Goal: Task Accomplishment & Management: Manage account settings

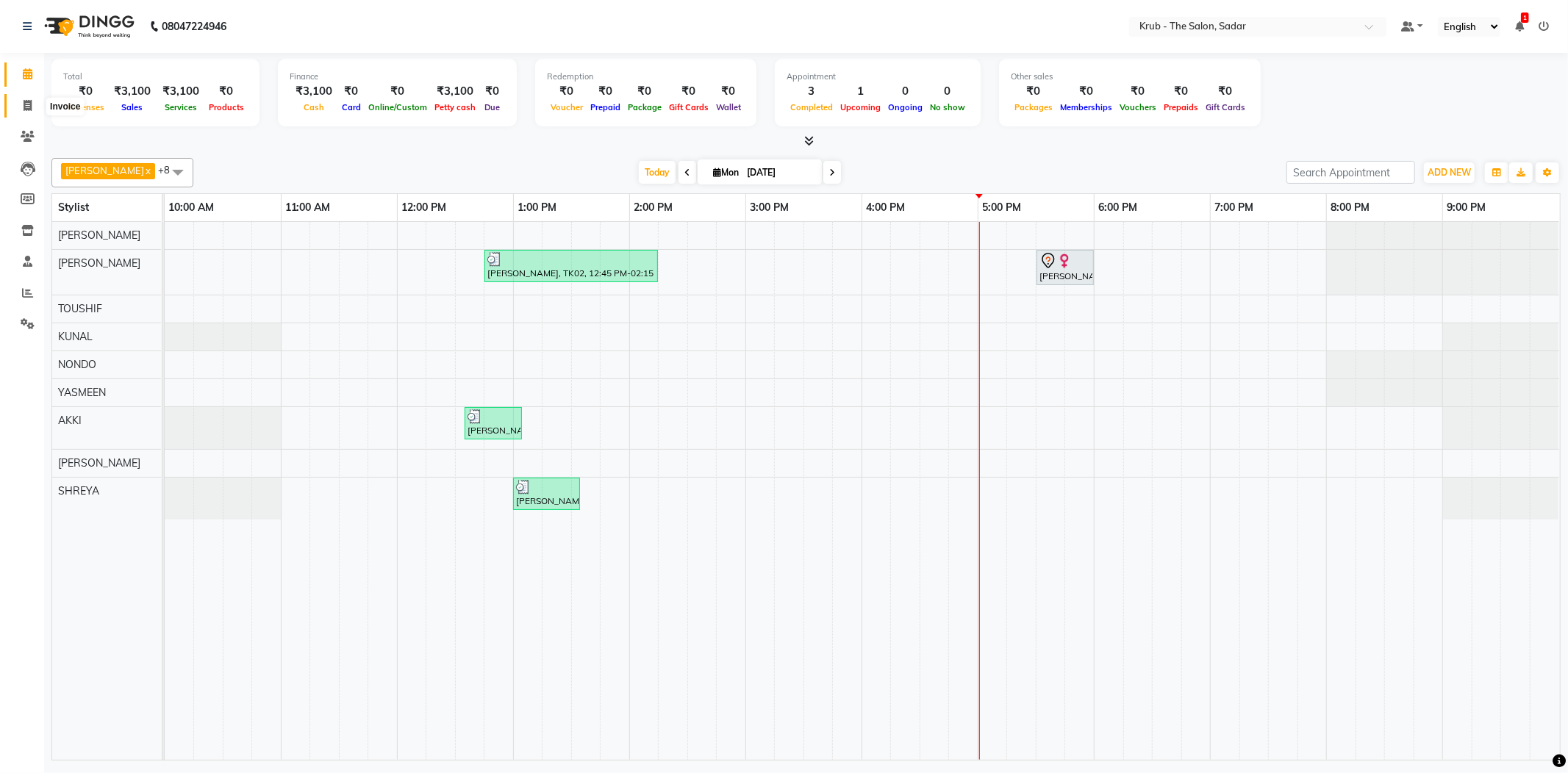
click at [27, 106] on icon at bounding box center [28, 105] width 8 height 11
select select "service"
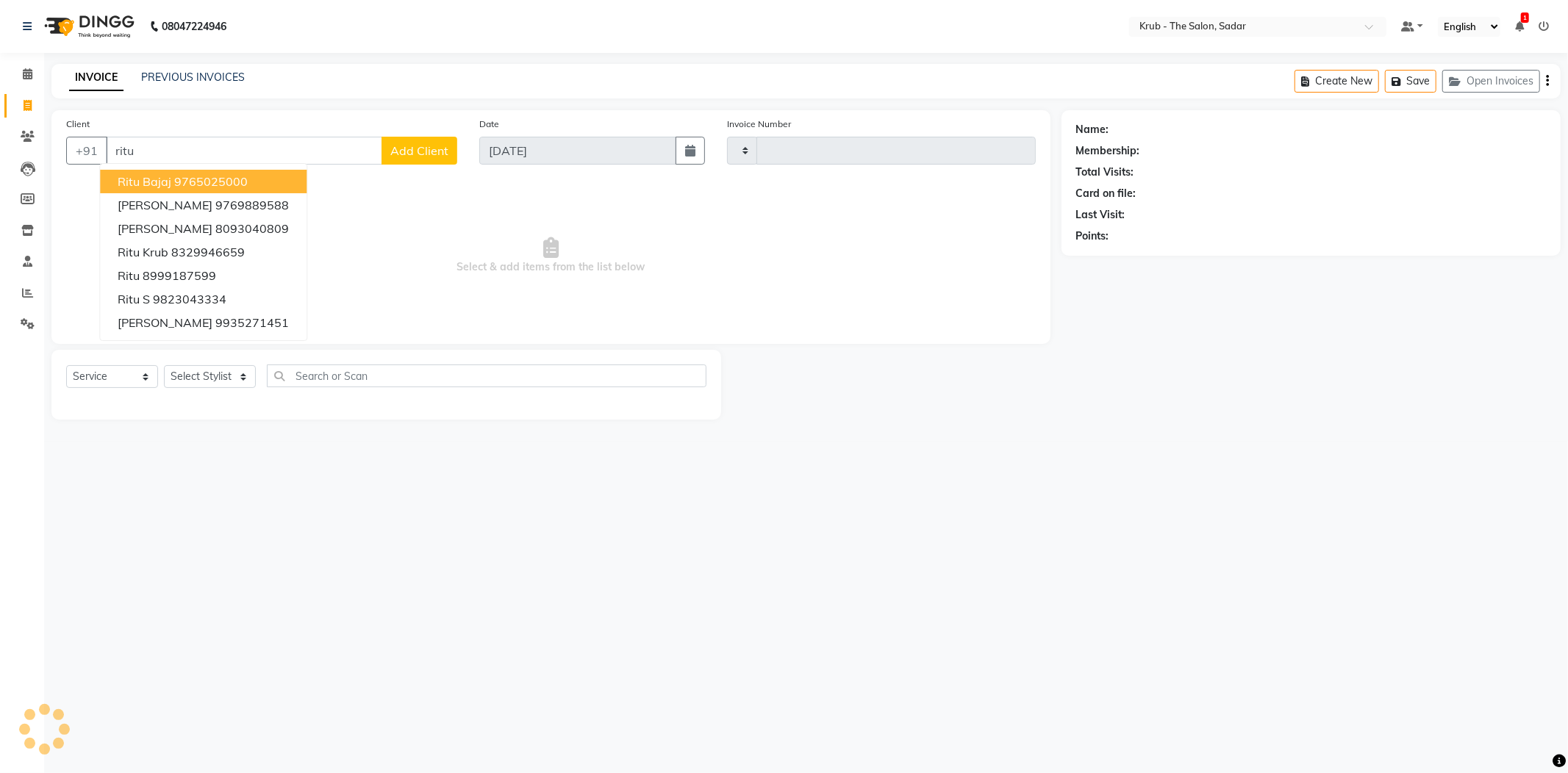
type input "ritu"
type input "2119"
type input "ritu k"
select select "4449"
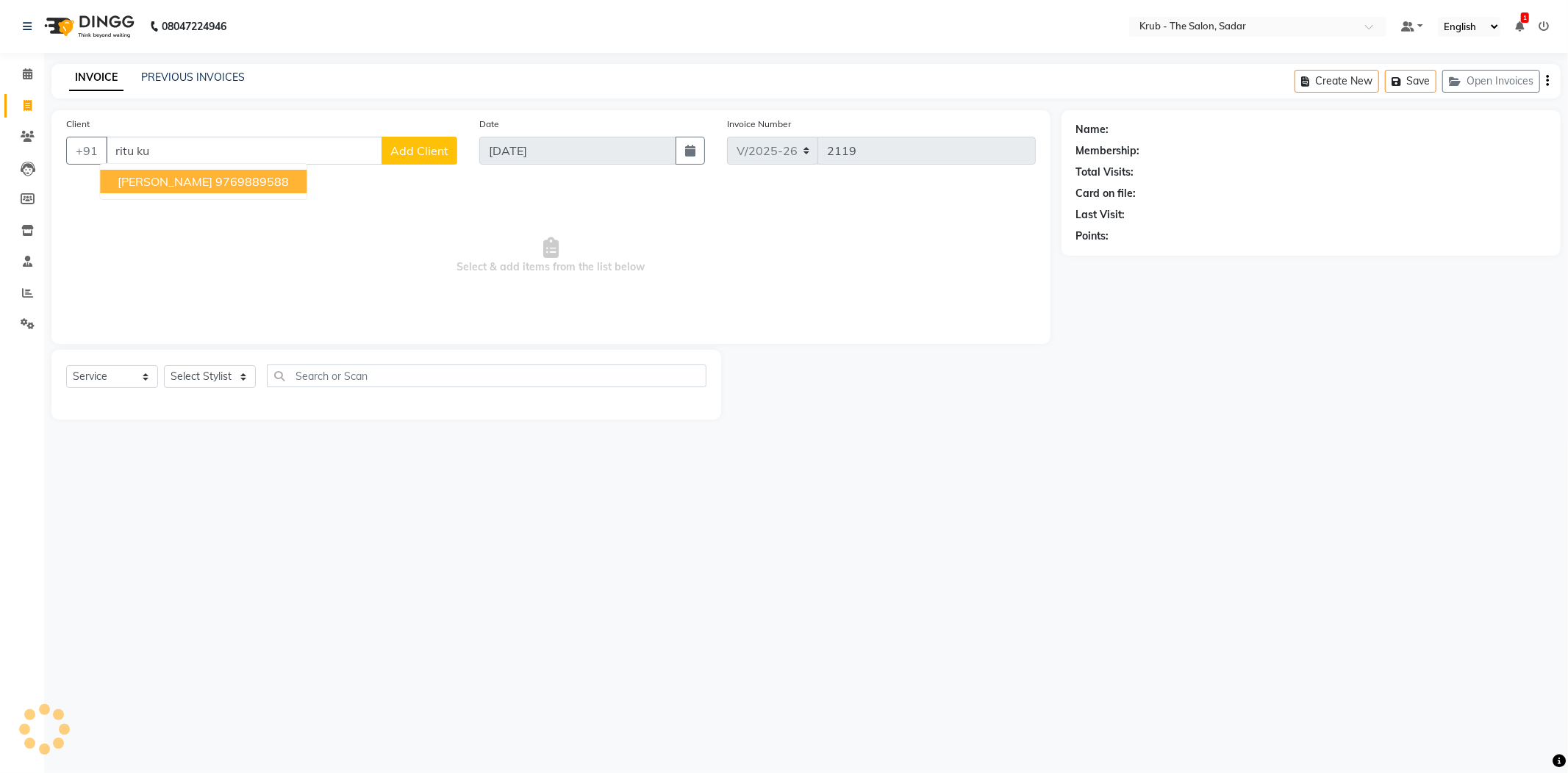
click at [216, 174] on ngb-highlight "9769889588" at bounding box center [252, 182] width 74 height 15
type input "9769889588"
click at [213, 365] on select "Select Stylist" at bounding box center [209, 377] width 92 height 23
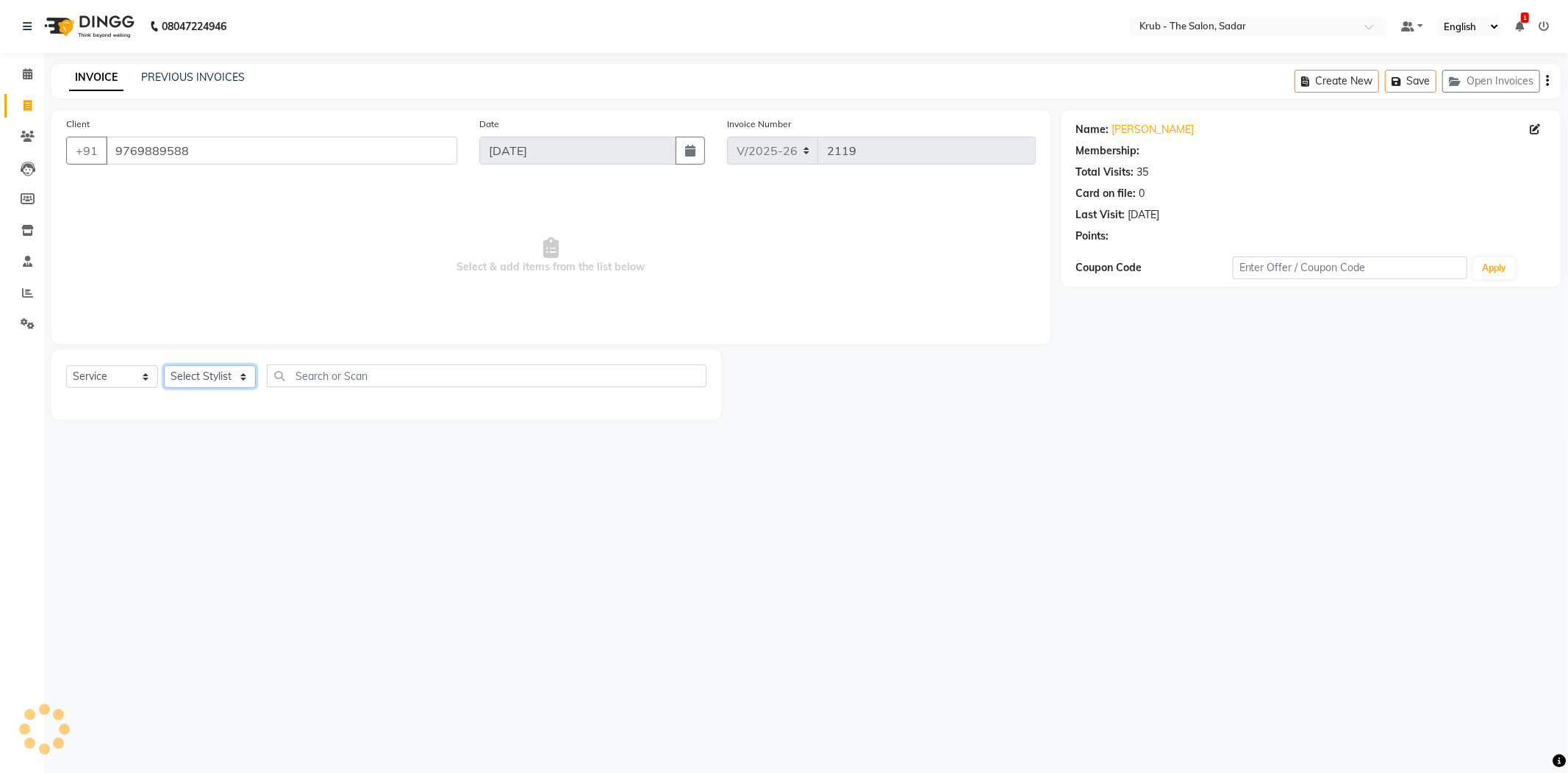
select select "1: Object"
click at [198, 365] on select "Select Stylist" at bounding box center [209, 377] width 92 height 23
click at [217, 365] on select "Select Stylist AKKI AKSHAY [PERSON_NAME] Reception KUNAL NONDO [PERSON_NAME] [P…" at bounding box center [209, 377] width 92 height 23
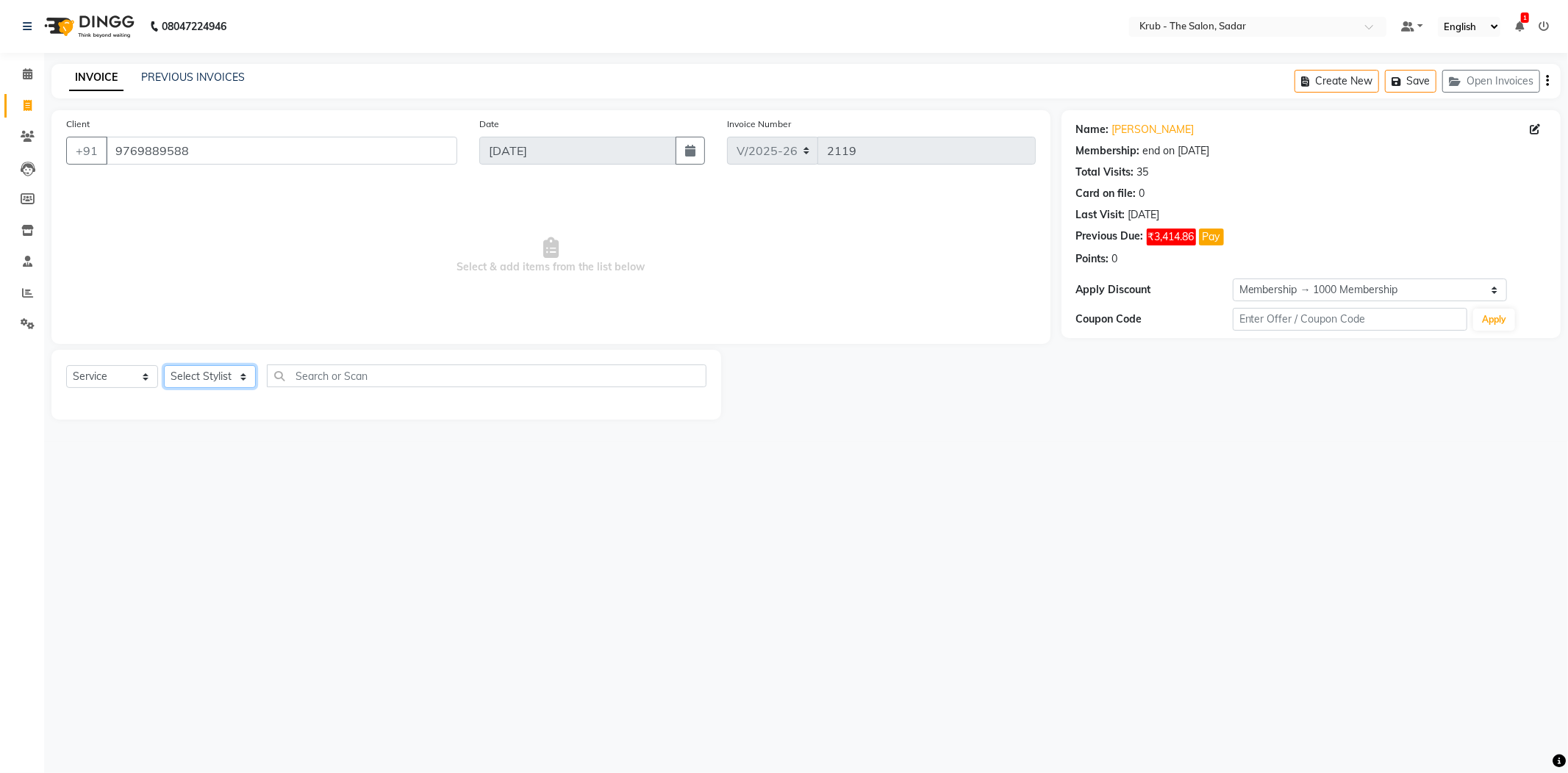
click at [217, 365] on select "Select Stylist AKKI AKSHAY [PERSON_NAME] Reception KUNAL NONDO [PERSON_NAME] [P…" at bounding box center [209, 377] width 92 height 23
select select "24980"
click at [164, 365] on select "Select Stylist AKKI AKSHAY [PERSON_NAME] Reception KUNAL NONDO [PERSON_NAME] [P…" at bounding box center [209, 377] width 92 height 23
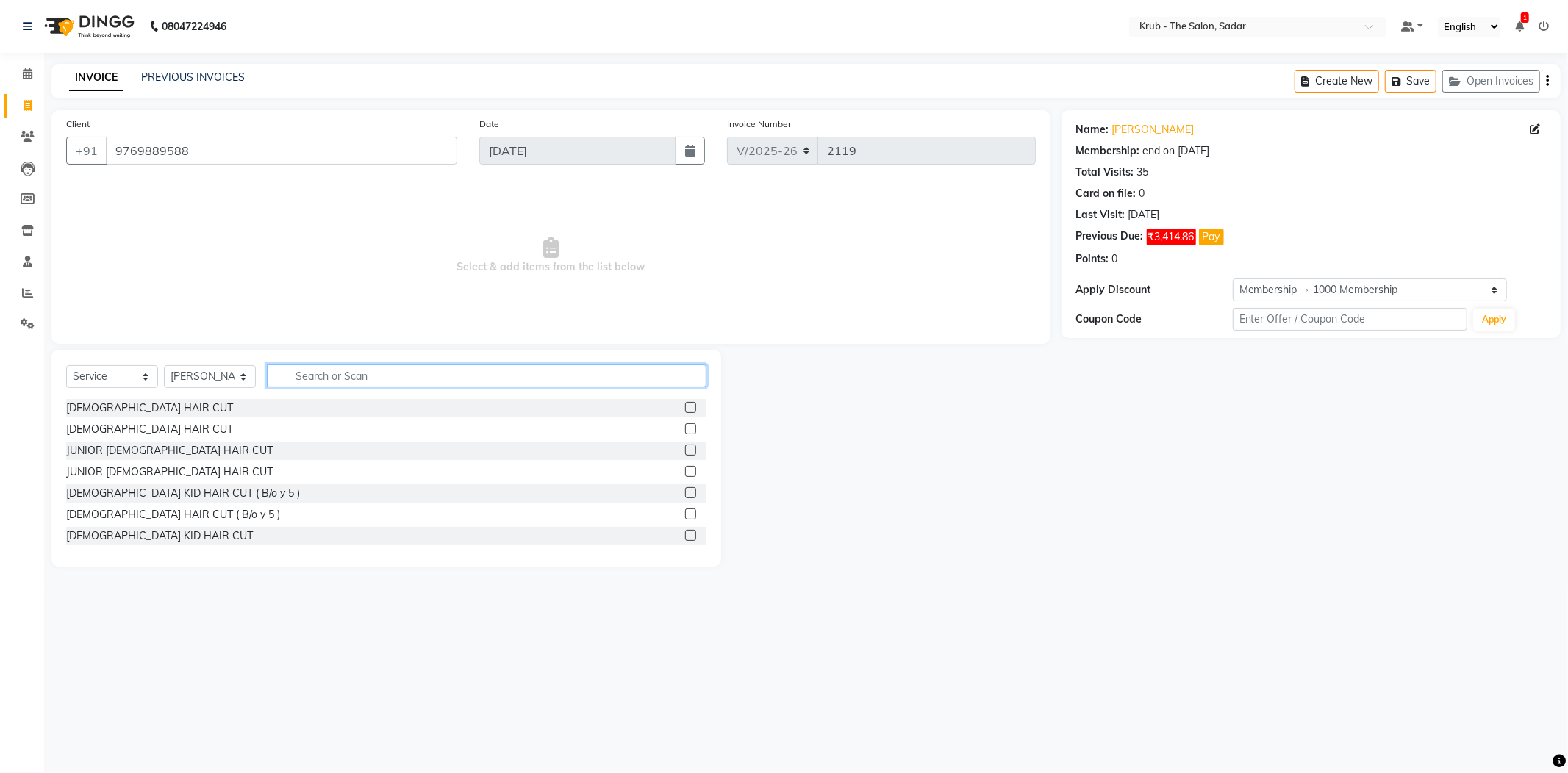
click at [367, 365] on input "text" at bounding box center [486, 376] width 439 height 23
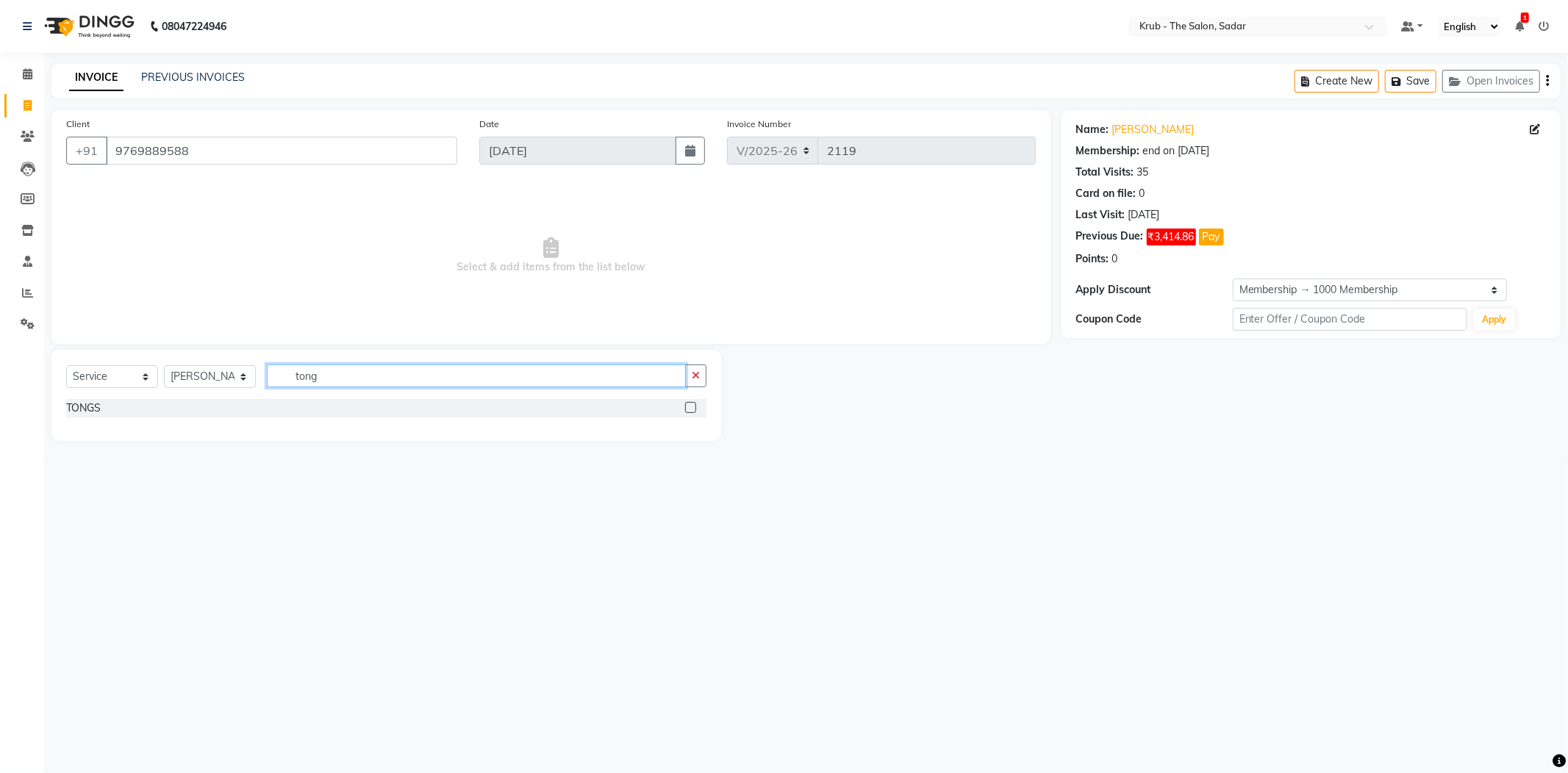
type input "tong"
click at [692, 402] on label at bounding box center [691, 408] width 11 height 11
click at [692, 404] on input "checkbox" at bounding box center [690, 408] width 10 height 10
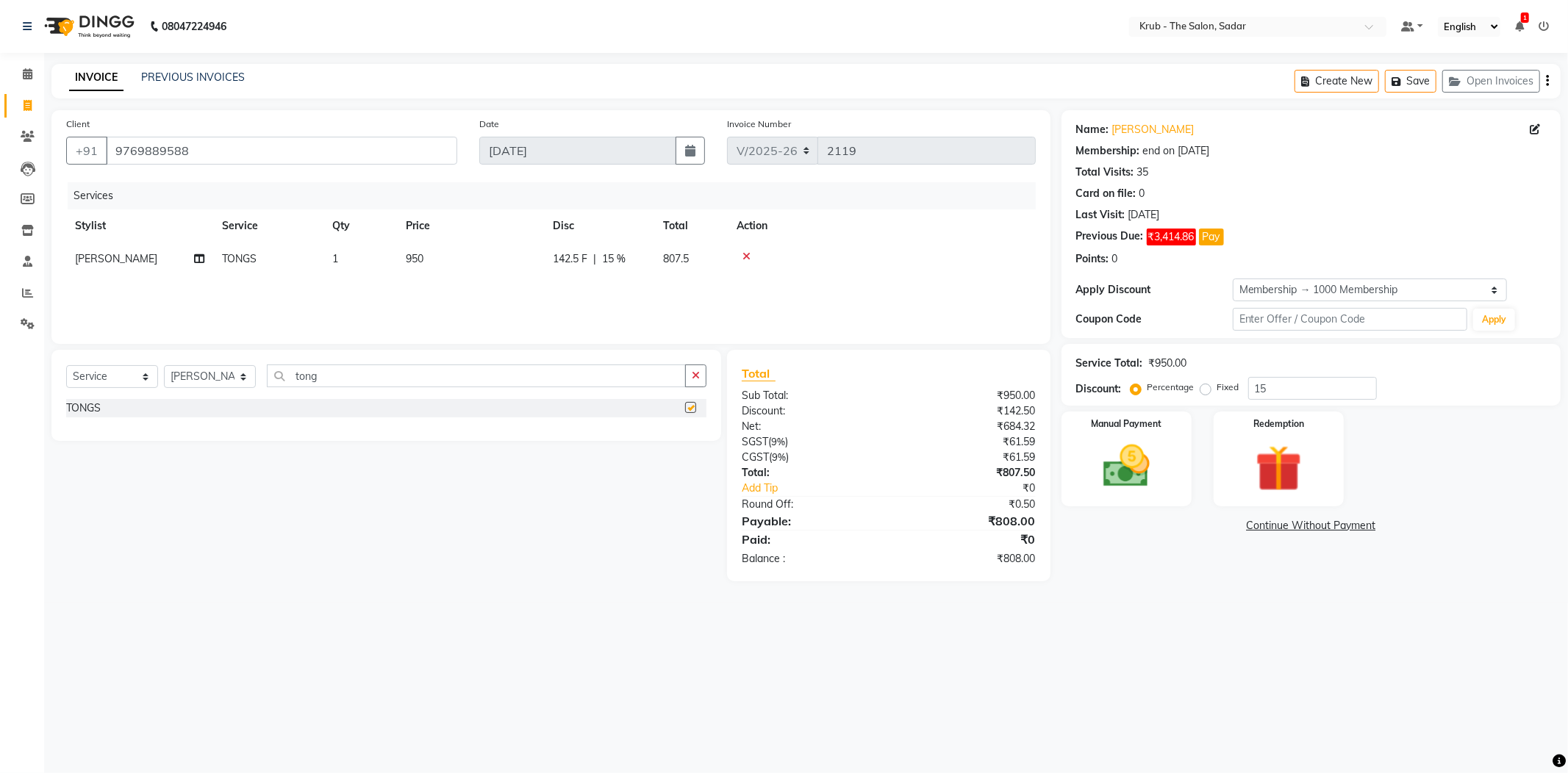
checkbox input "false"
click at [1315, 377] on input "15" at bounding box center [1312, 388] width 129 height 23
type input "15.60"
drag, startPoint x: 381, startPoint y: 141, endPoint x: 454, endPoint y: 283, distance: 159.7
click at [454, 283] on div "Client [PHONE_NUMBER] Date [DATE] Invoice Number V/2025 V/[PHONE_NUMBER] Servic…" at bounding box center [551, 227] width 999 height 233
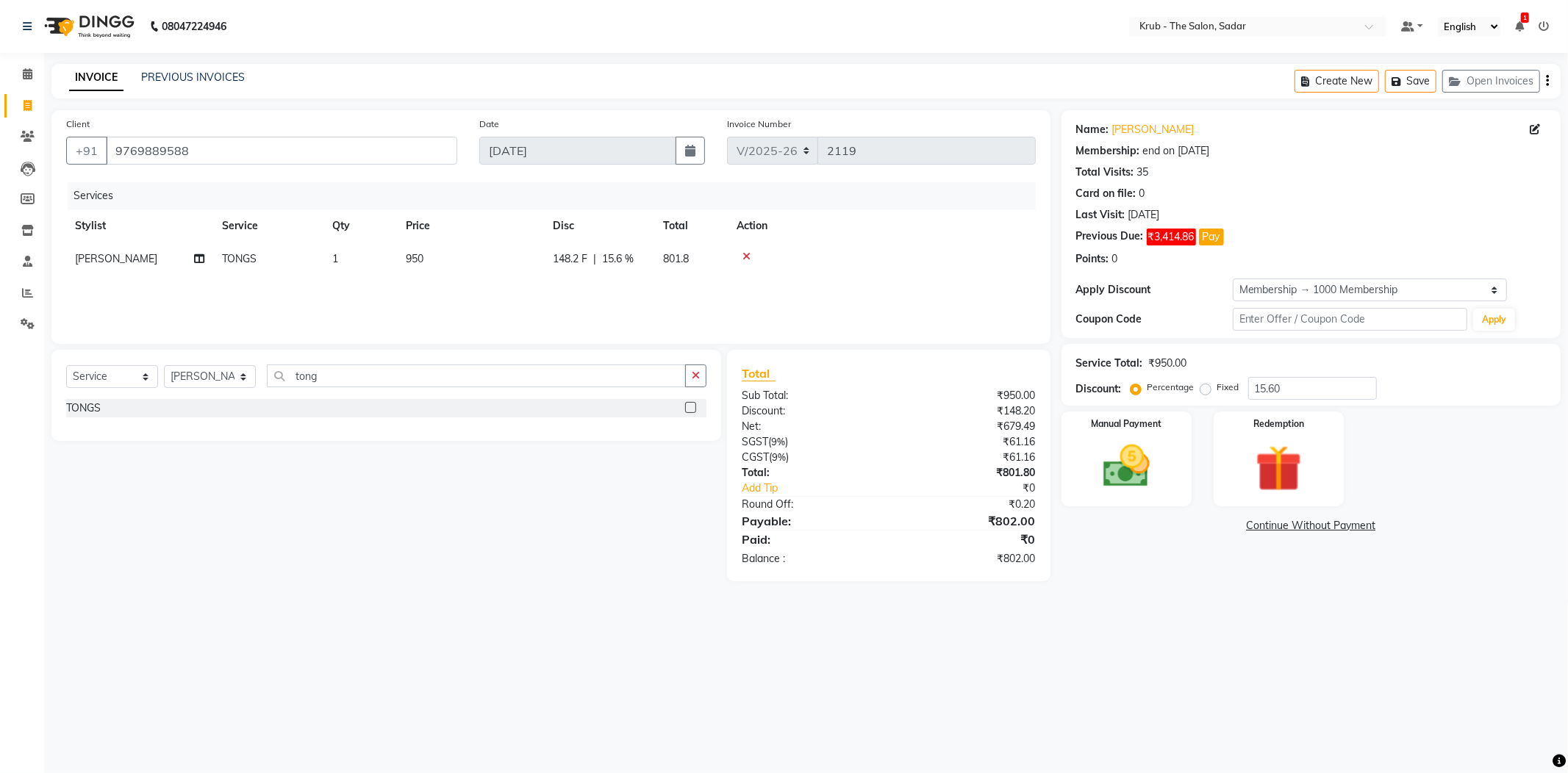
click at [622, 67] on div "INVOICE PREVIOUS INVOICES Create New Save Open Invoices" at bounding box center [805, 81] width 1509 height 35
click at [1146, 472] on div "Manual Payment" at bounding box center [1125, 458] width 135 height 98
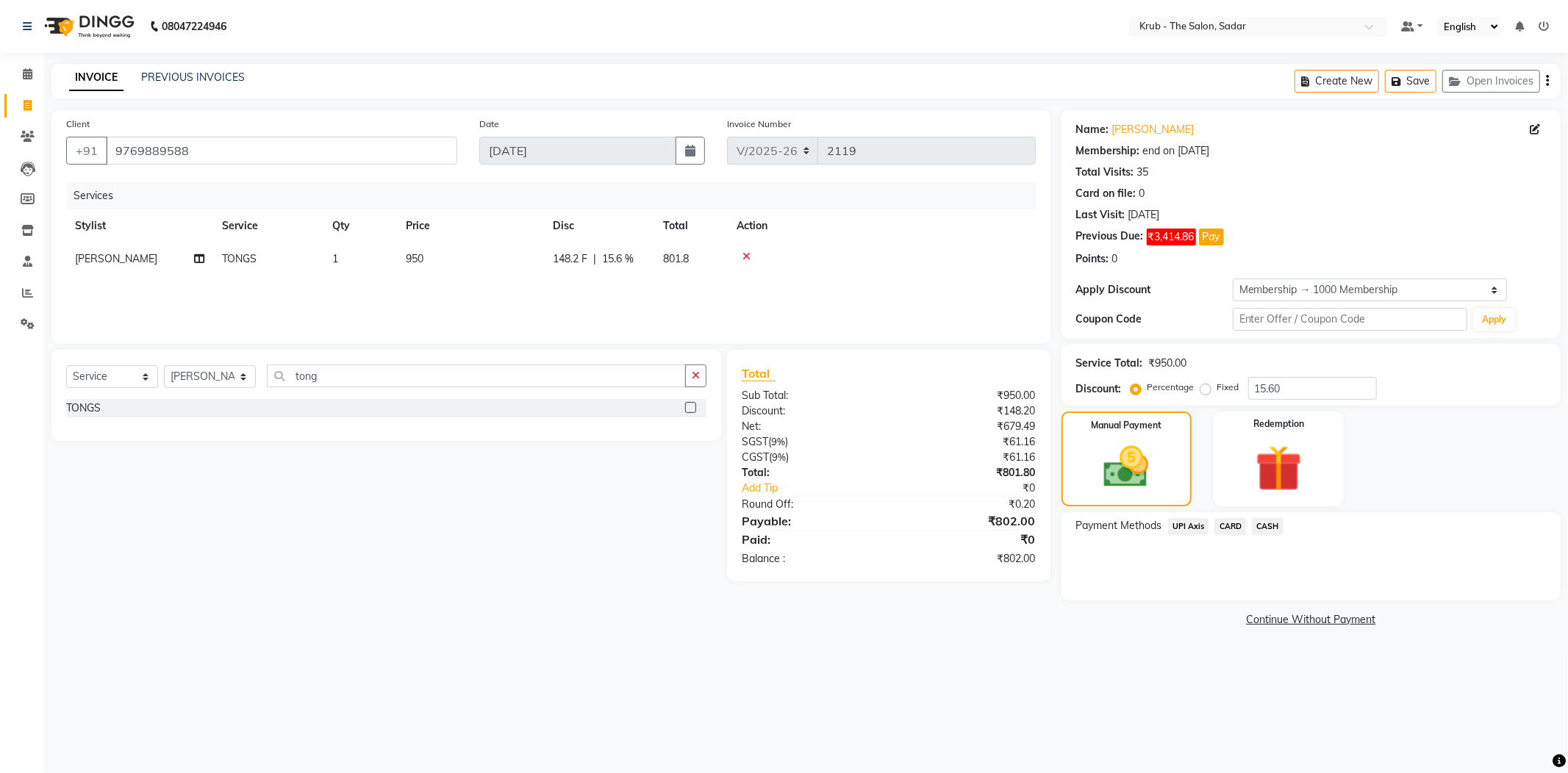
drag, startPoint x: 1286, startPoint y: 502, endPoint x: 1285, endPoint y: 510, distance: 8.1
click at [1283, 518] on span "CASH" at bounding box center [1267, 526] width 32 height 17
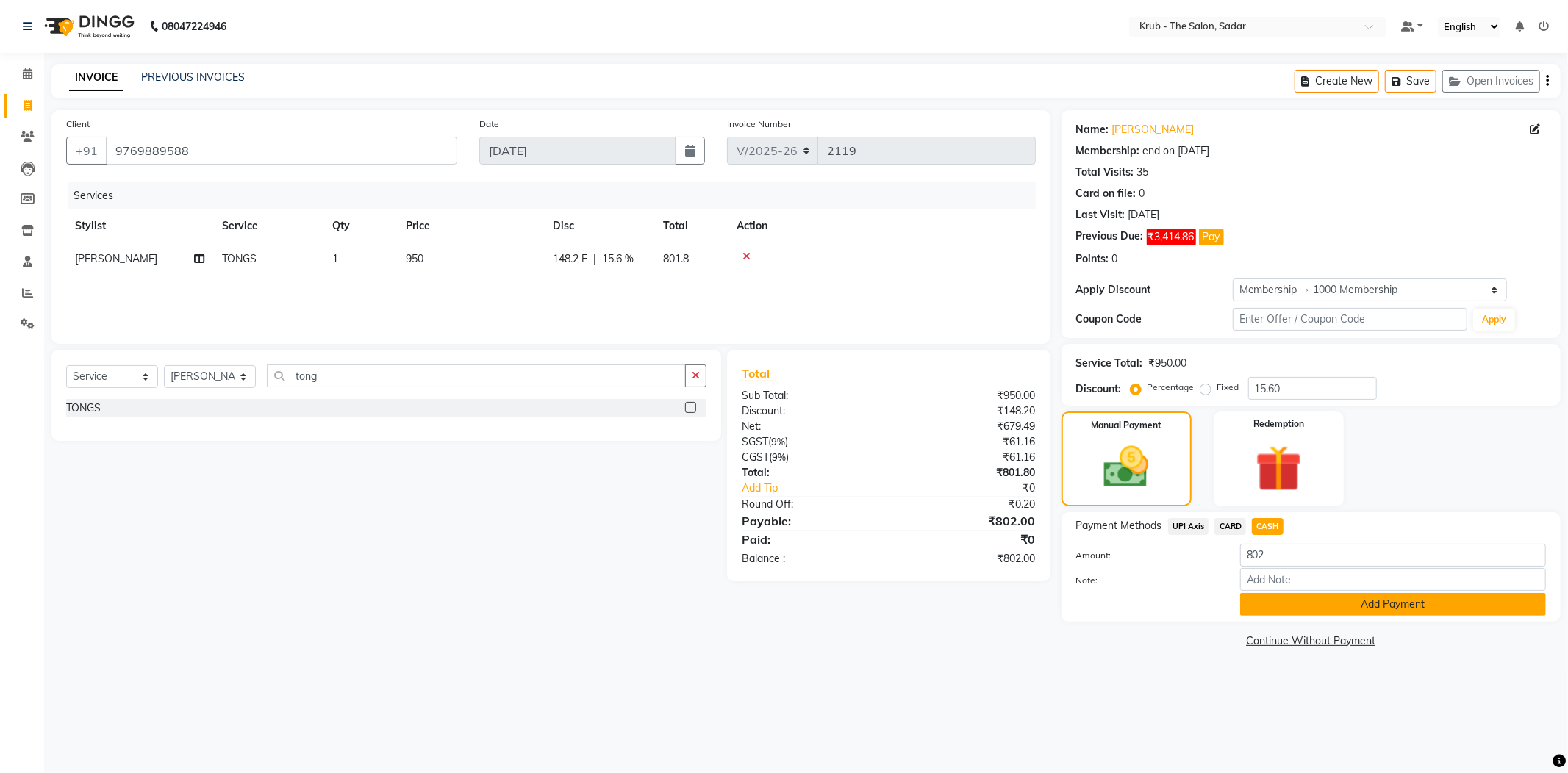
click at [1296, 593] on button "Add Payment" at bounding box center [1392, 604] width 306 height 23
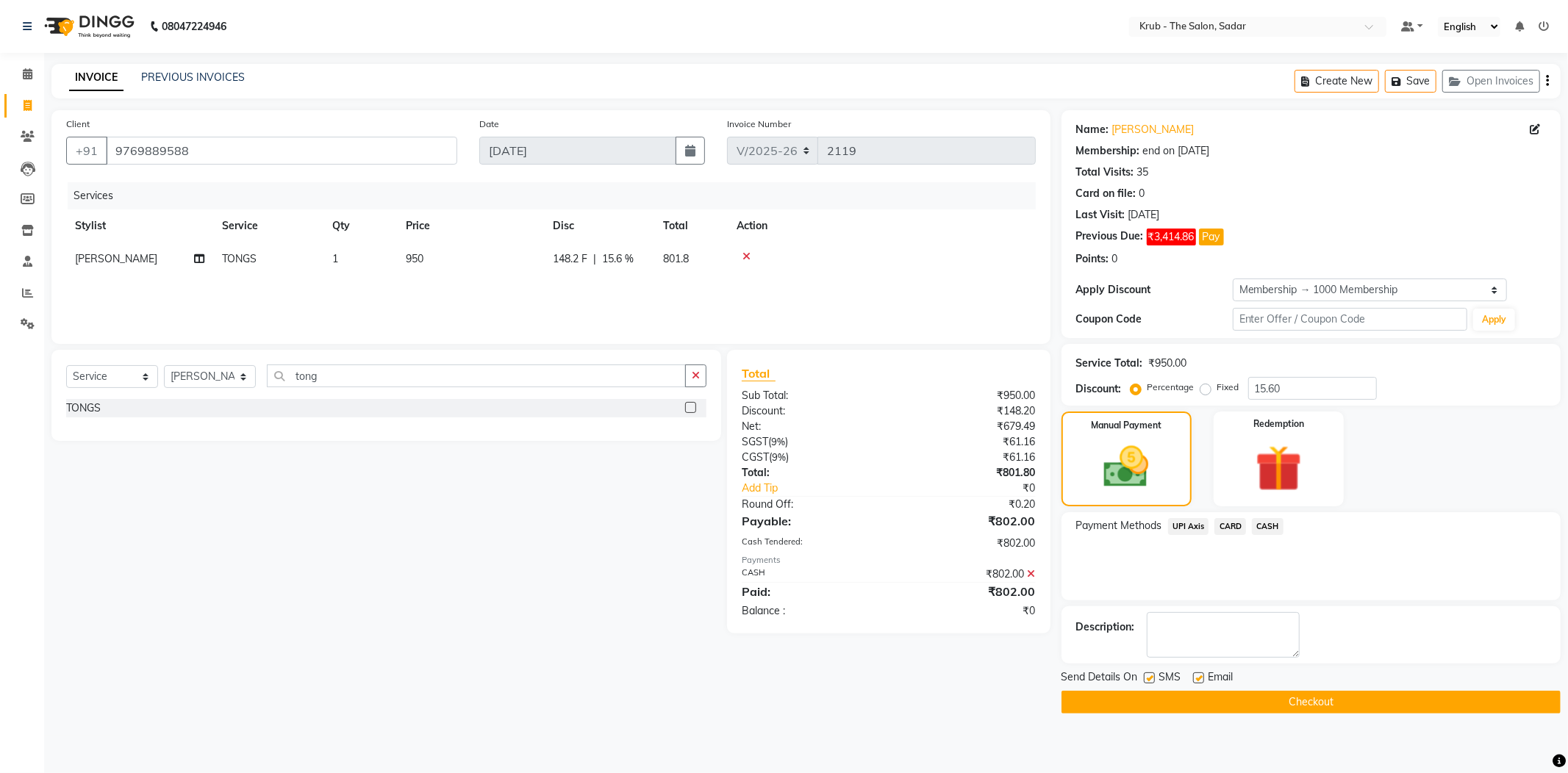
click at [1197, 672] on label at bounding box center [1198, 677] width 11 height 11
click at [1197, 673] on input "checkbox" at bounding box center [1197, 678] width 10 height 10
checkbox input "false"
click at [1148, 672] on label at bounding box center [1149, 677] width 11 height 11
click at [1148, 673] on input "checkbox" at bounding box center [1148, 678] width 10 height 10
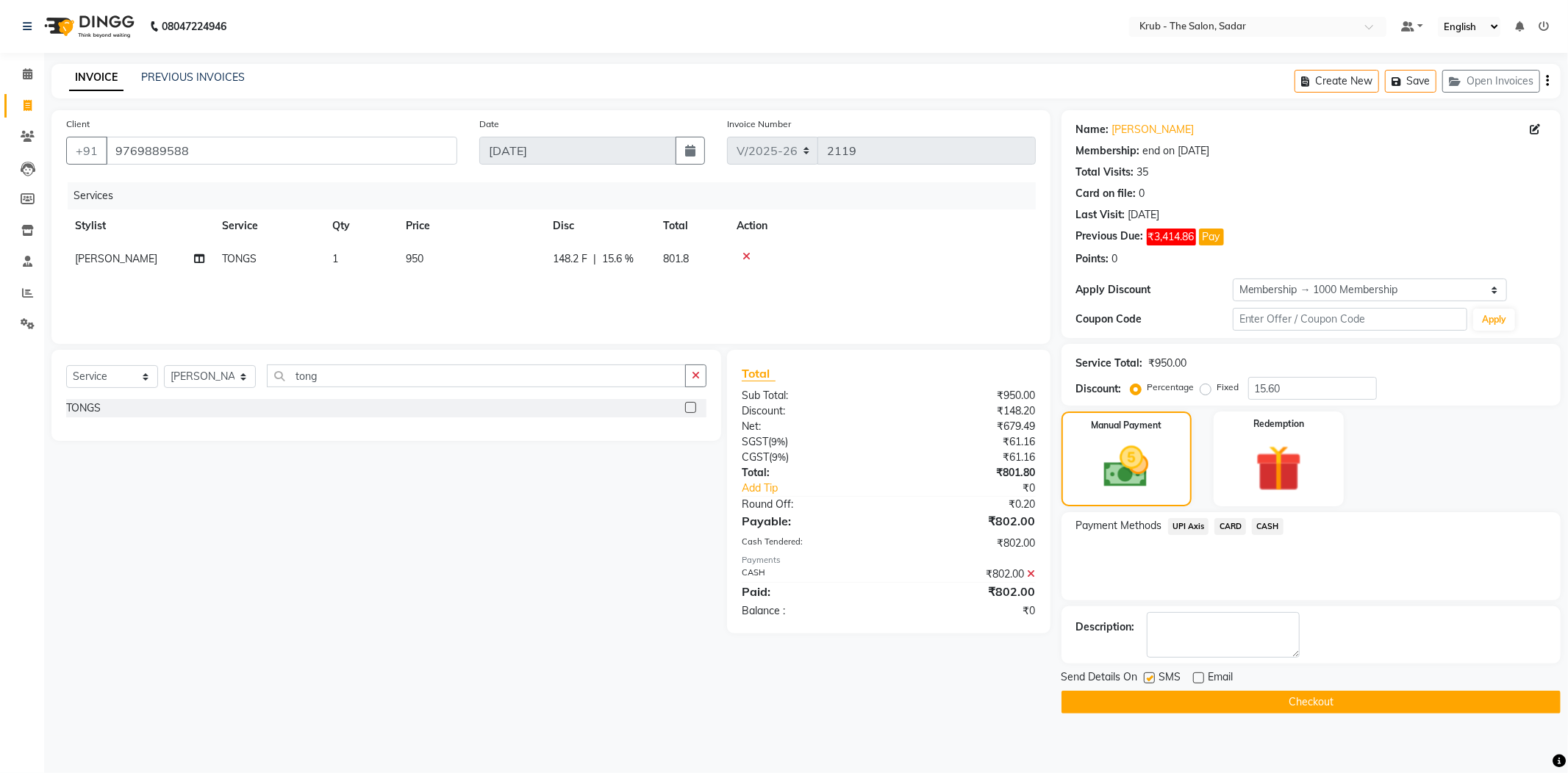
checkbox input "false"
click at [1200, 690] on button "Checkout" at bounding box center [1311, 702] width 499 height 23
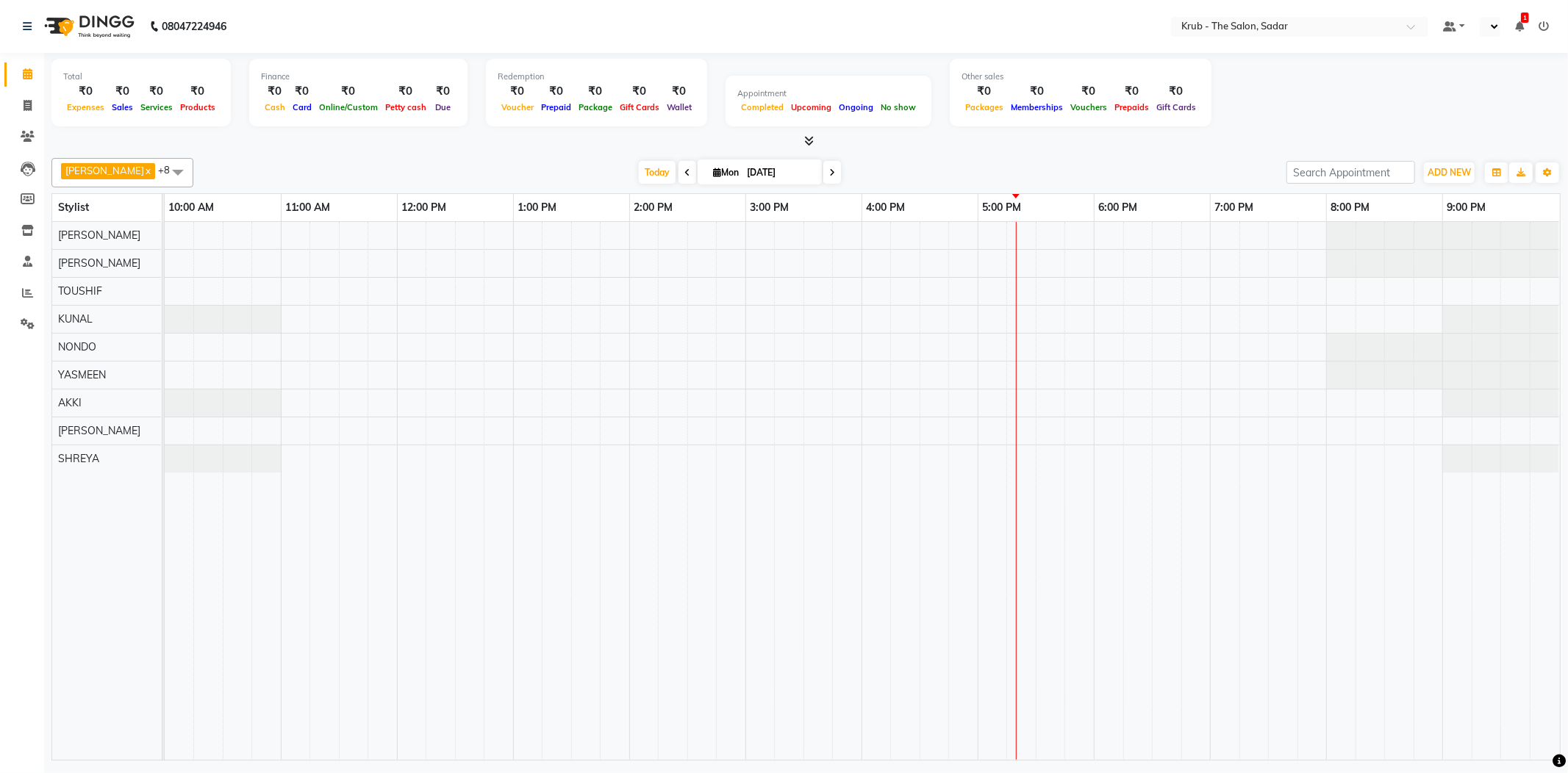
select select "en"
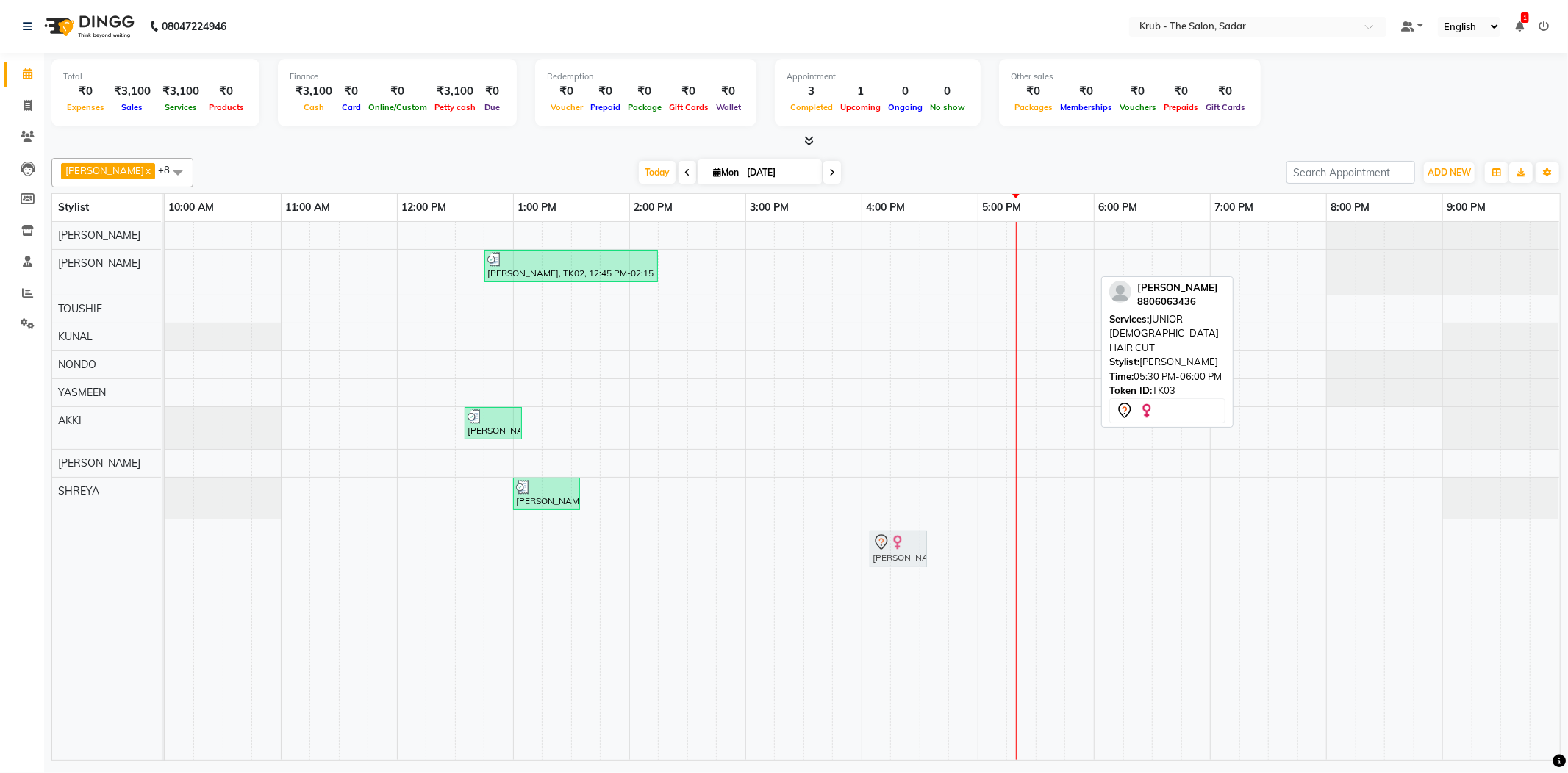
drag, startPoint x: 1067, startPoint y: 271, endPoint x: 883, endPoint y: 519, distance: 308.8
click at [883, 519] on div "Shradha Dua, TK02, 12:45 PM-02:15 PM, TOUCH UP INOA ( AMONIA FREE ),FEMALE HAIR…" at bounding box center [862, 491] width 1395 height 538
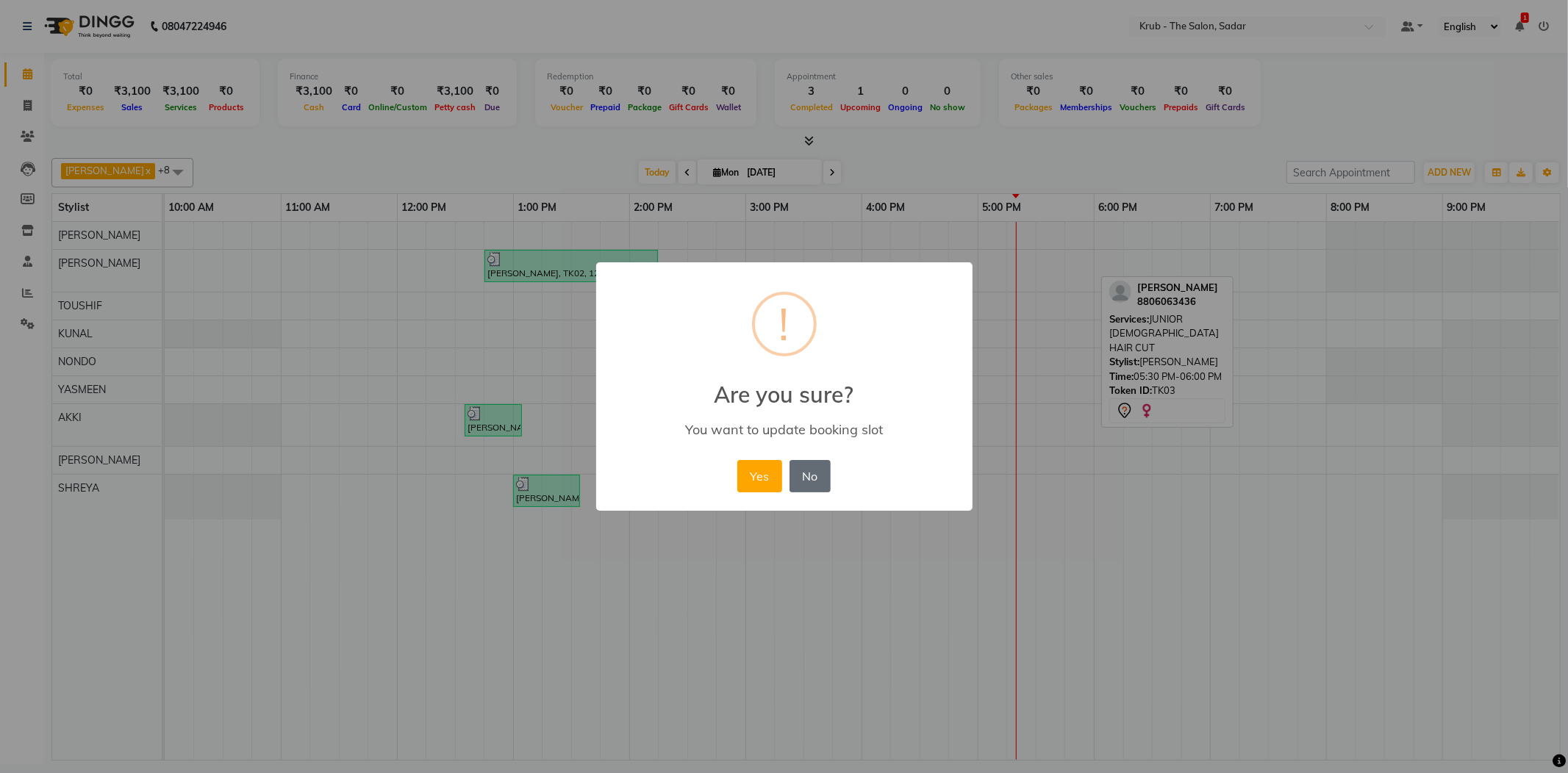
click at [808, 463] on button "No" at bounding box center [810, 476] width 41 height 32
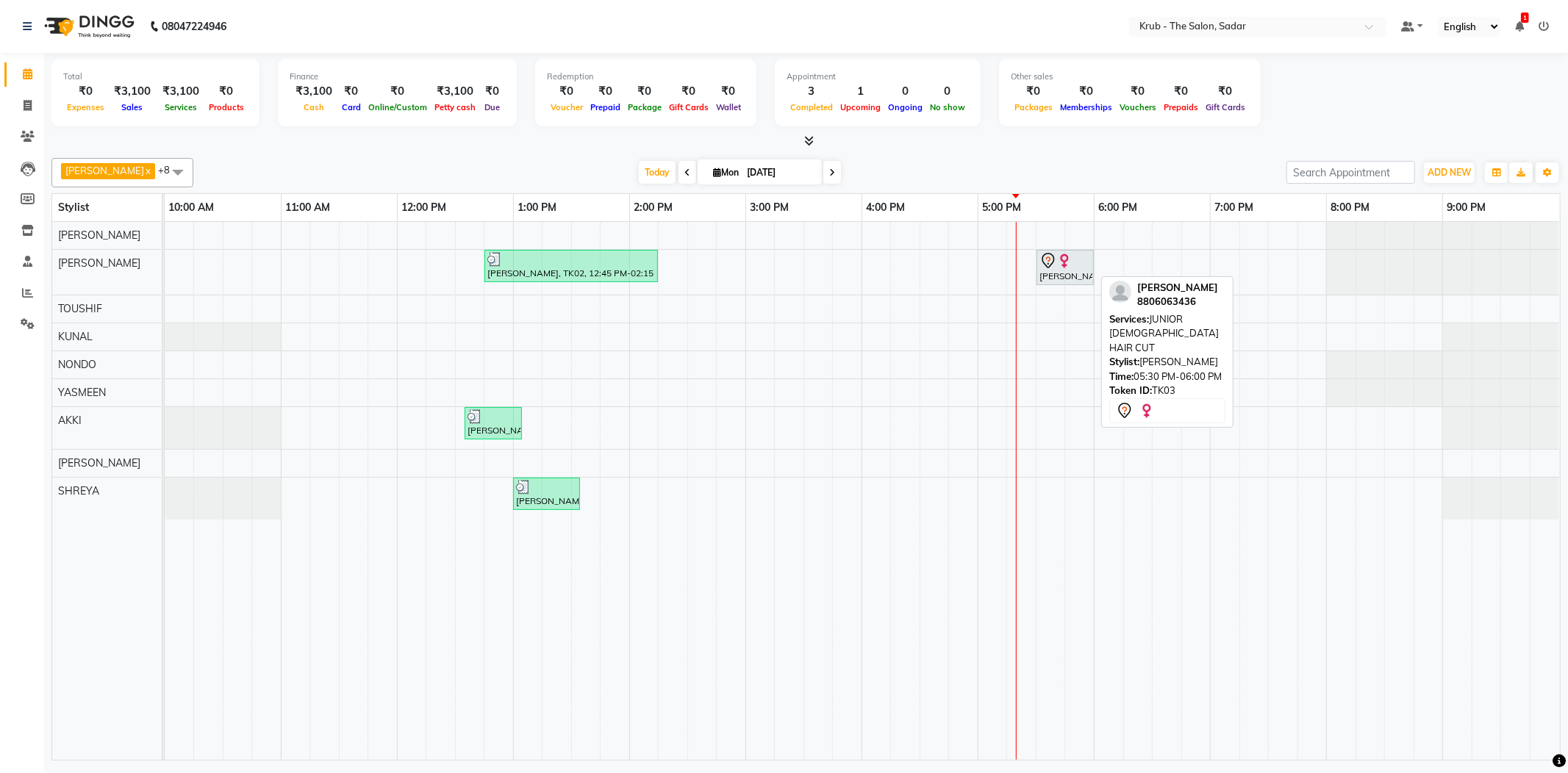
drag, startPoint x: 88, startPoint y: 741, endPoint x: 83, endPoint y: 493, distance: 248.1
click at [107, 564] on div "GURVEER RAJESH TOUSHIF KUNAL NONDO YASMEEN AKKI Andreas SHREYA" at bounding box center [115, 491] width 126 height 538
click at [996, 139] on div at bounding box center [805, 141] width 1509 height 15
drag, startPoint x: 1070, startPoint y: 247, endPoint x: 1166, endPoint y: 254, distance: 96.3
click at [1183, 241] on div "Shradha Dua, TK02, 12:45 PM-02:15 PM, TOUCH UP INOA ( AMONIA FREE ),FEMALE HAIR…" at bounding box center [862, 491] width 1395 height 538
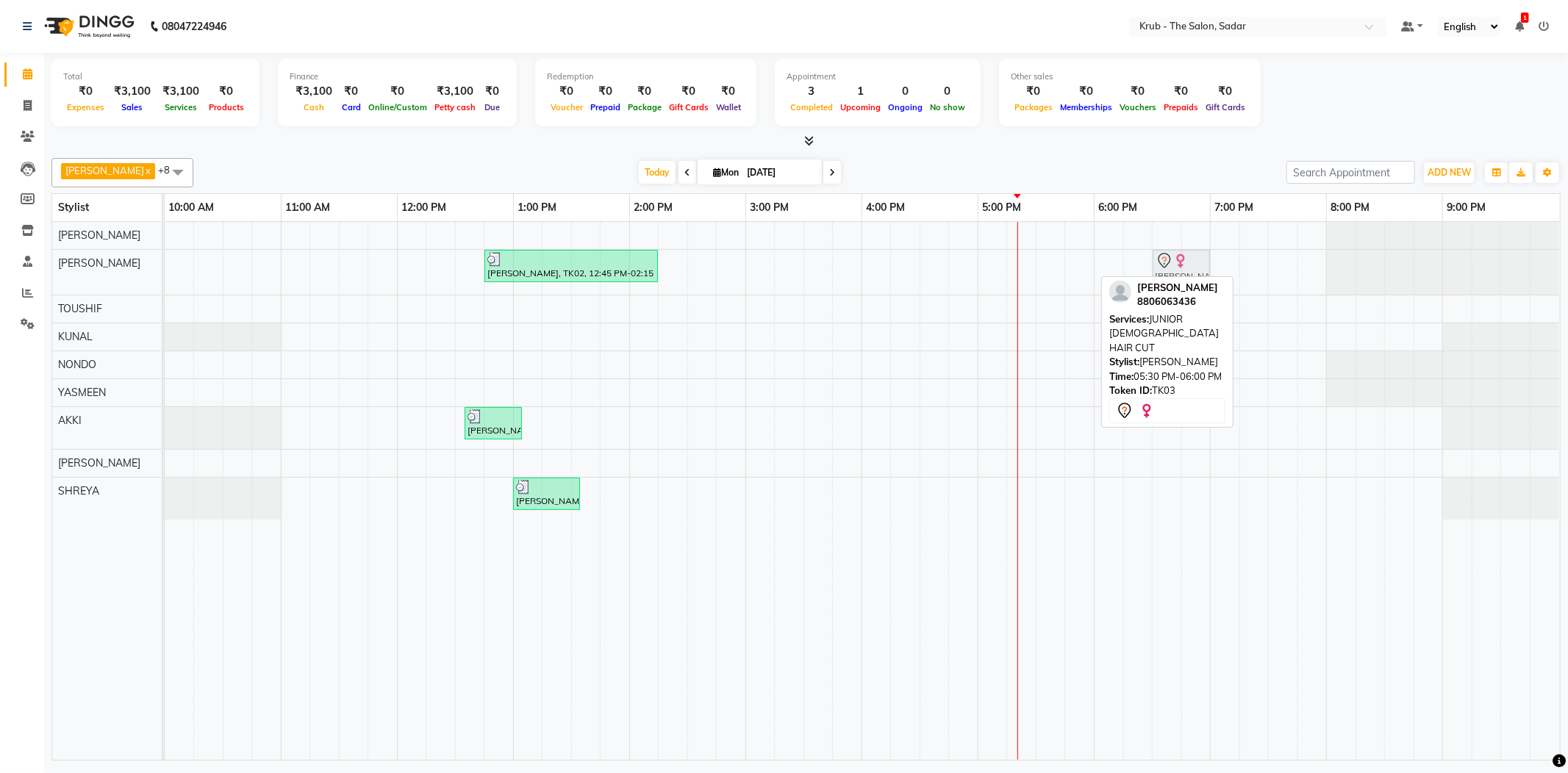
click at [1166, 254] on icon at bounding box center [1164, 261] width 18 height 18
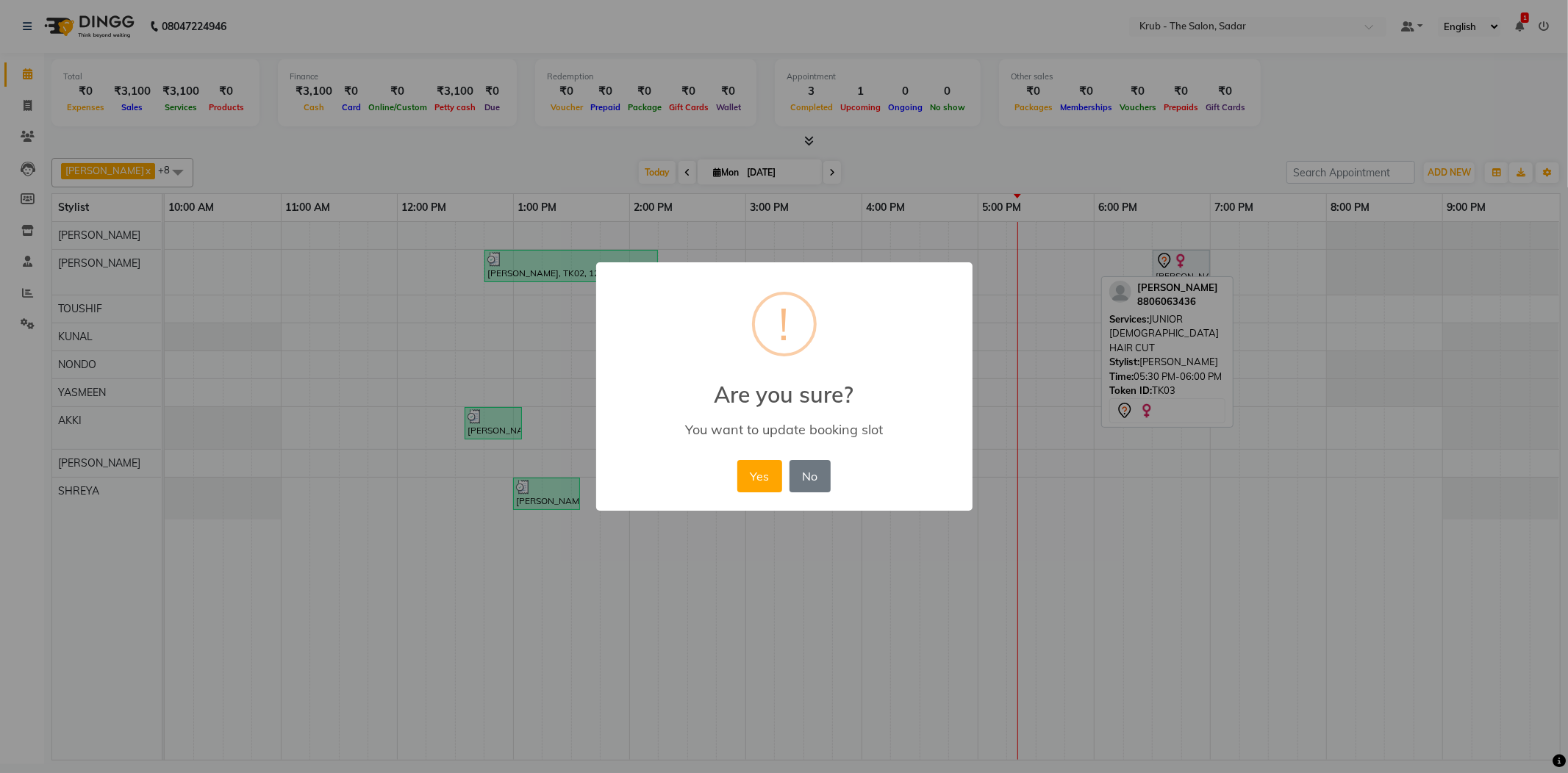
click at [1166, 254] on div "× ! Are you sure? You want to update booking slot Yes No No" at bounding box center [784, 386] width 1568 height 773
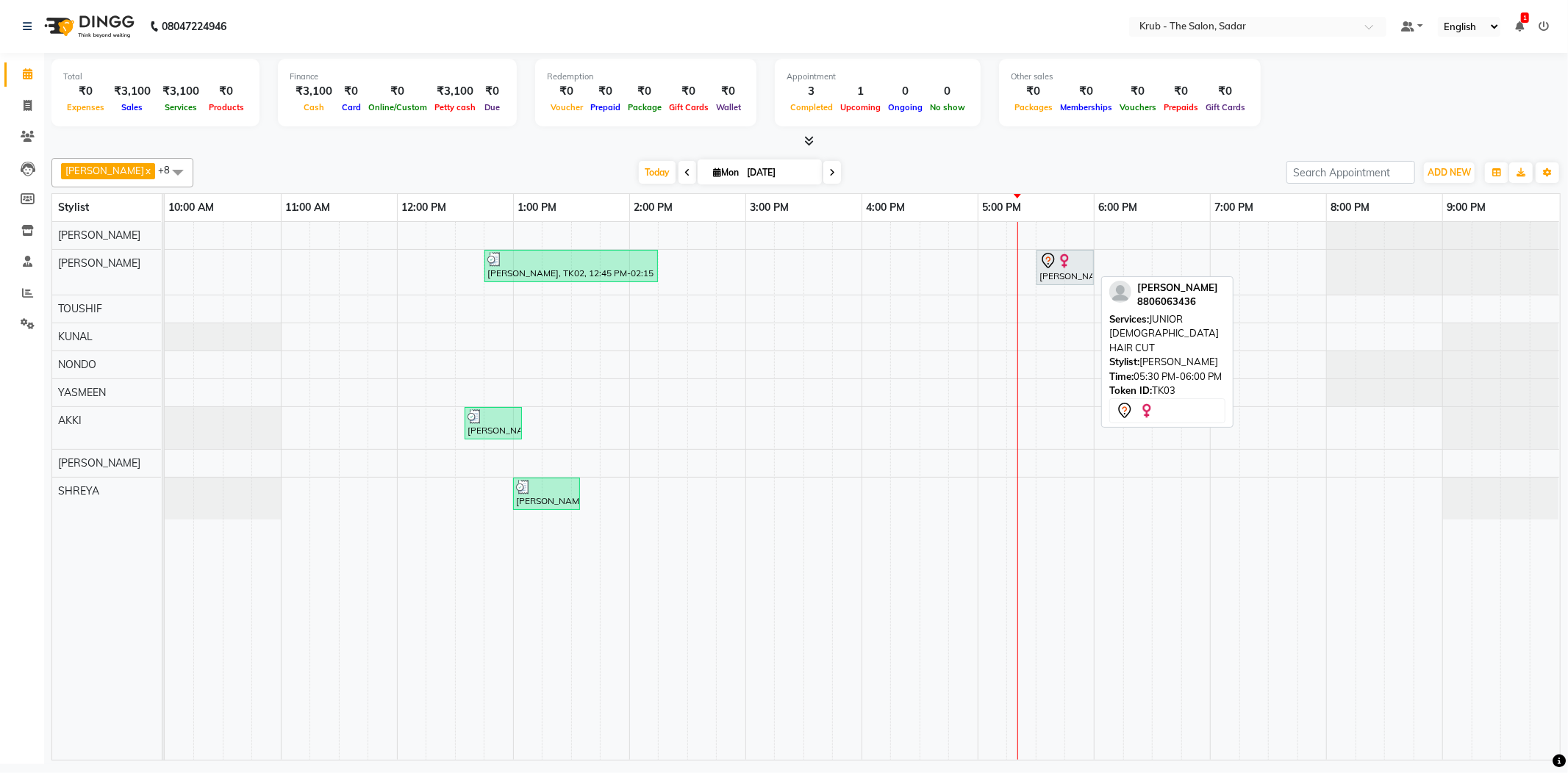
click at [1166, 254] on div "× ! Are you sure? You want to update booking slot Yes No No" at bounding box center [784, 386] width 1568 height 773
drag, startPoint x: 1166, startPoint y: 247, endPoint x: 1129, endPoint y: 293, distance: 59.0
click at [1150, 280] on div "GURVEER x TOUSHIF x NONDO x YASMEEN x Andreas x SHREYA x RAJESH x KUNAL x AKKI …" at bounding box center [805, 456] width 1509 height 609
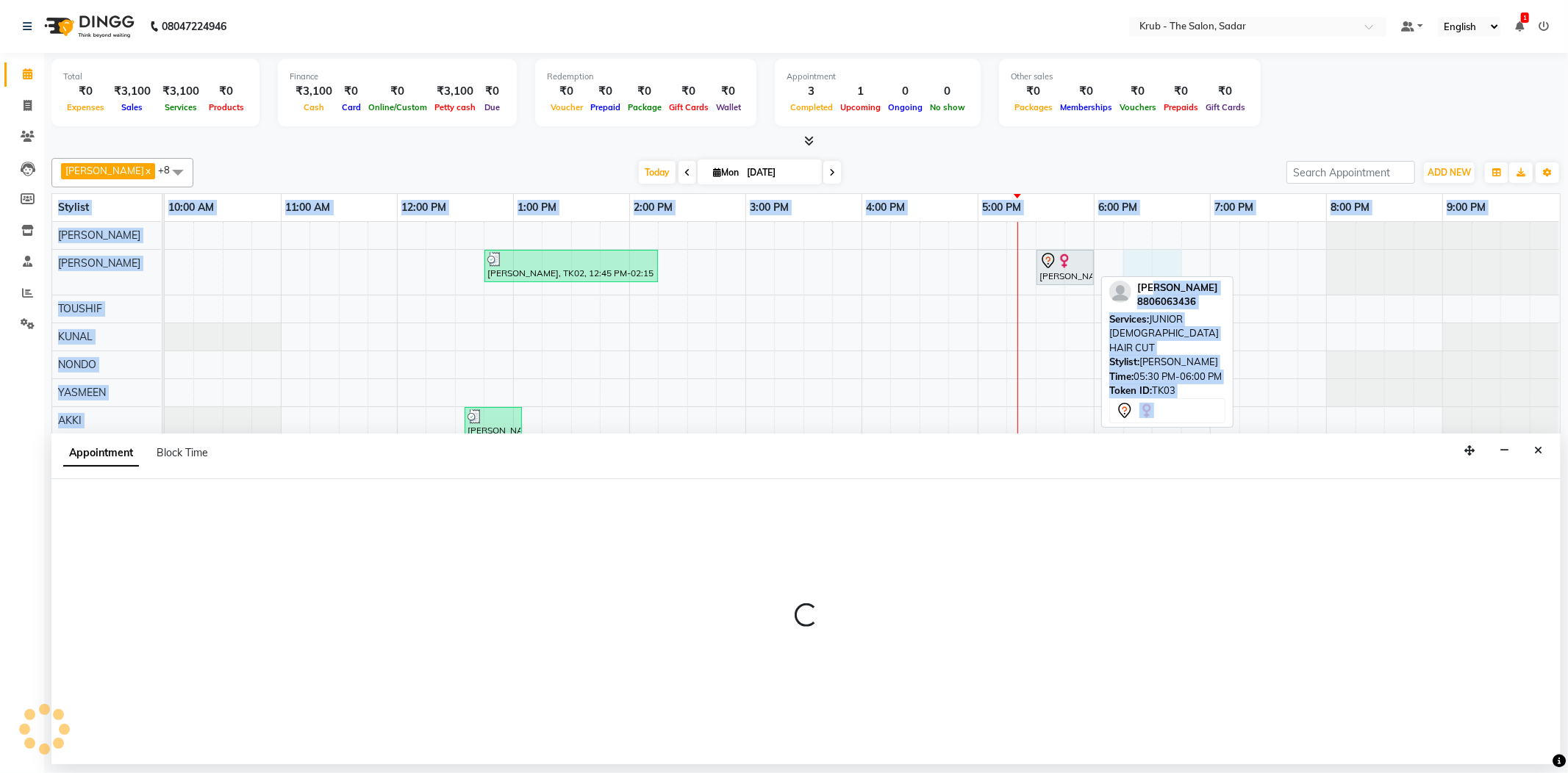
drag, startPoint x: 1129, startPoint y: 293, endPoint x: 1026, endPoint y: 291, distance: 103.0
click at [1026, 291] on div "GURVEER x TOUSHIF x NONDO x YASMEEN x Andreas x SHREYA x RAJESH x KUNAL x AKKI …" at bounding box center [805, 456] width 1509 height 609
select select "24980"
select select "1095"
select select "tentative"
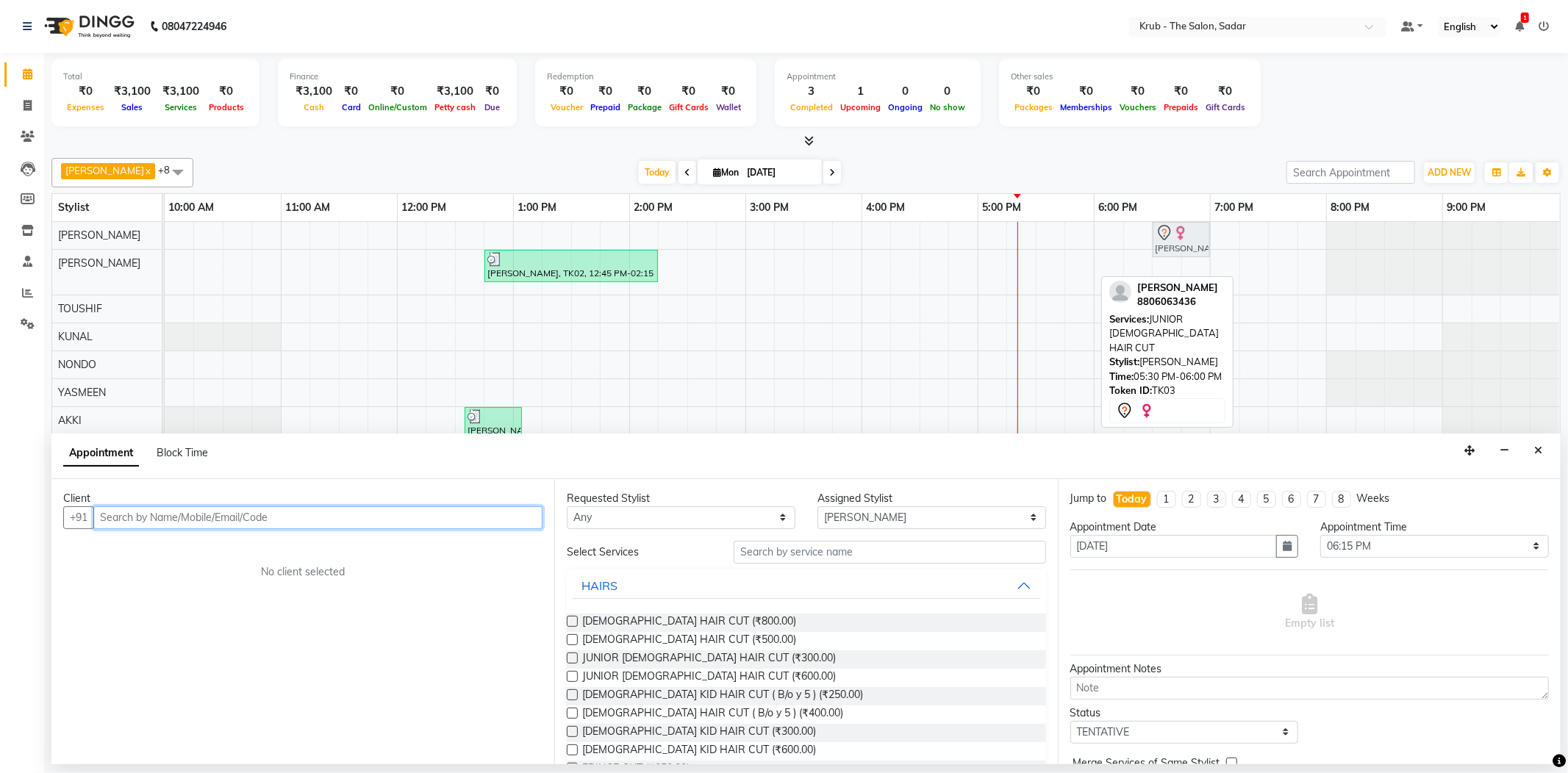
drag, startPoint x: 1048, startPoint y: 253, endPoint x: 1154, endPoint y: 232, distance: 108.1
click at [1154, 232] on tbody "sneha Ahirkar, TK03, 05:30 PM-06:00 PM, JUNIOR FEMALE HAIR CUT Shradha Dua, TK0…" at bounding box center [862, 370] width 1394 height 297
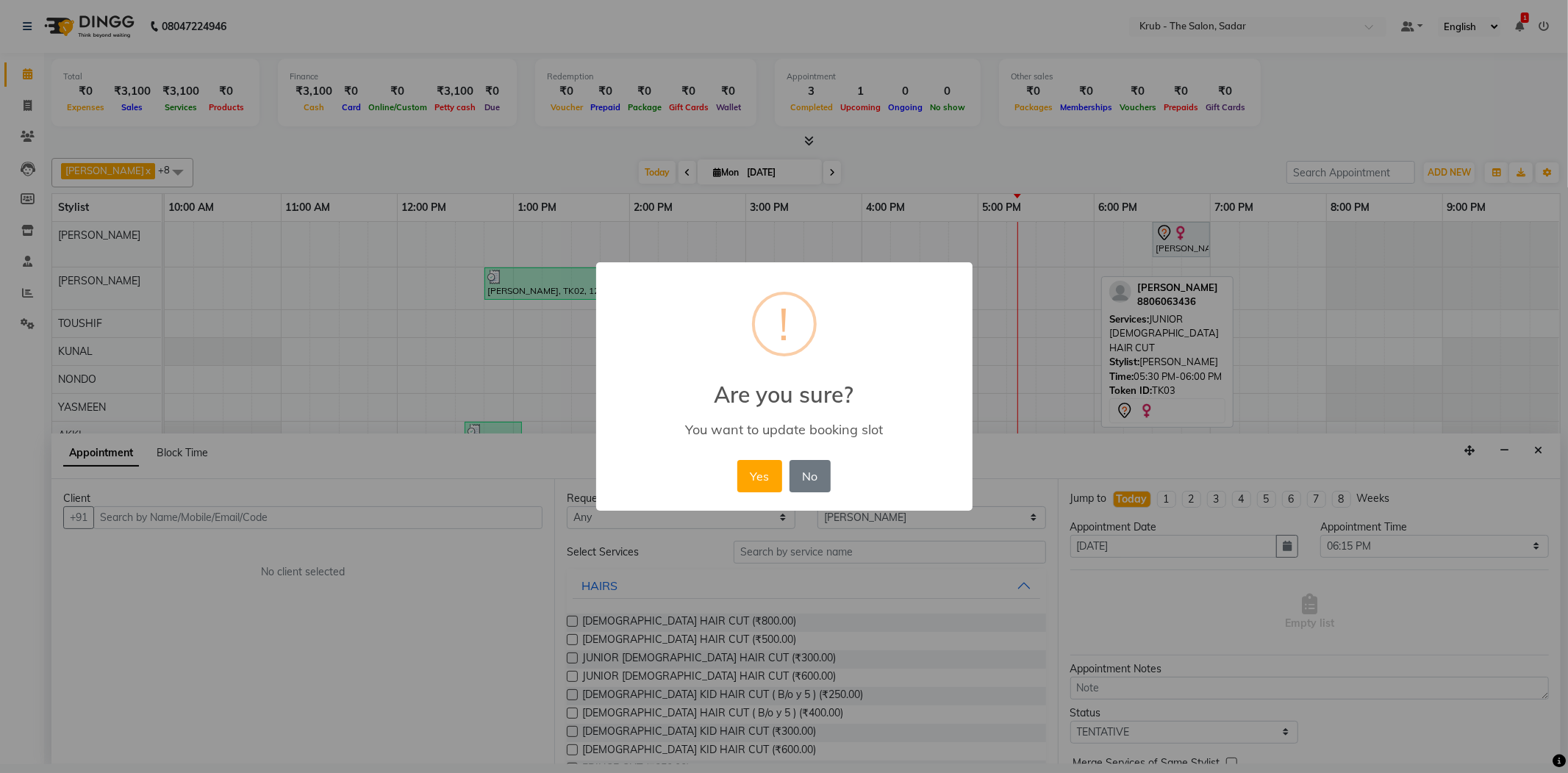
drag, startPoint x: 1152, startPoint y: 239, endPoint x: 1154, endPoint y: 262, distance: 23.1
click at [1154, 262] on div "× ! Are you sure? You want to update booking slot Yes No No" at bounding box center [784, 386] width 1568 height 773
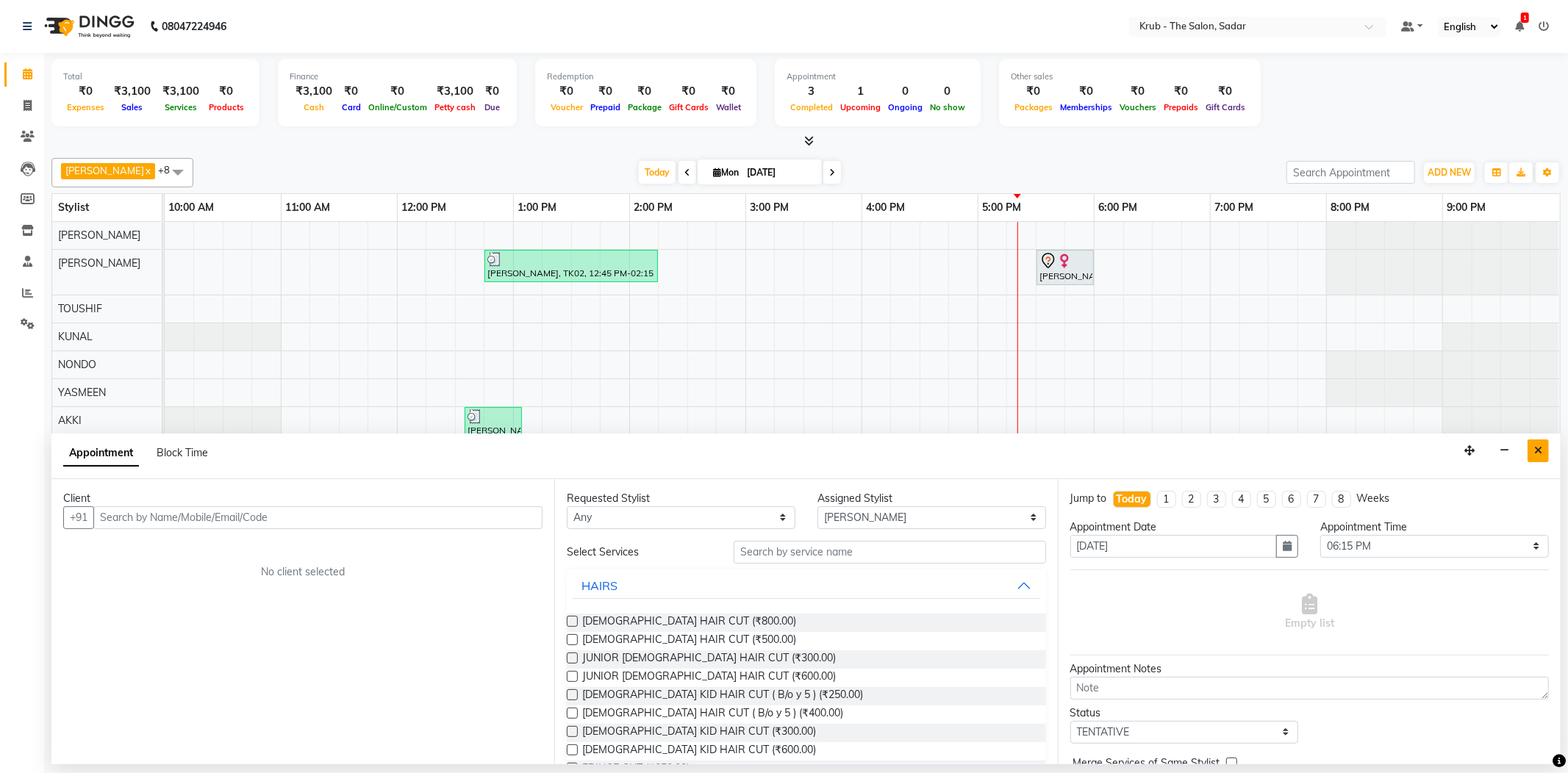
click at [1542, 439] on button "Close" at bounding box center [1538, 451] width 21 height 23
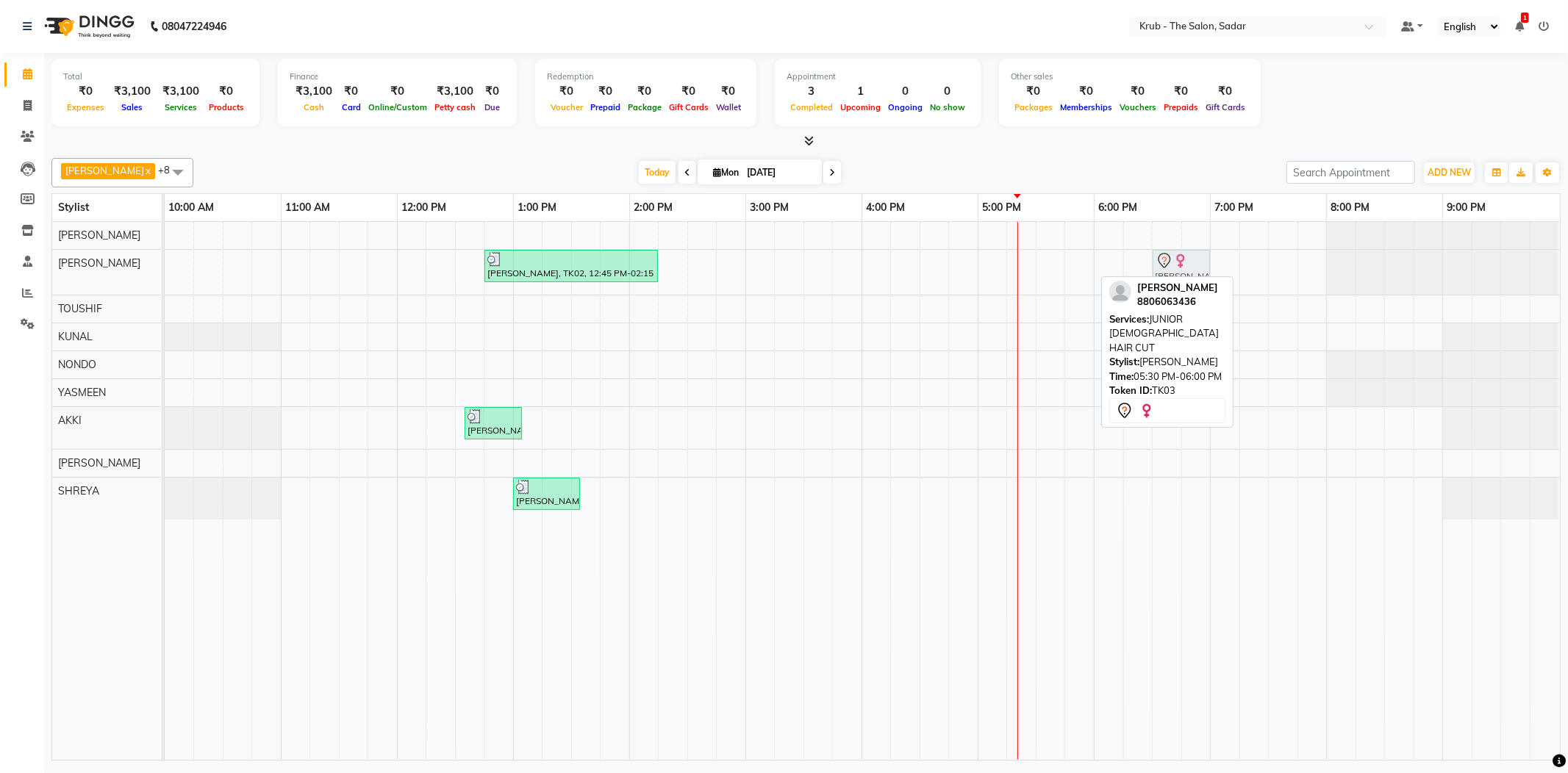
drag, startPoint x: 1059, startPoint y: 278, endPoint x: 1159, endPoint y: 260, distance: 101.6
click at [165, 266] on div "Shradha Dua, TK02, 12:45 PM-02:15 PM, TOUCH UP INOA ( AMONIA FREE ),FEMALE HAIR…" at bounding box center [165, 271] width 0 height 45
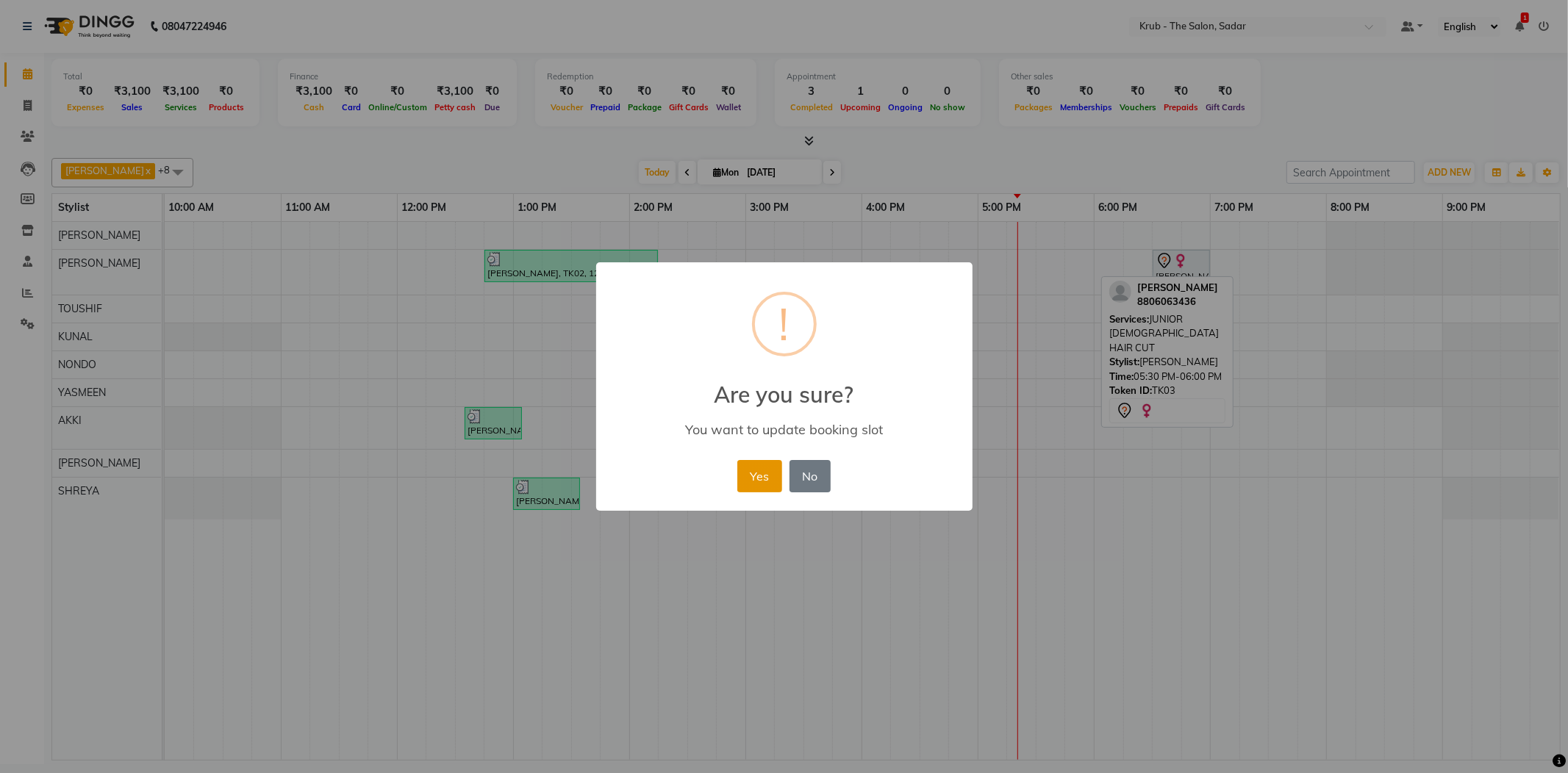
click at [756, 459] on button "Yes" at bounding box center [759, 476] width 45 height 32
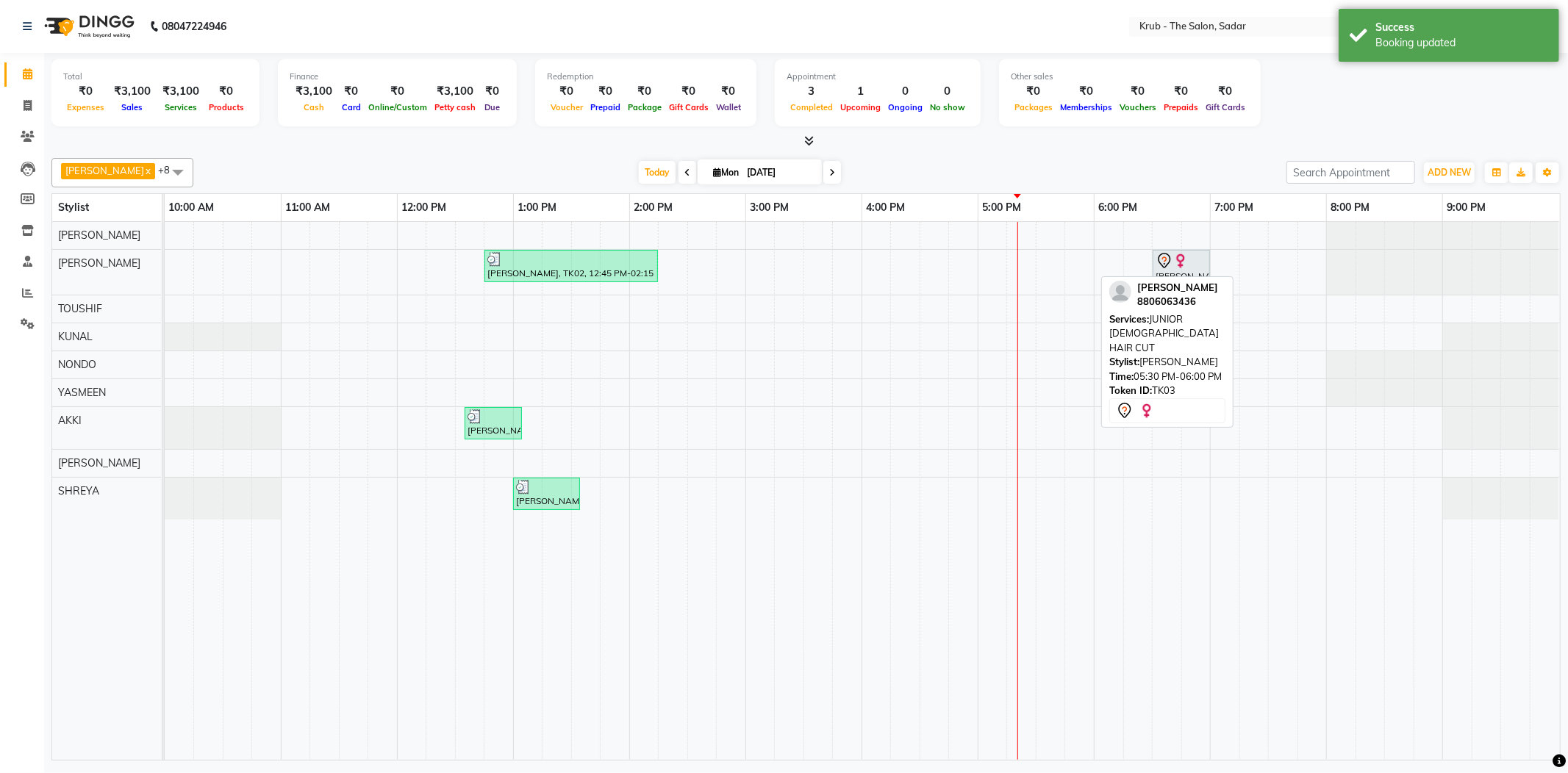
click at [1094, 145] on div at bounding box center [805, 141] width 1509 height 15
click at [892, 161] on div "Today Mon 01-09-2025" at bounding box center [739, 172] width 1078 height 22
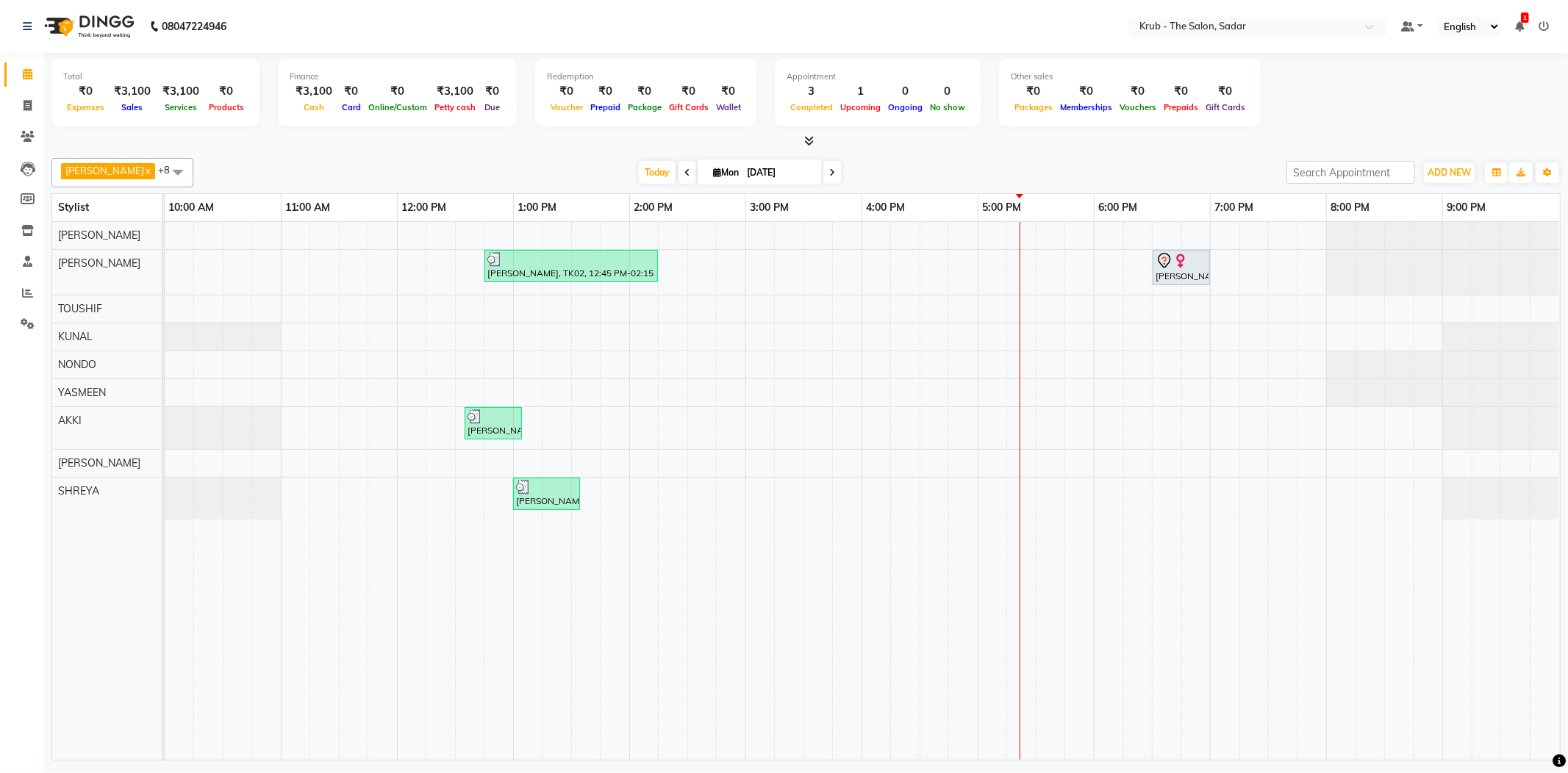
click at [765, 302] on div "Shradha Dua, TK02, 12:45 PM-02:15 PM, TOUCH UP INOA ( AMONIA FREE ),FEMALE HAIR…" at bounding box center [862, 491] width 1395 height 538
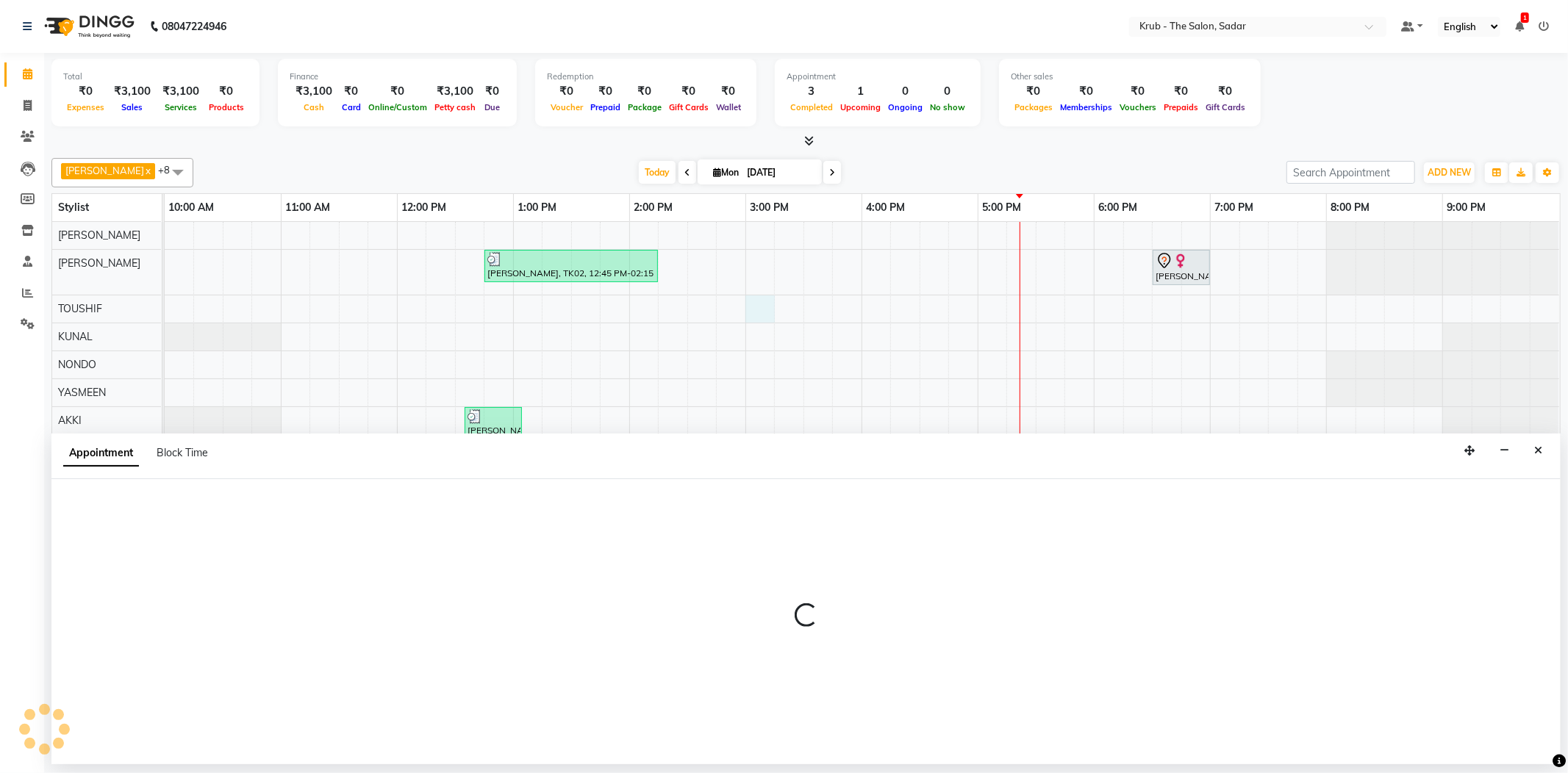
select select "46188"
select select "900"
select select "tentative"
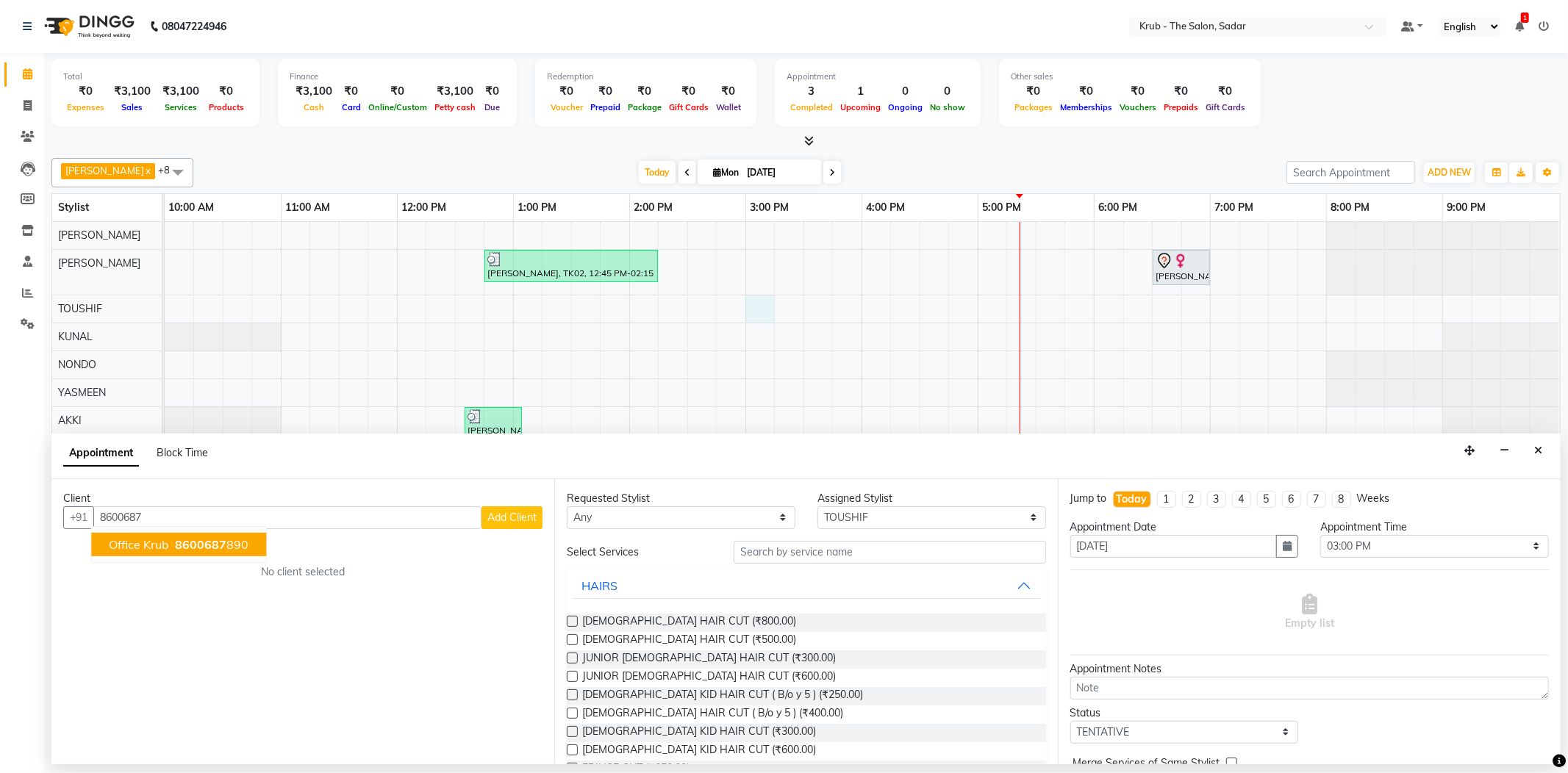
click at [192, 544] on button "office krub 8600687 890" at bounding box center [178, 544] width 175 height 23
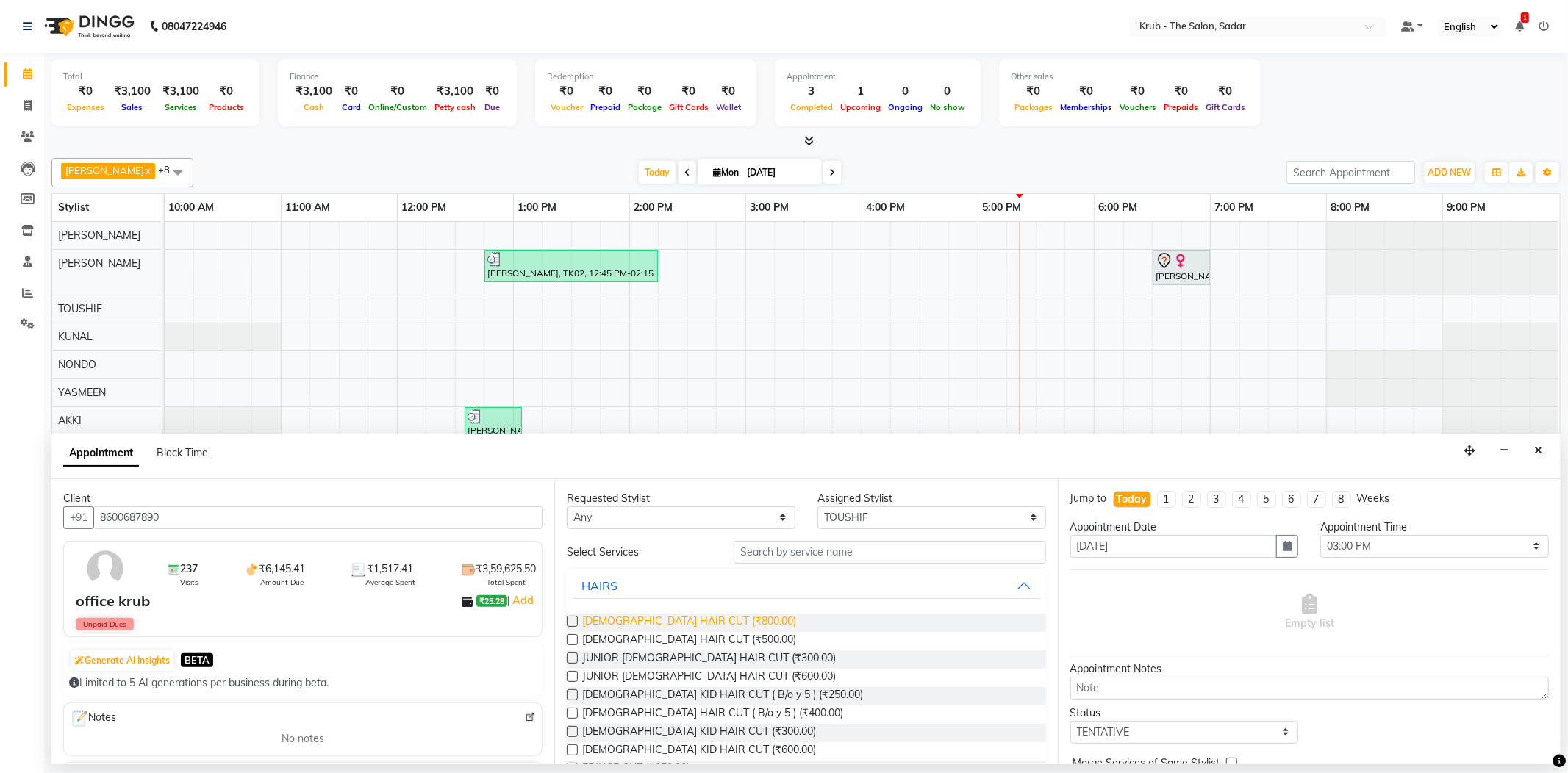
type input "8600687890"
click at [645, 613] on span "FEMALE HAIR CUT (₹800.00)" at bounding box center [689, 622] width 214 height 19
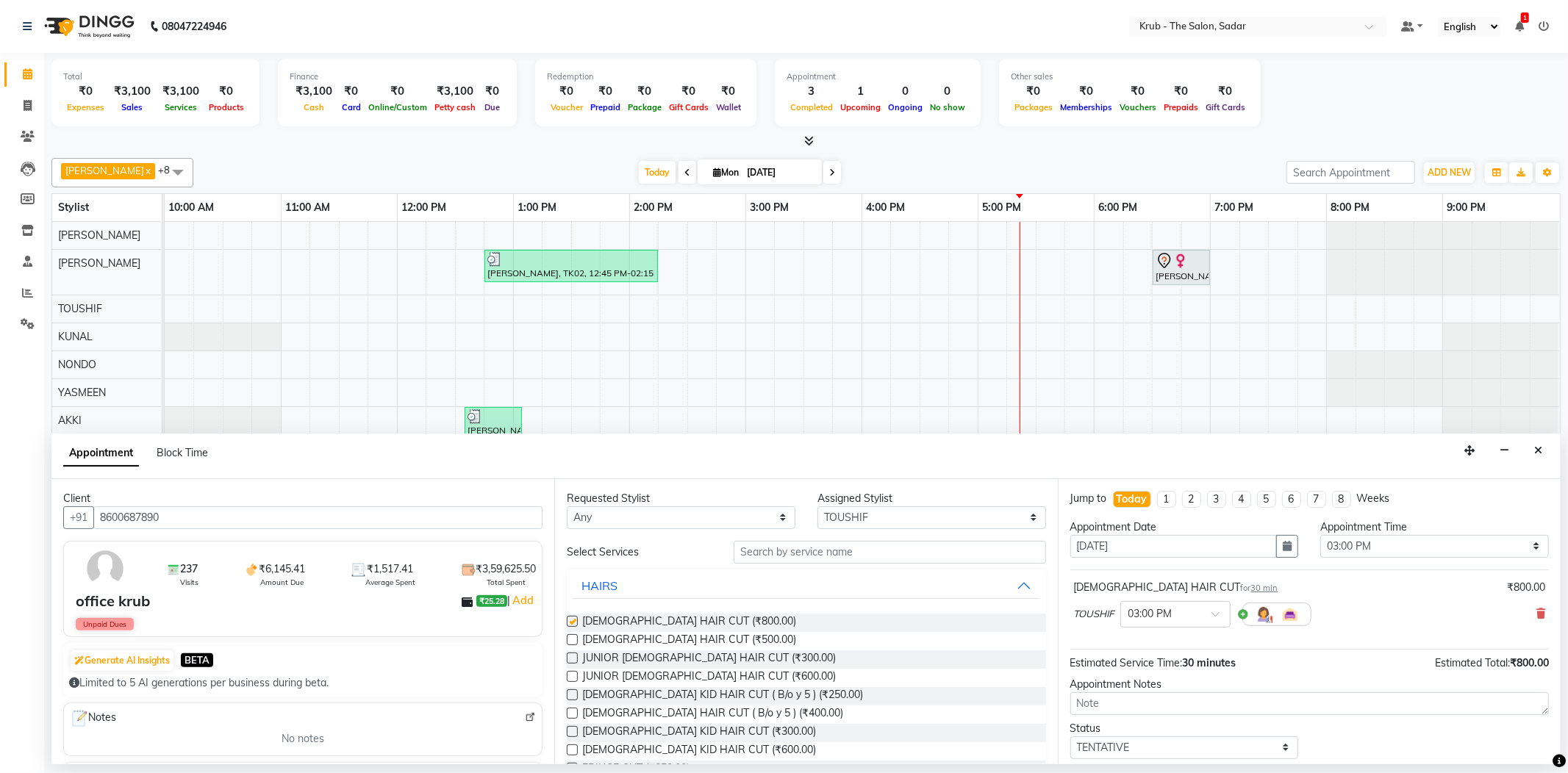
checkbox input "false"
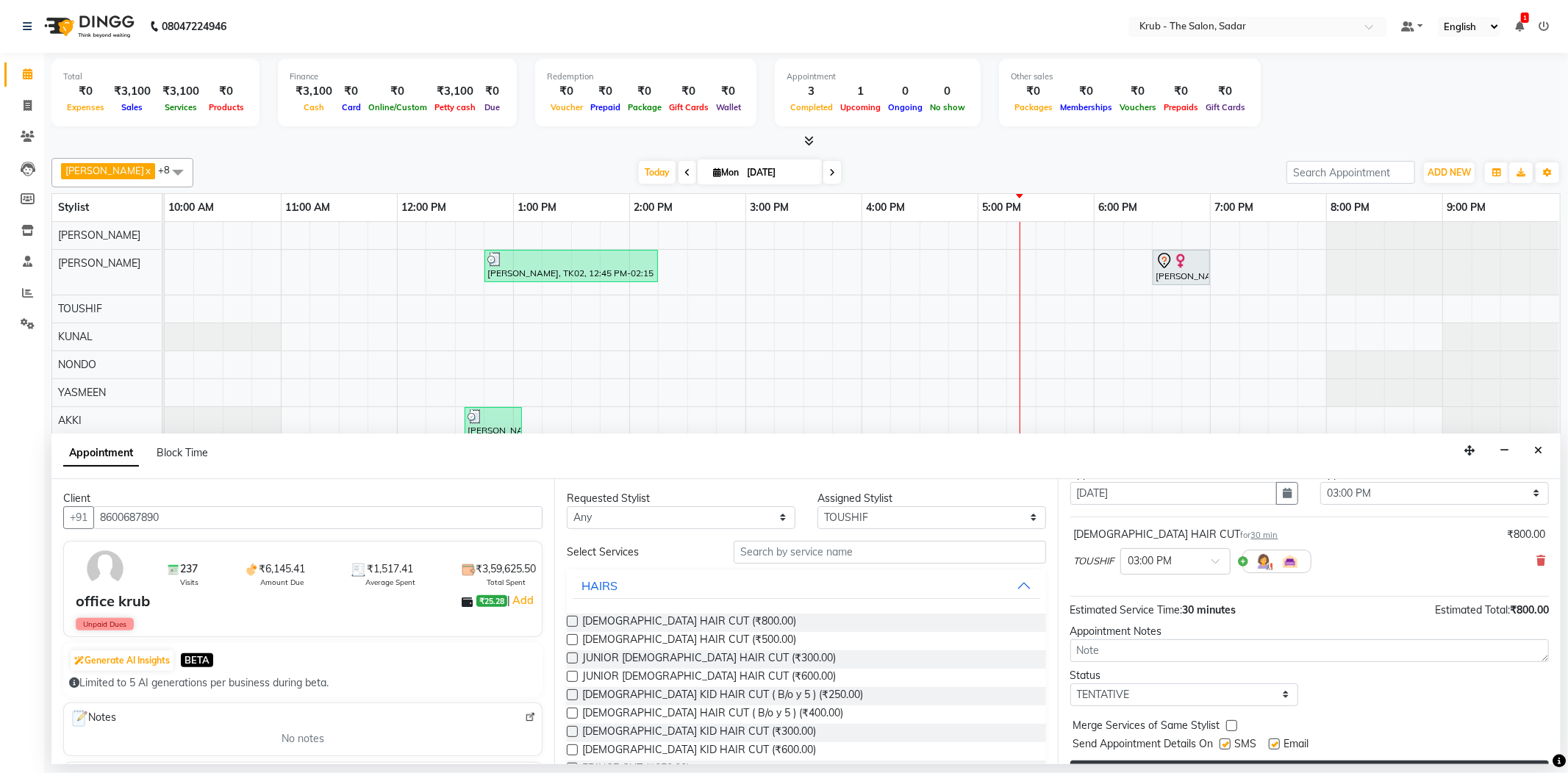
scroll to position [77, 0]
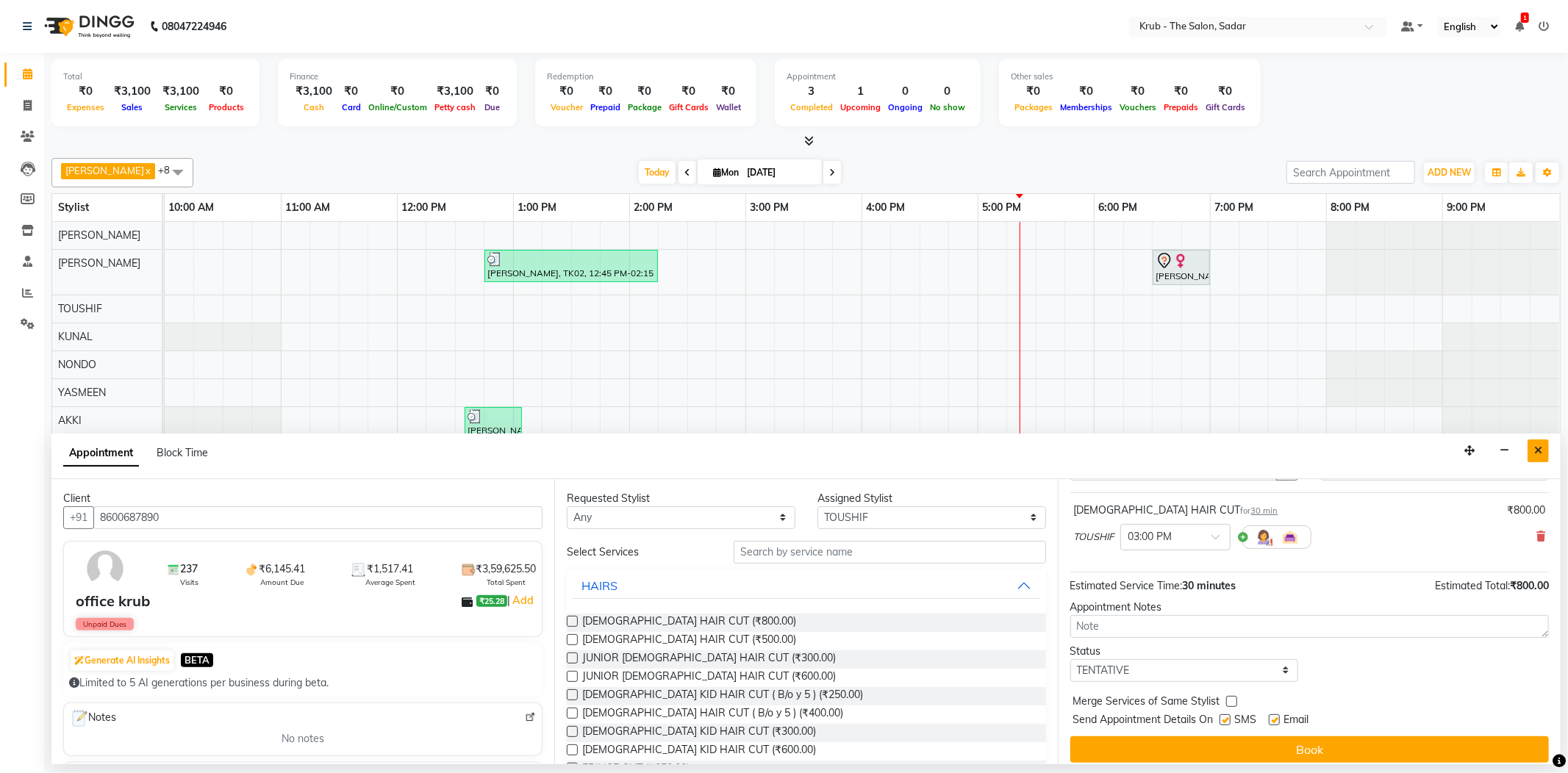
click at [1536, 447] on button "Close" at bounding box center [1538, 451] width 21 height 23
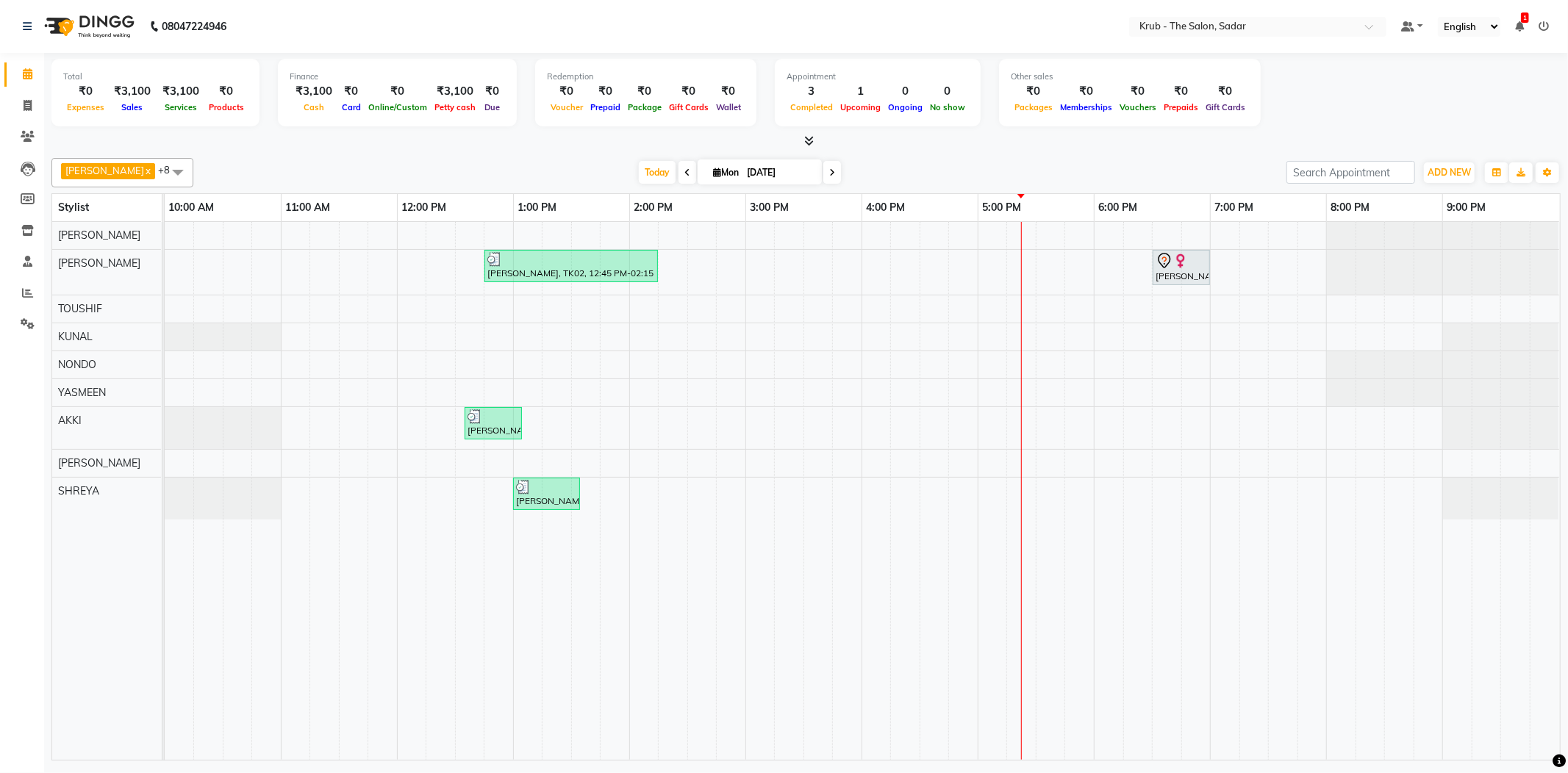
click at [1521, 25] on icon at bounding box center [1519, 26] width 9 height 11
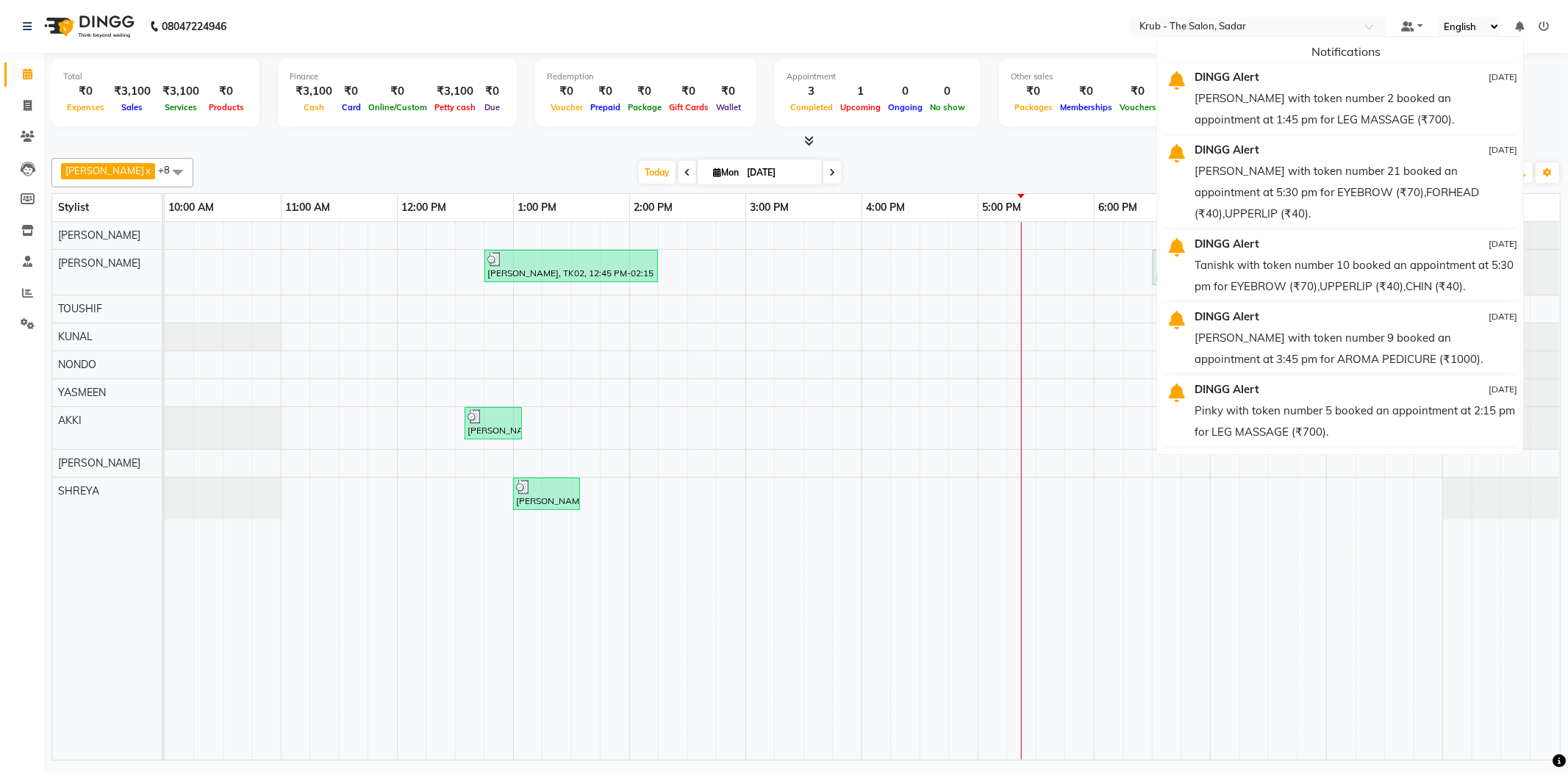
drag, startPoint x: 1065, startPoint y: 130, endPoint x: 765, endPoint y: 70, distance: 305.9
click at [1063, 134] on div at bounding box center [805, 141] width 1509 height 15
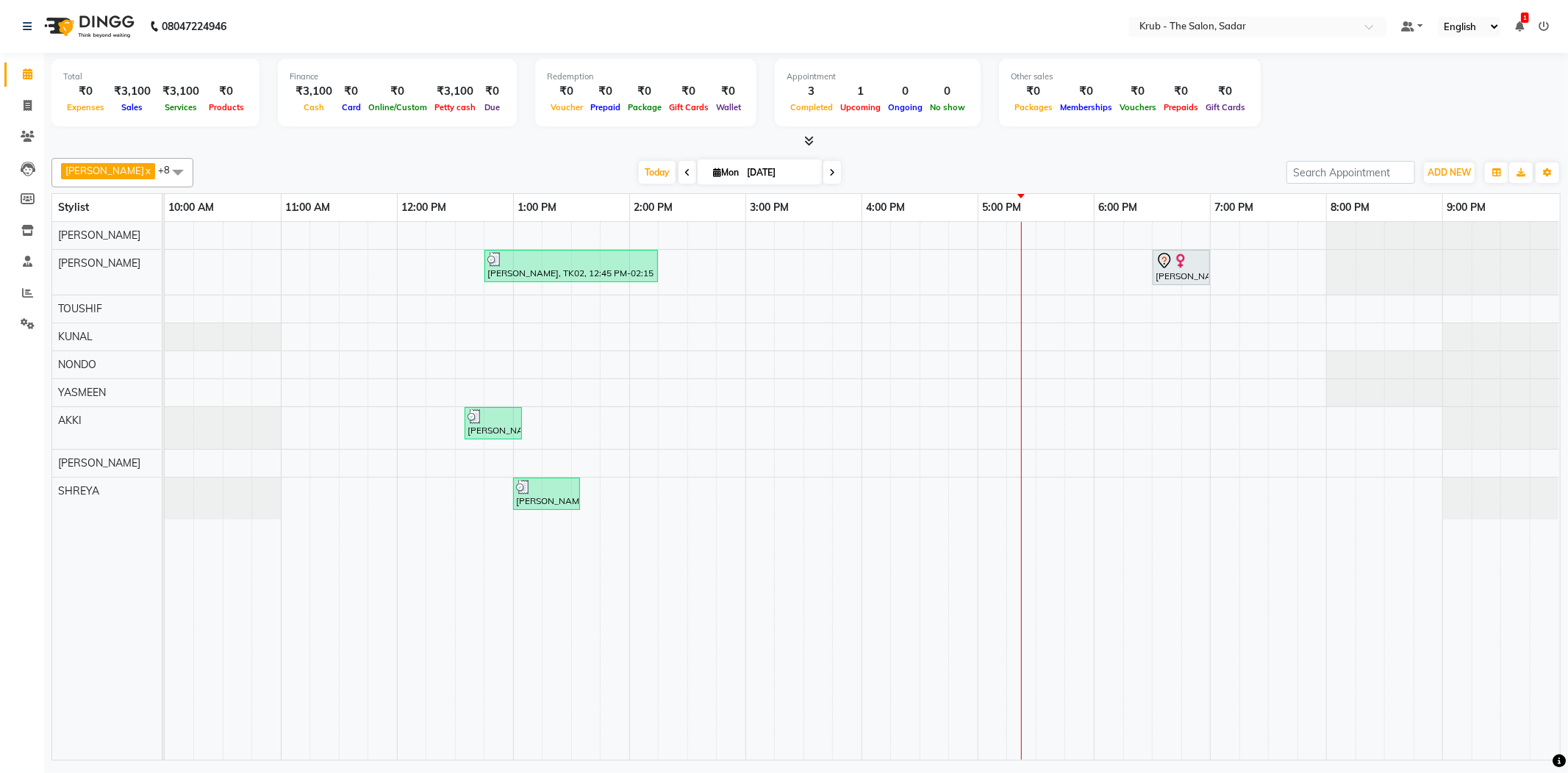
click at [1523, 15] on span "1" at bounding box center [1525, 17] width 8 height 11
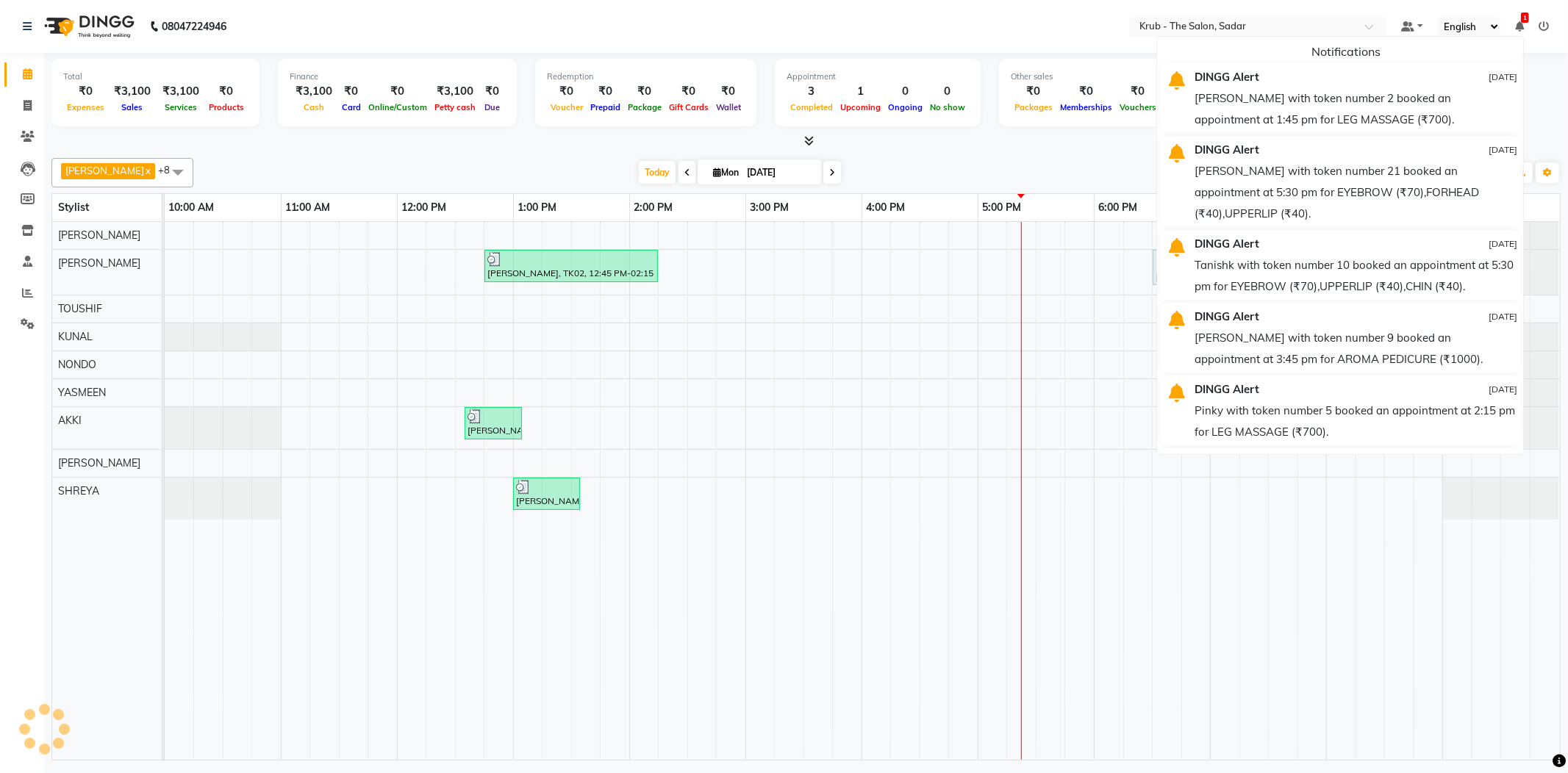
click at [1523, 15] on span "1" at bounding box center [1525, 17] width 8 height 11
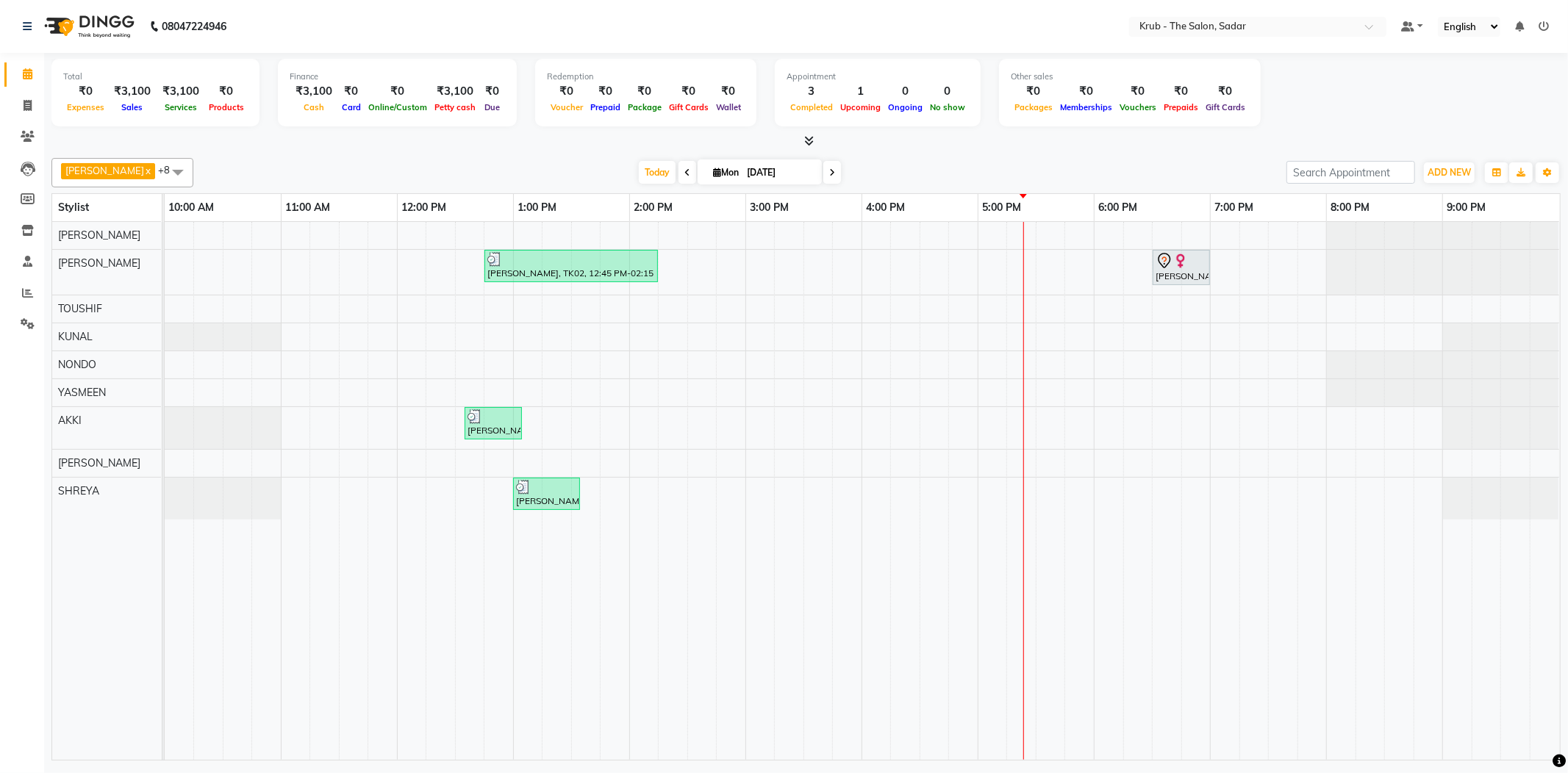
click at [1147, 152] on div "GURVEER x TOUSHIF x NONDO x YASMEEN x Andreas x SHREYA x RAJESH x KUNAL x AKKI …" at bounding box center [805, 456] width 1509 height 609
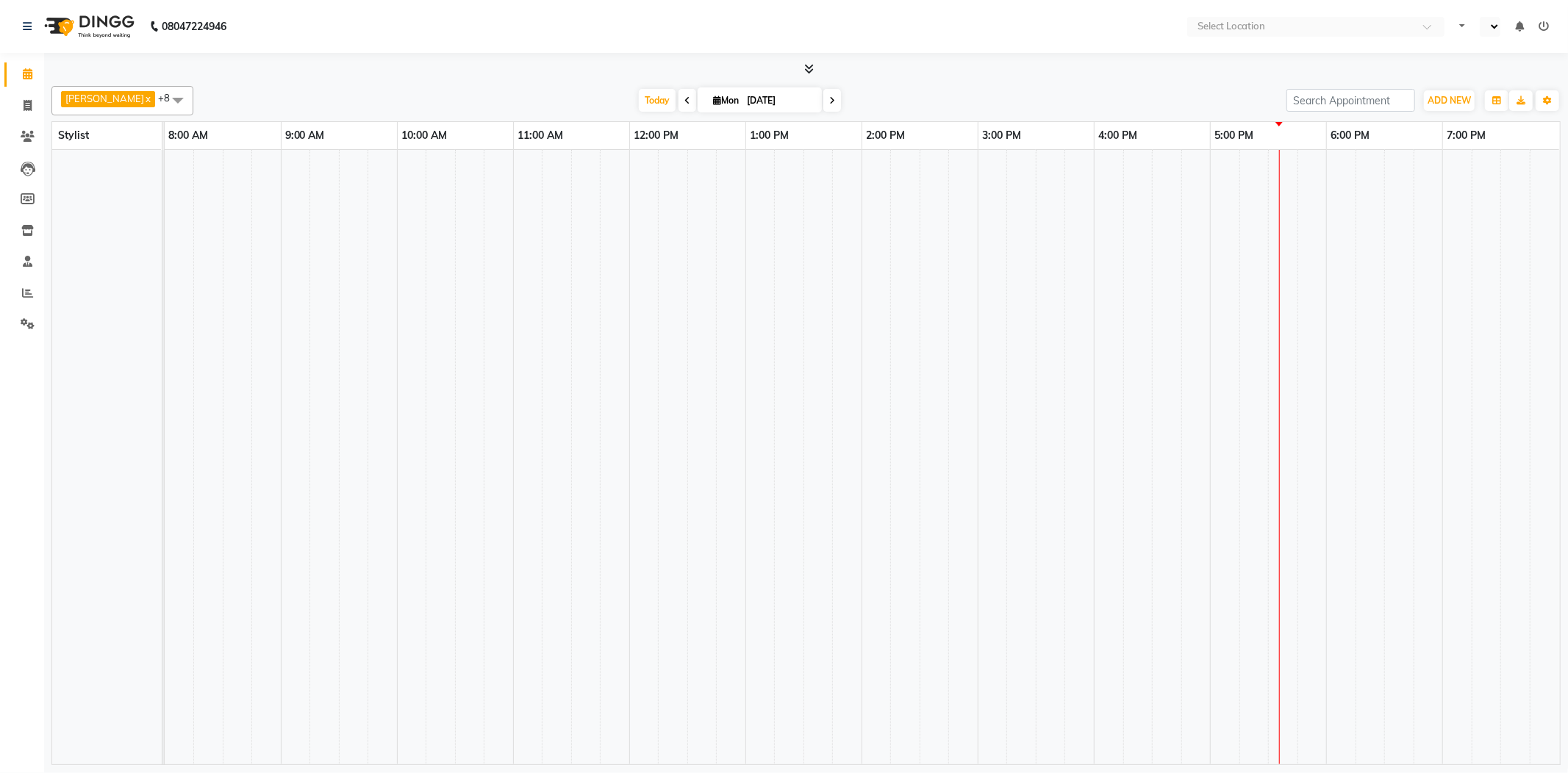
select select "en"
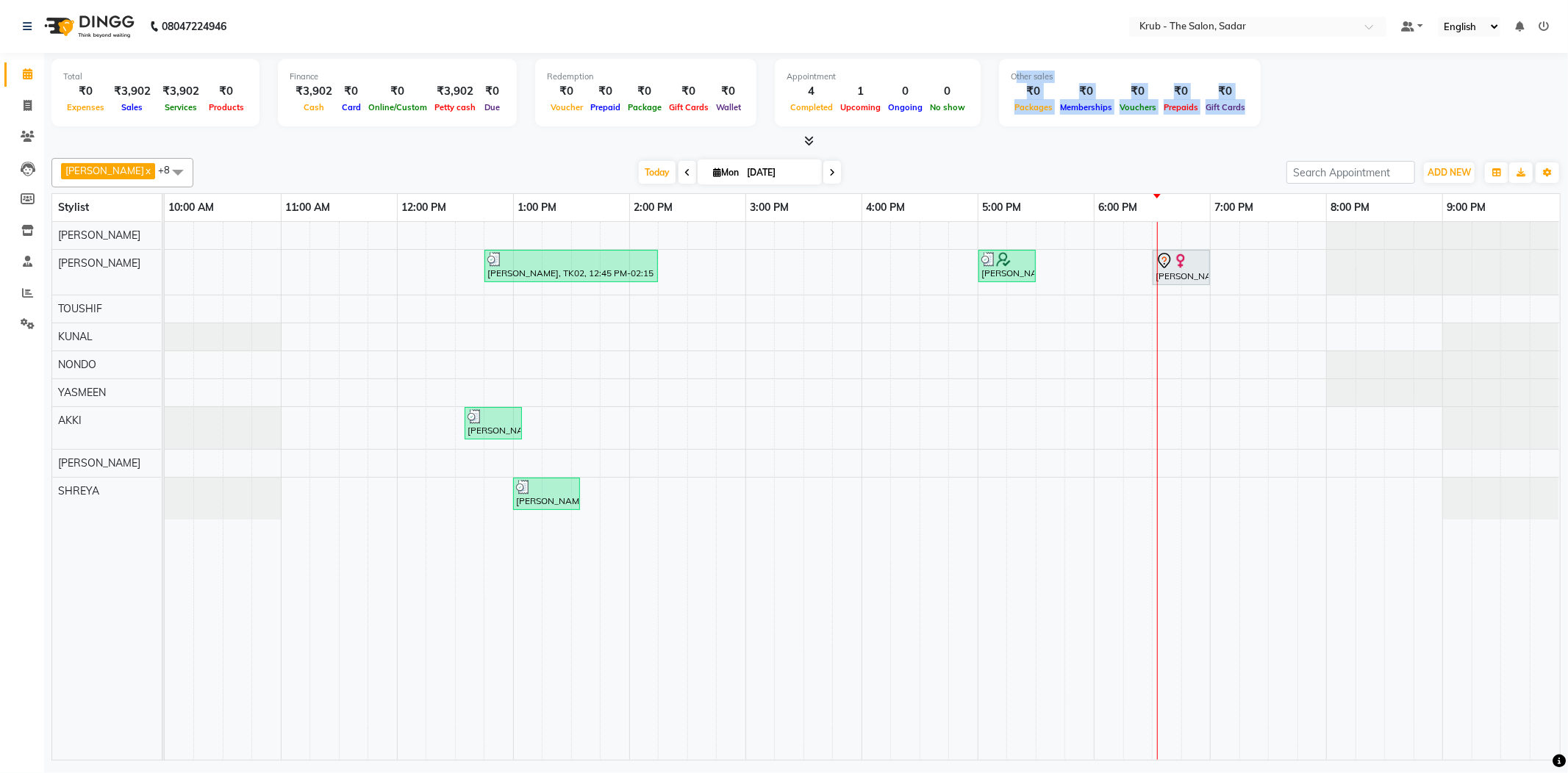
drag, startPoint x: 1074, startPoint y: 75, endPoint x: 1383, endPoint y: 118, distance: 312.0
click at [1383, 118] on div "Total ₹0 Expenses ₹3,902 Sales ₹3,902 Services ₹0 Products Finance ₹3,902 Cash …" at bounding box center [805, 95] width 1509 height 72
click at [1159, 158] on div "GURVEER x TOUSHIF x NONDO x YASMEEN x Andreas x SHREYA x RAJESH x KUNAL x AKKI …" at bounding box center [805, 173] width 1509 height 29
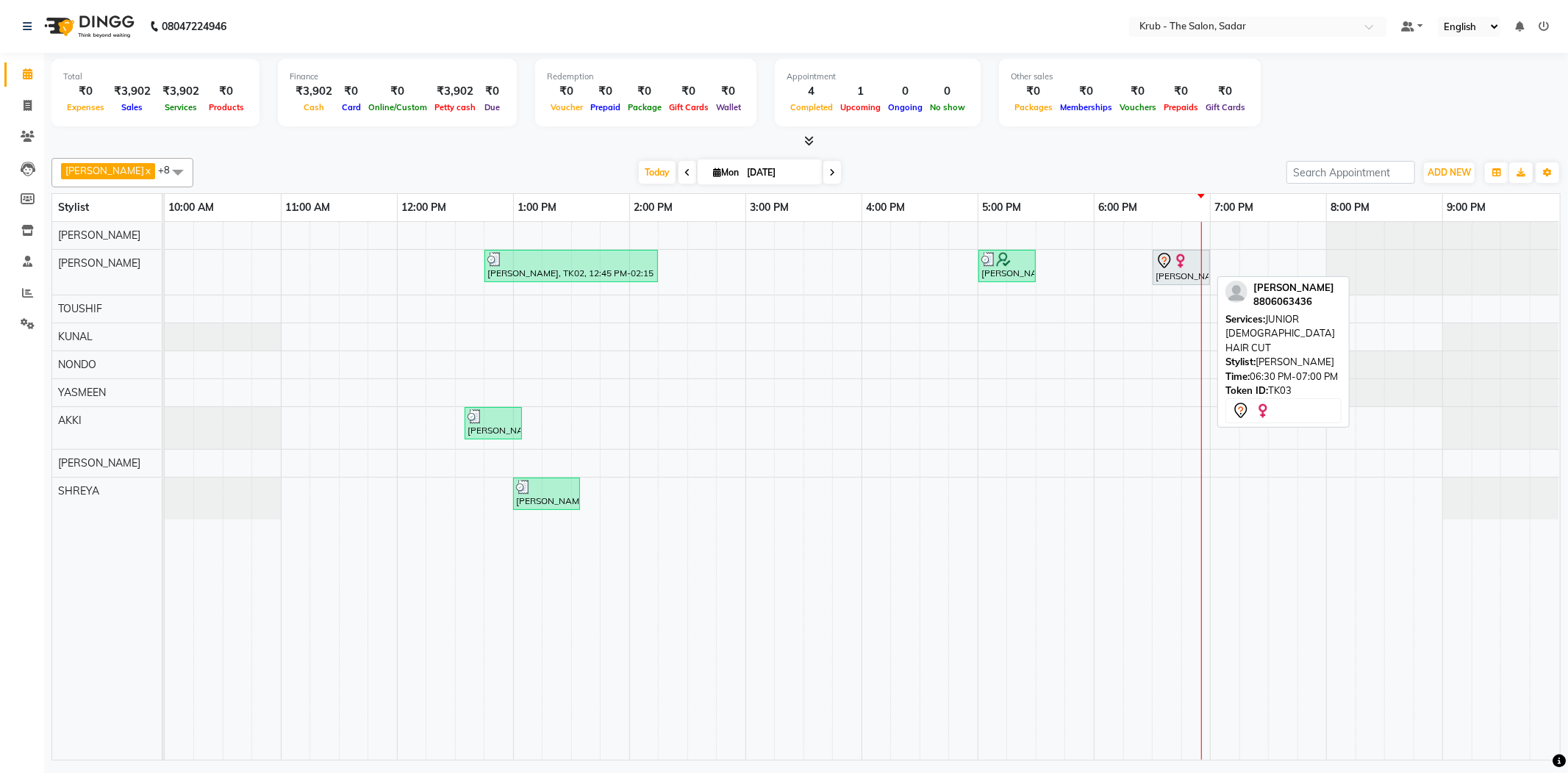
click at [1174, 260] on img at bounding box center [1180, 261] width 15 height 15
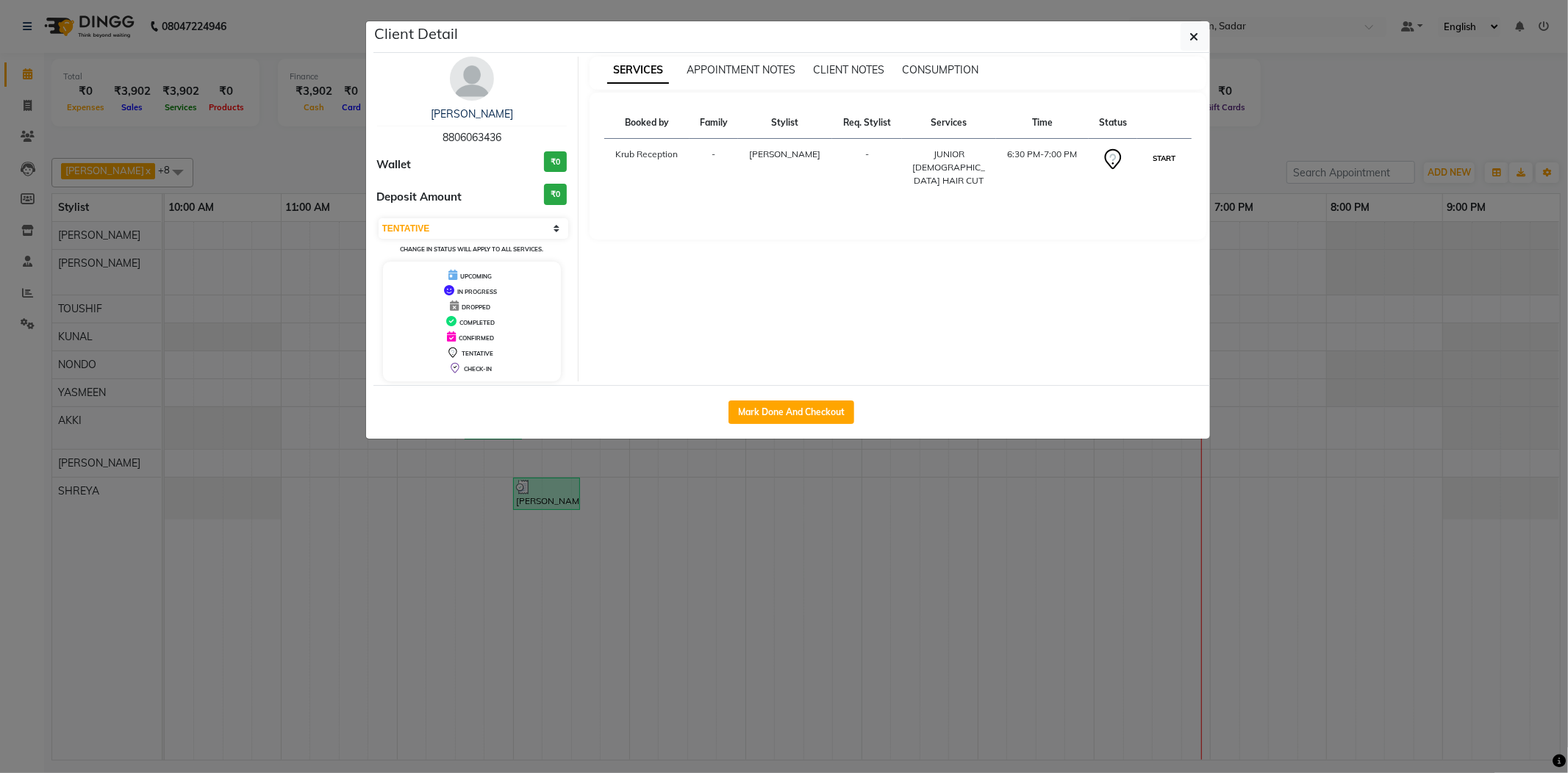
click at [1159, 153] on button "START" at bounding box center [1163, 158] width 30 height 19
select select "1"
click at [1239, 134] on ngb-modal-window "Client Detail sneha Ahirkar 8806063436 Wallet ₹0 Deposit Amount ₹0 Select IN SE…" at bounding box center [784, 386] width 1568 height 773
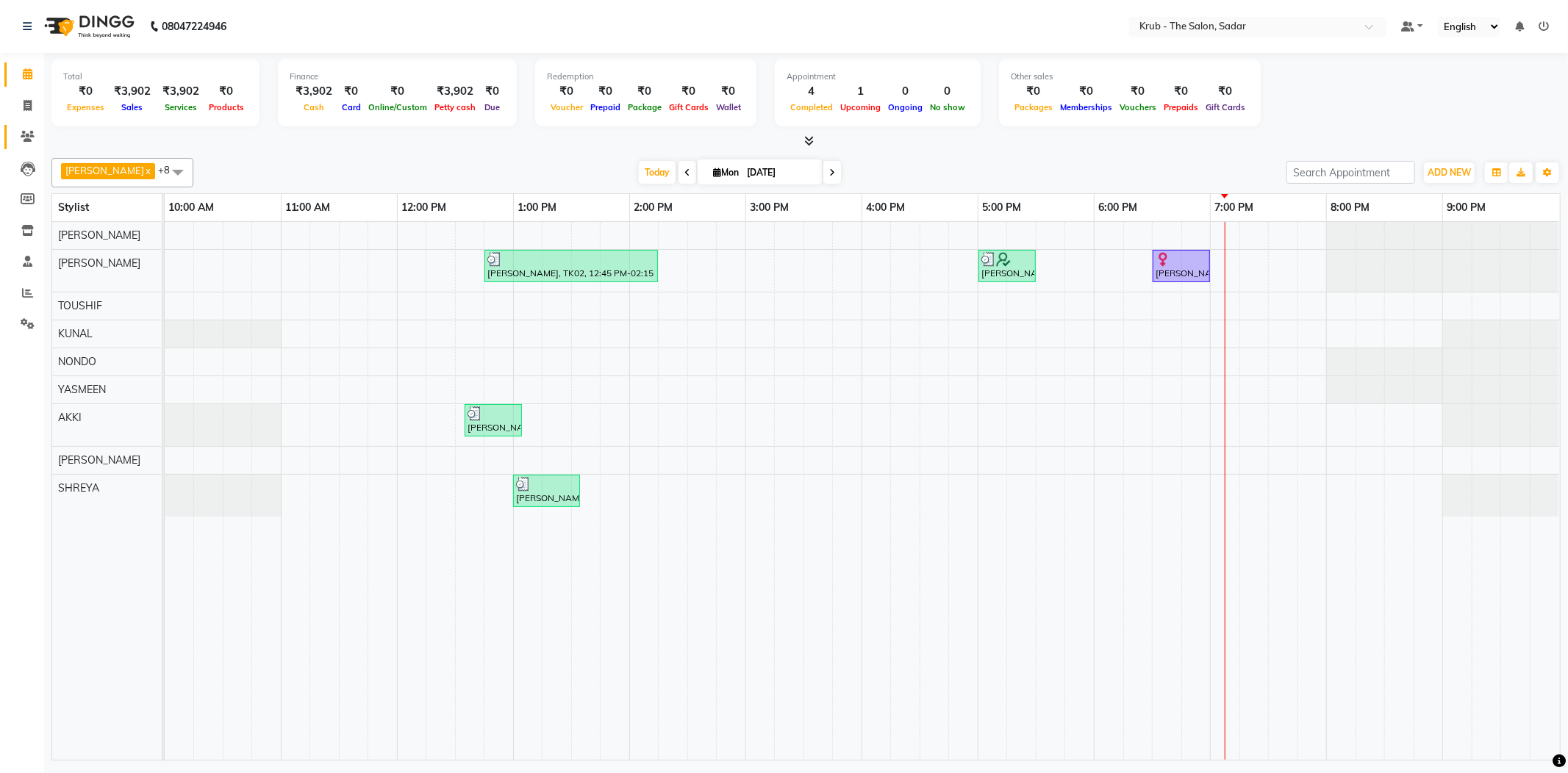
click at [15, 138] on span at bounding box center [28, 137] width 26 height 17
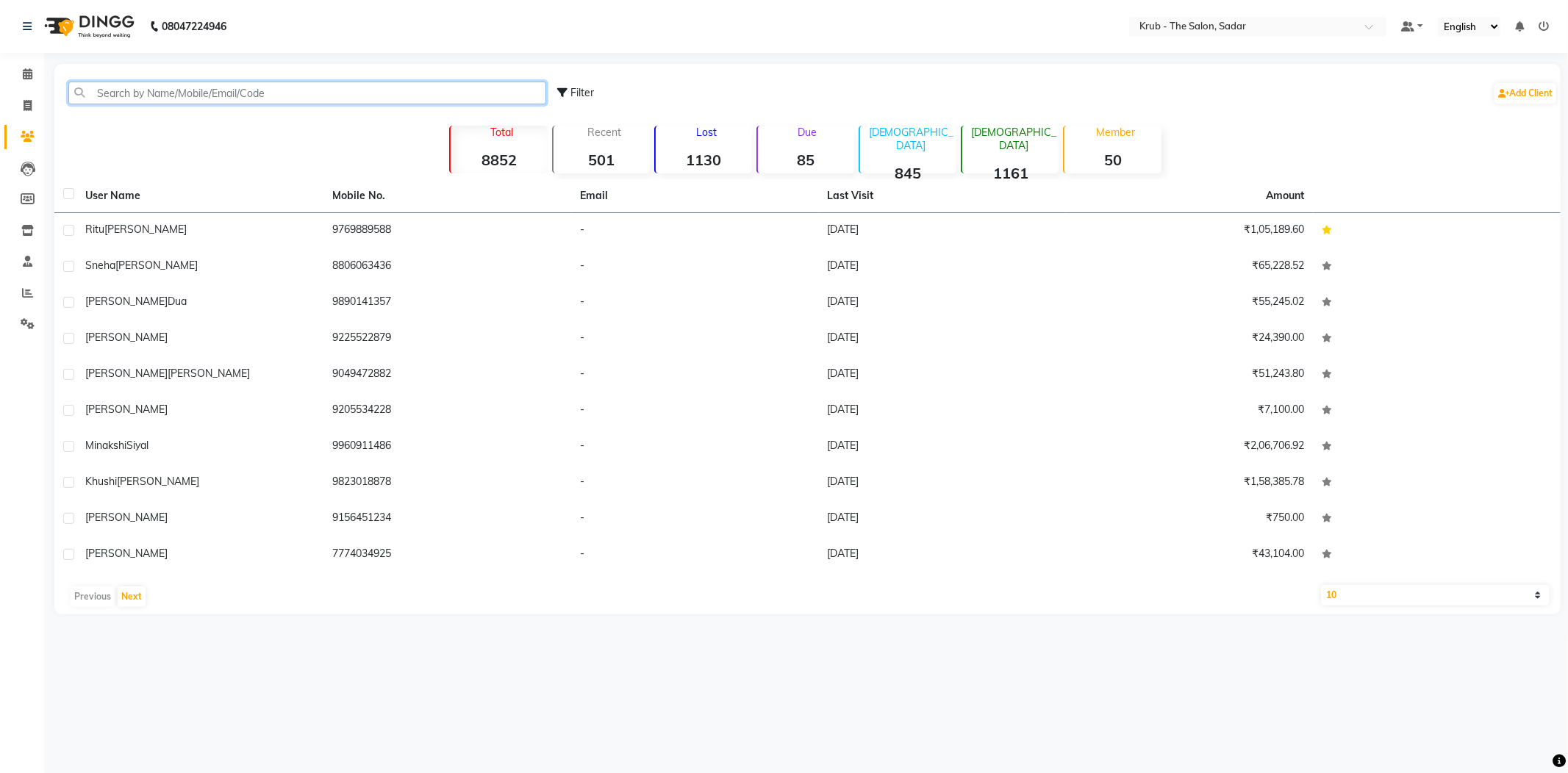
click at [172, 89] on input "text" at bounding box center [306, 93] width 478 height 23
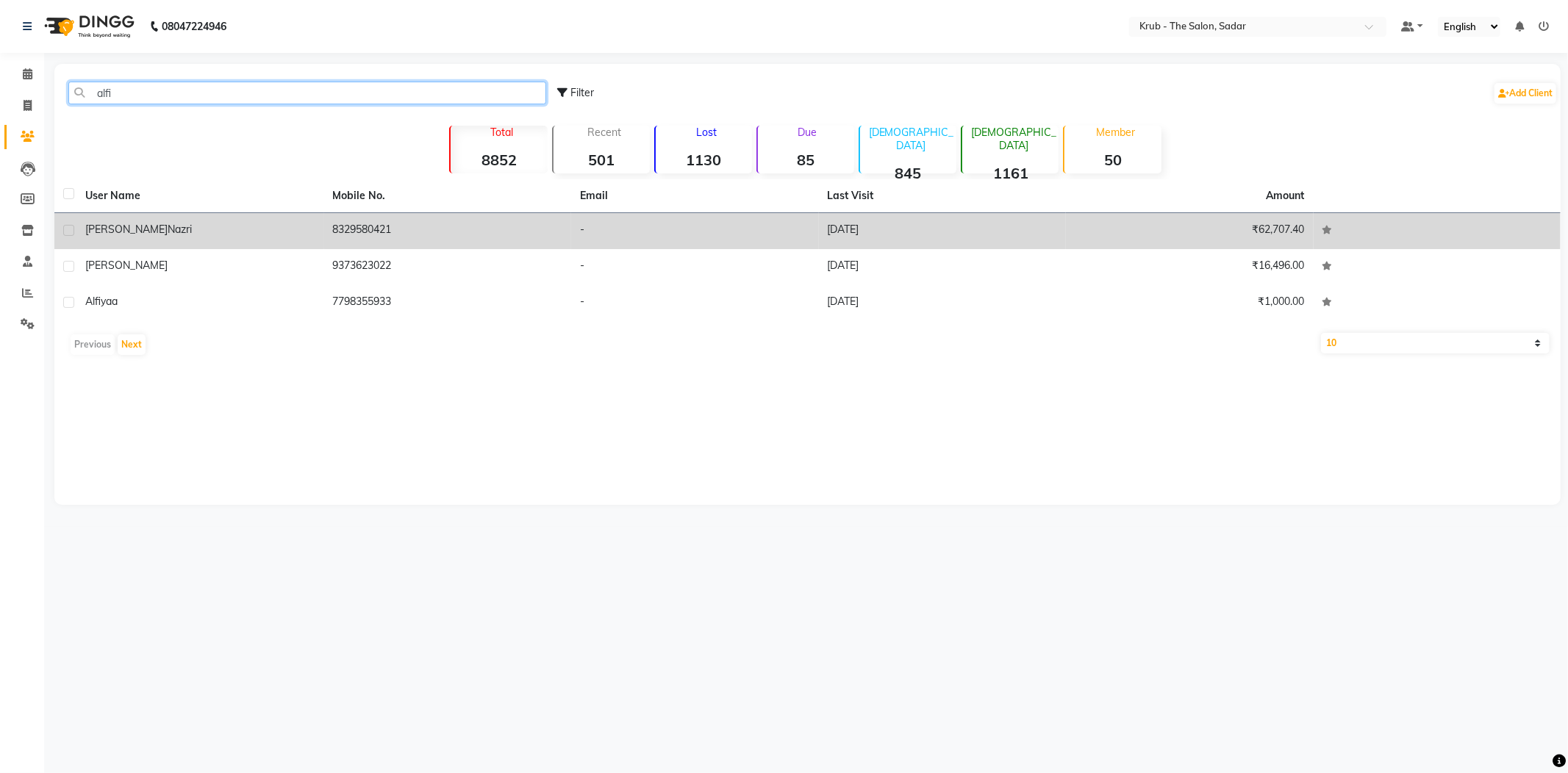
type input "alfi"
click at [723, 220] on td "-" at bounding box center [694, 231] width 247 height 36
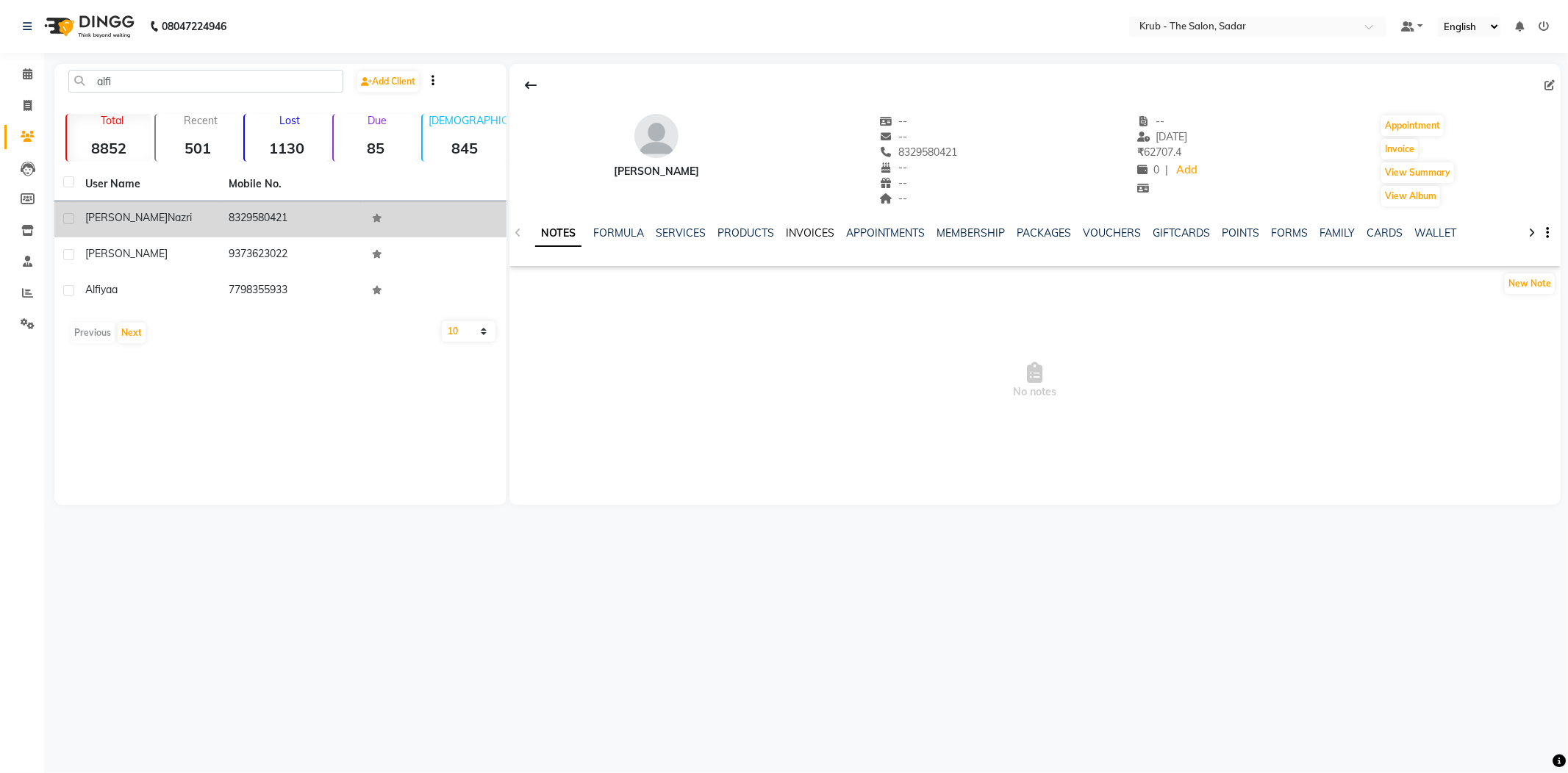
click at [791, 230] on link "INVOICES" at bounding box center [810, 233] width 49 height 13
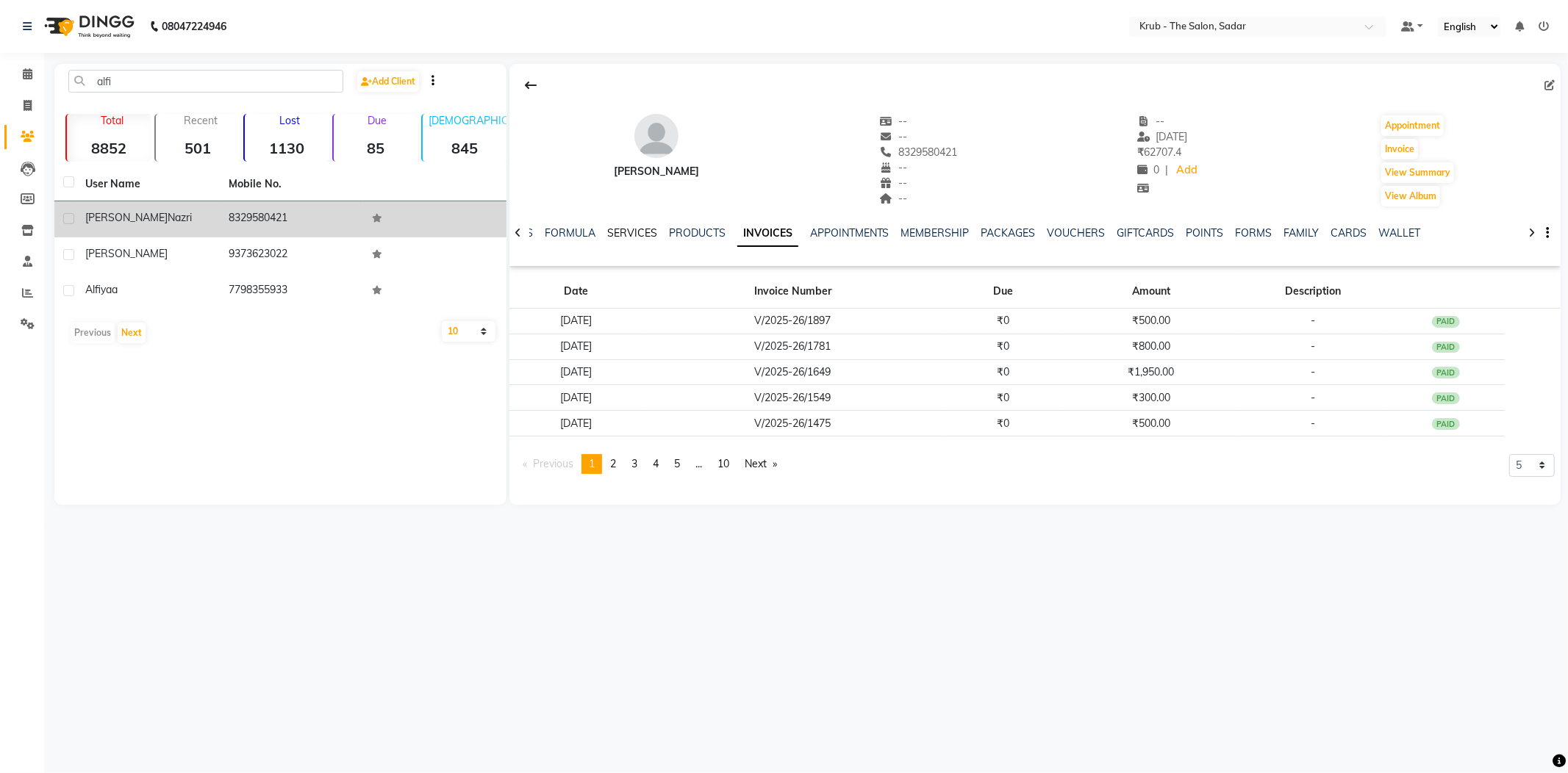
click at [642, 228] on link "SERVICES" at bounding box center [632, 233] width 50 height 13
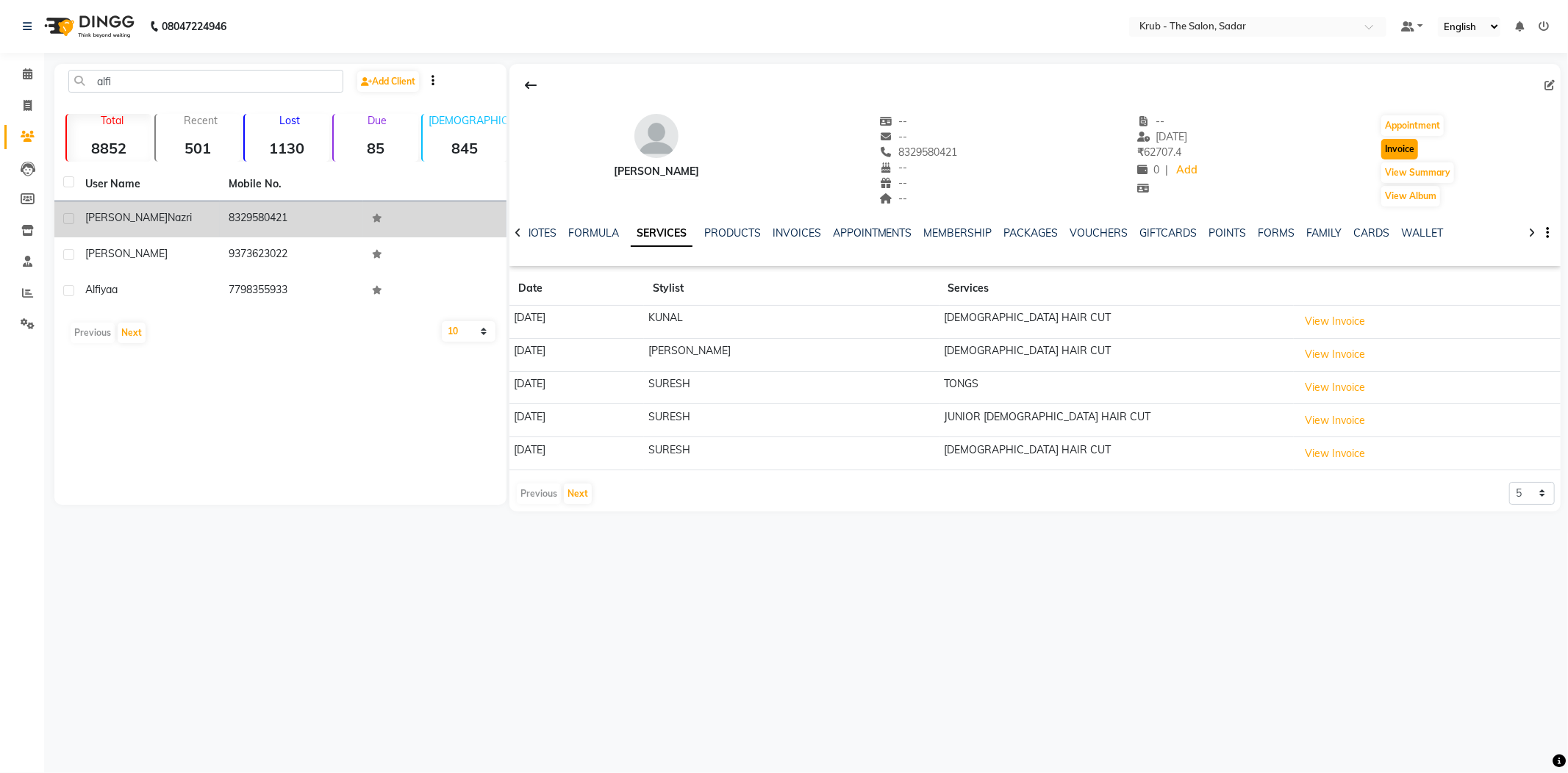
click at [1403, 142] on button "Invoice" at bounding box center [1399, 148] width 36 height 20
select select "service"
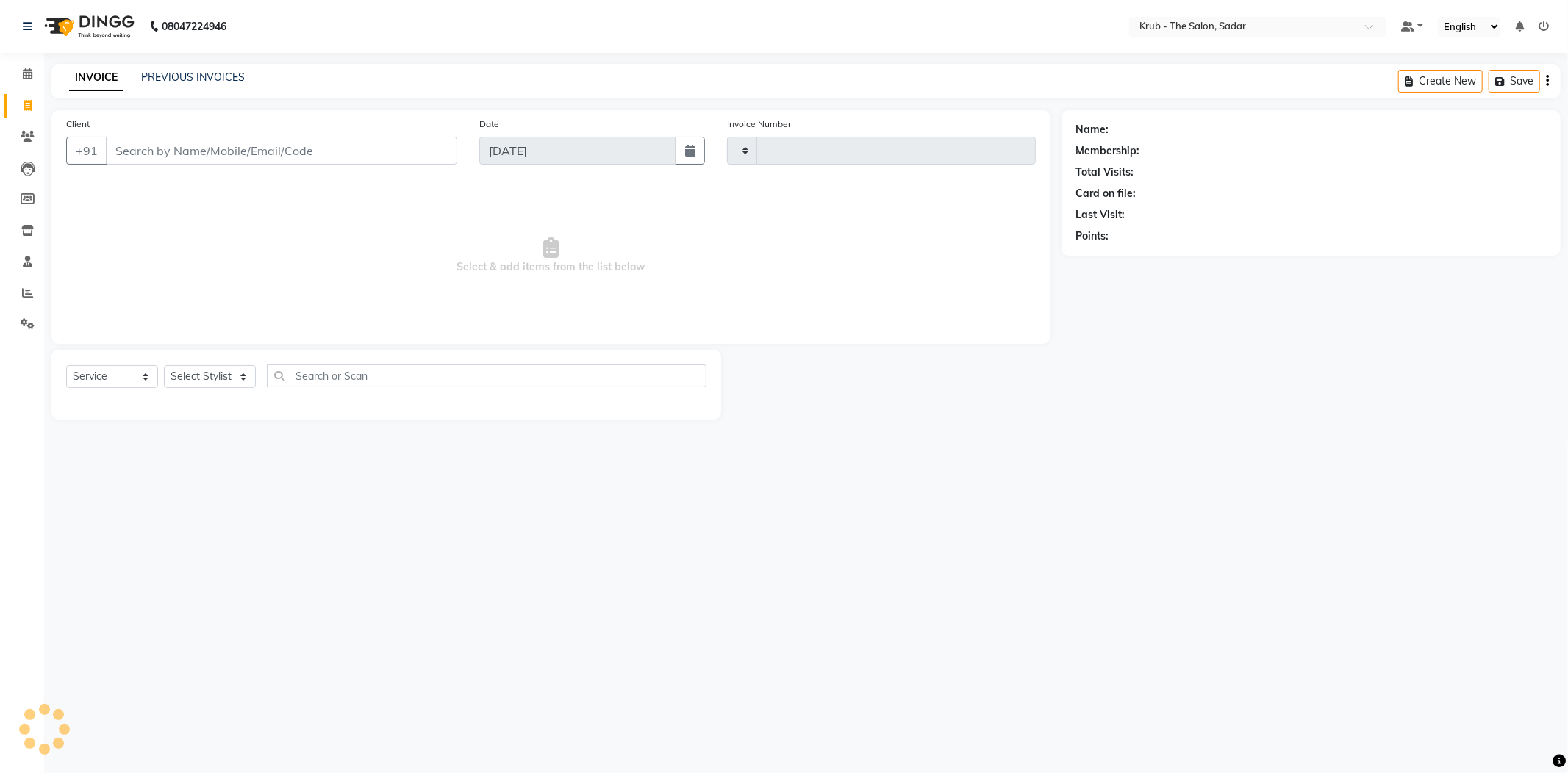
type input "2120"
select select "4449"
type input "8329580421"
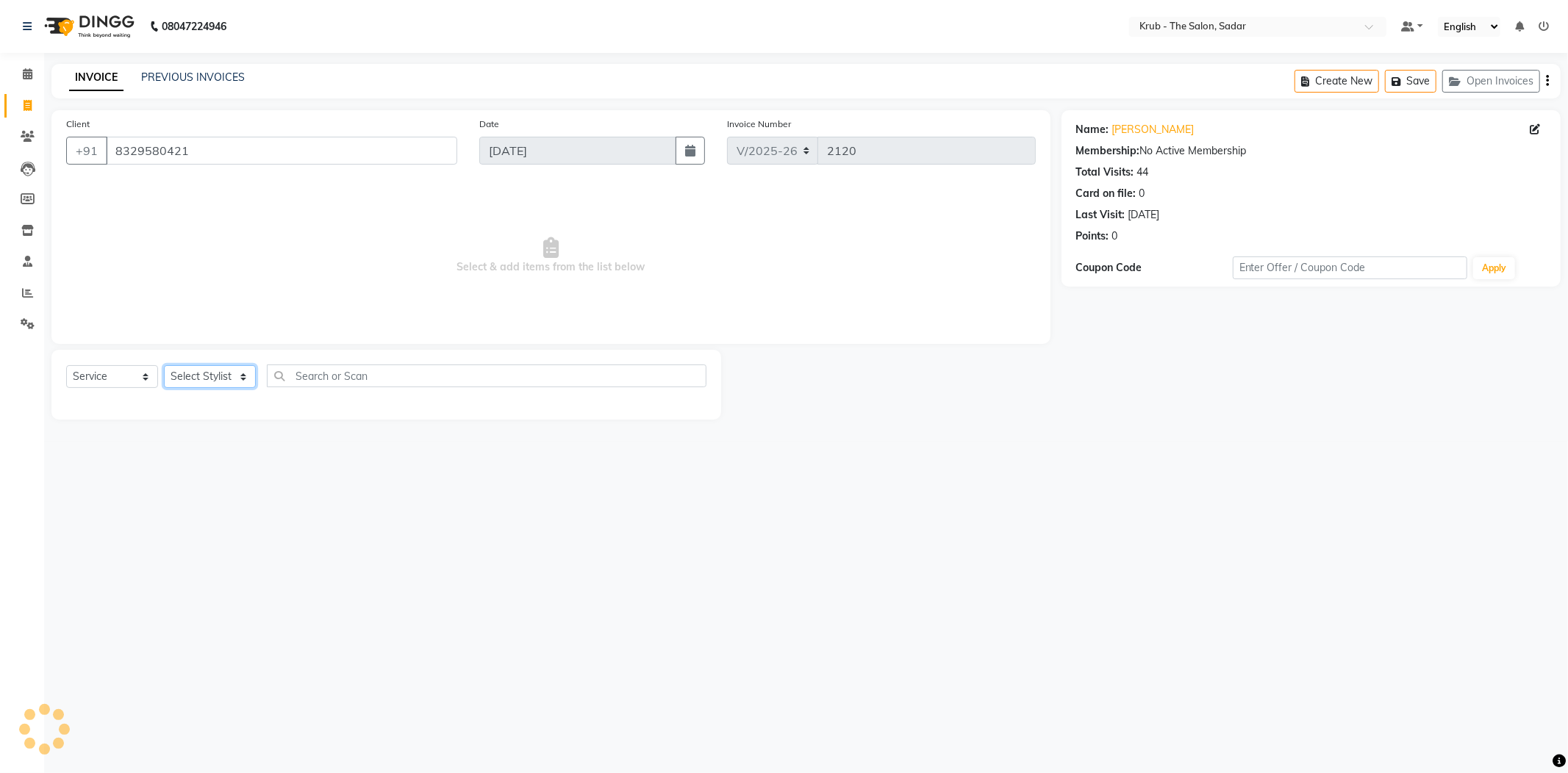
click at [224, 365] on select "Select Stylist AKKI AKSHAY [PERSON_NAME] Reception KUNAL NONDO [PERSON_NAME] [P…" at bounding box center [209, 377] width 92 height 23
select select "89642"
click at [164, 365] on select "Select Stylist AKKI AKSHAY [PERSON_NAME] Reception KUNAL NONDO [PERSON_NAME] [P…" at bounding box center [209, 377] width 92 height 23
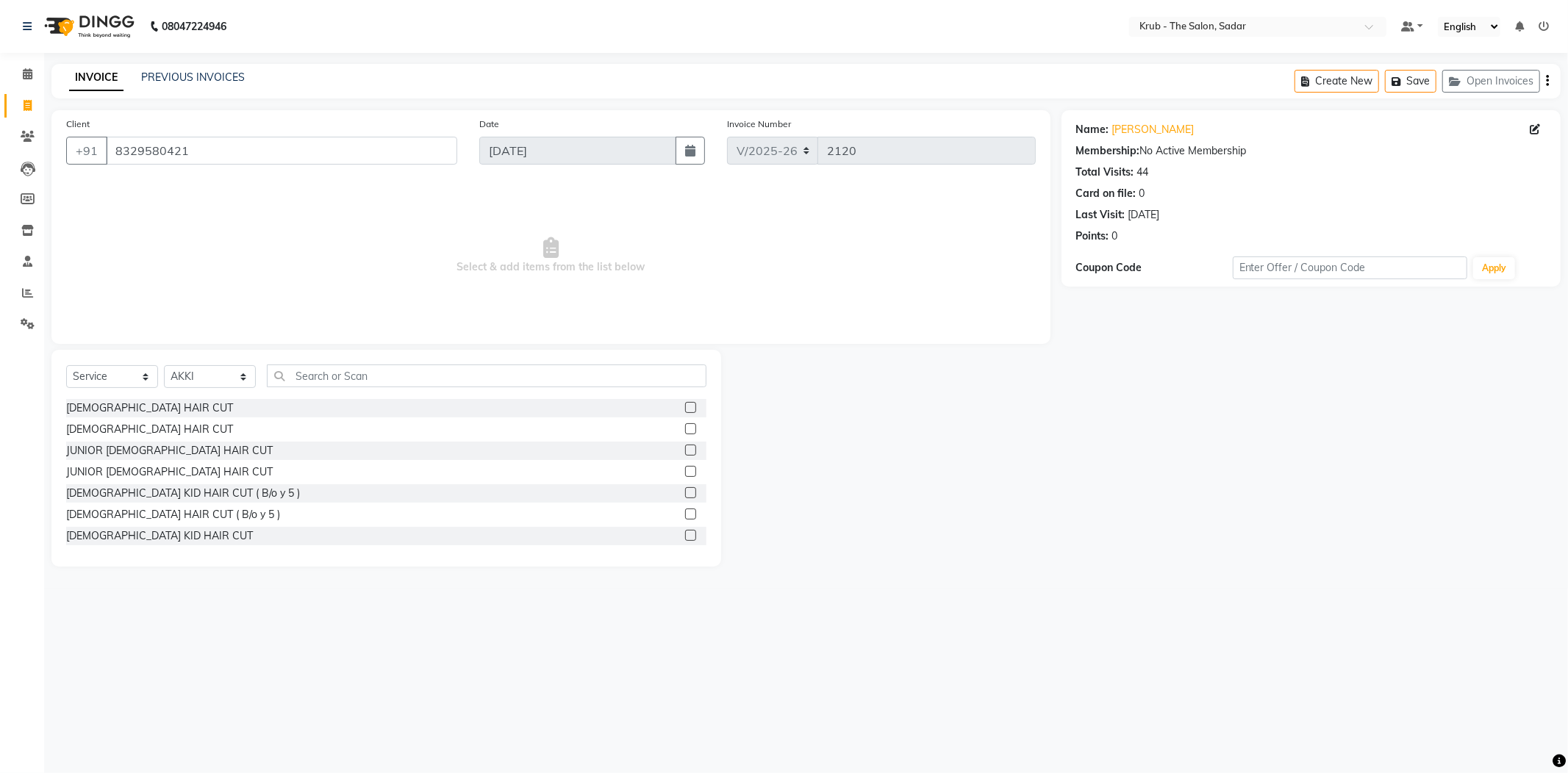
click at [685, 444] on label at bounding box center [691, 450] width 11 height 11
click at [685, 446] on input "checkbox" at bounding box center [690, 451] width 10 height 10
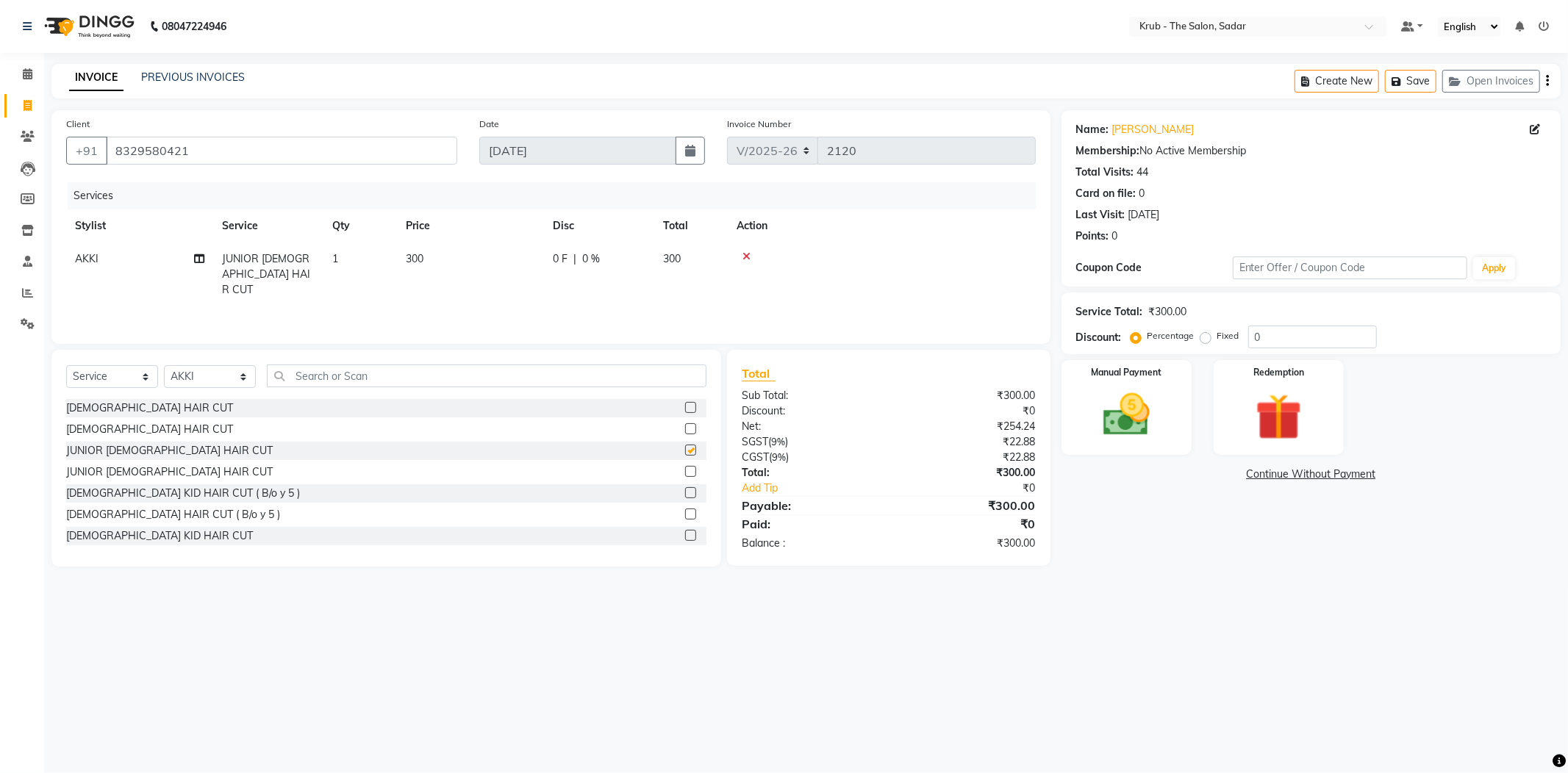
checkbox input "false"
click at [1133, 397] on img at bounding box center [1126, 415] width 79 height 56
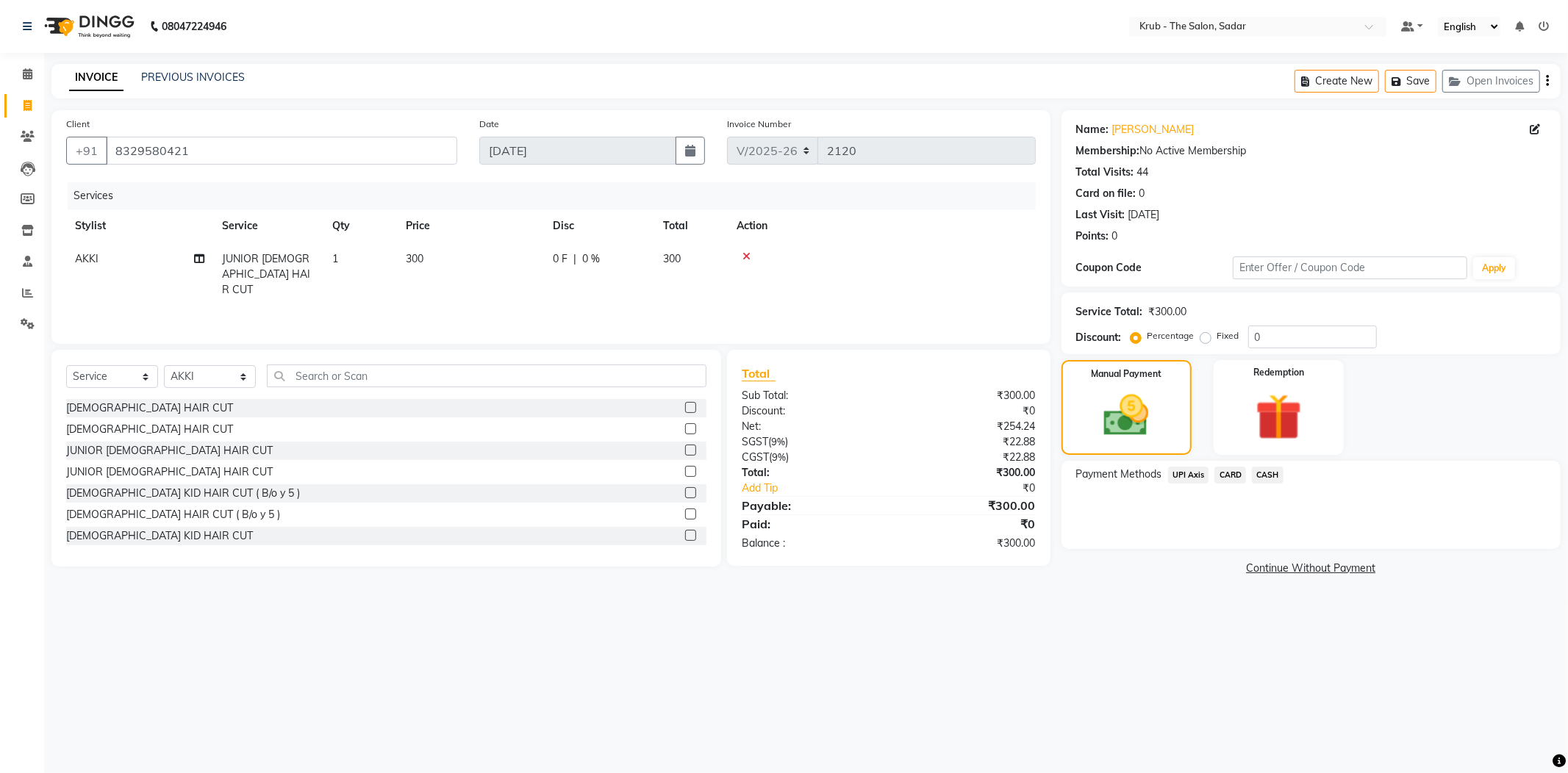
click at [1262, 467] on span "CASH" at bounding box center [1267, 475] width 32 height 17
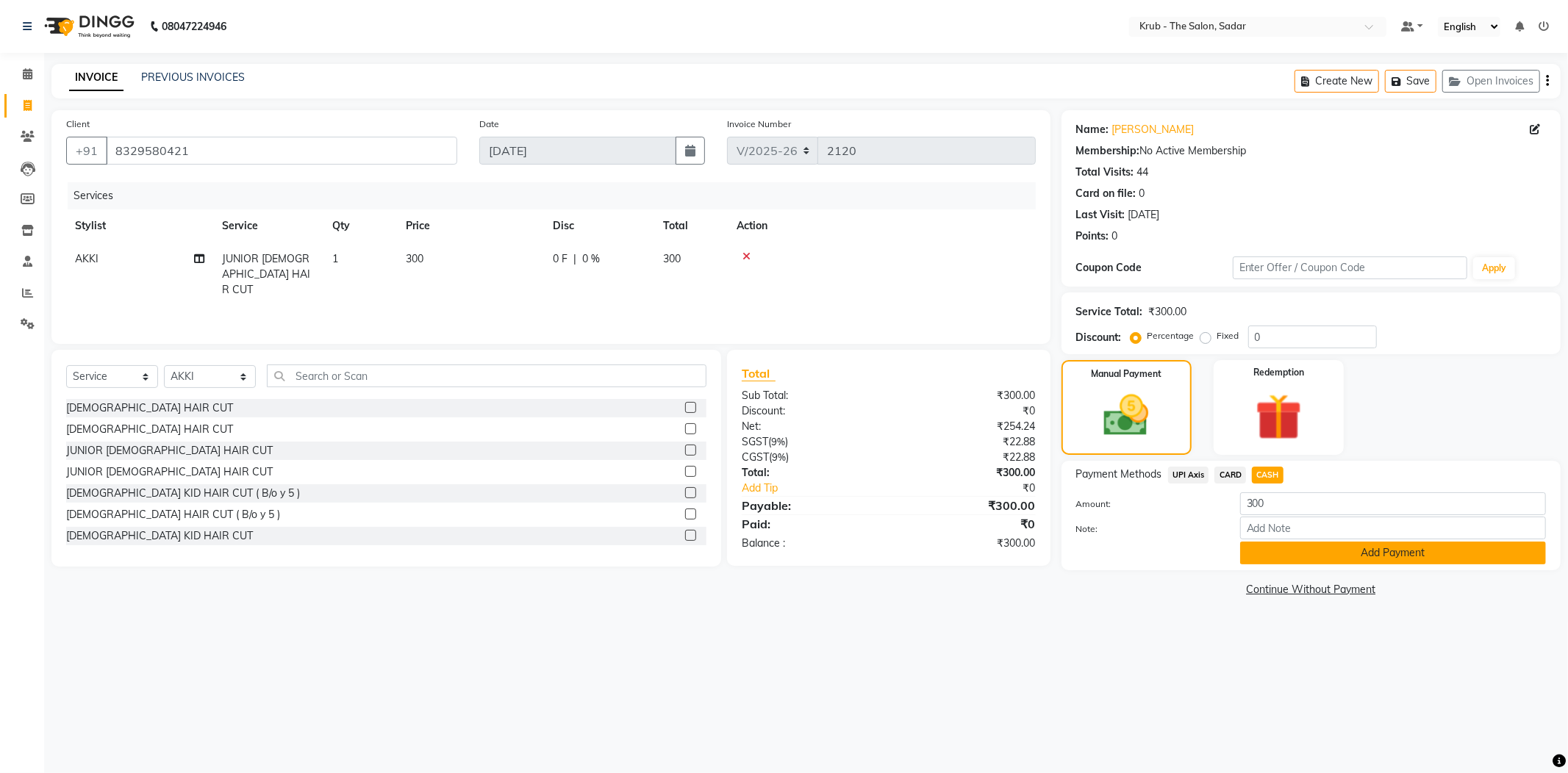
click at [1330, 541] on button "Add Payment" at bounding box center [1392, 553] width 306 height 23
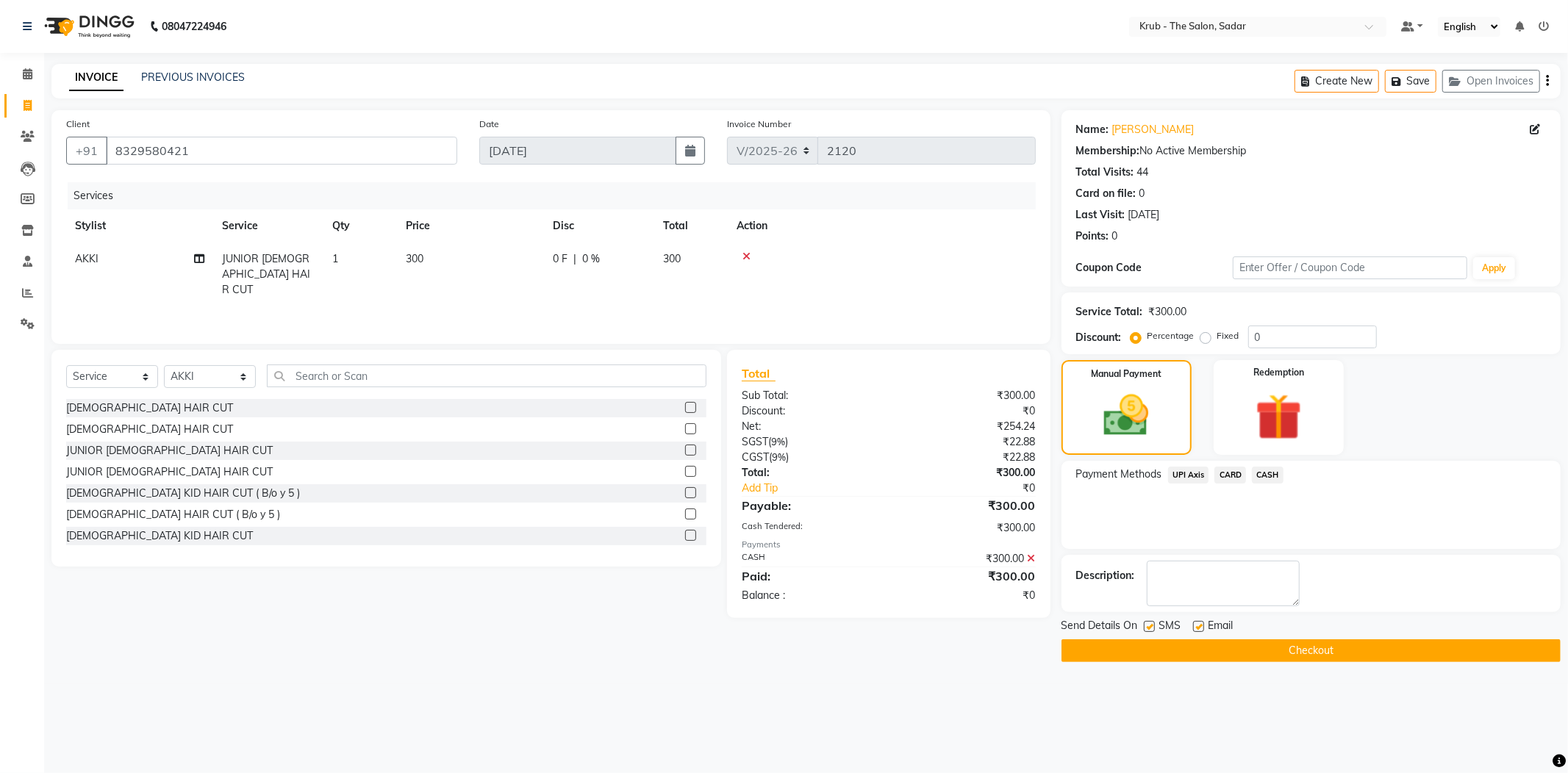
click at [1202, 621] on label at bounding box center [1198, 626] width 11 height 11
click at [1202, 622] on input "checkbox" at bounding box center [1197, 627] width 10 height 10
checkbox input "false"
click at [1148, 621] on label at bounding box center [1149, 626] width 11 height 11
click at [1148, 622] on input "checkbox" at bounding box center [1148, 627] width 10 height 10
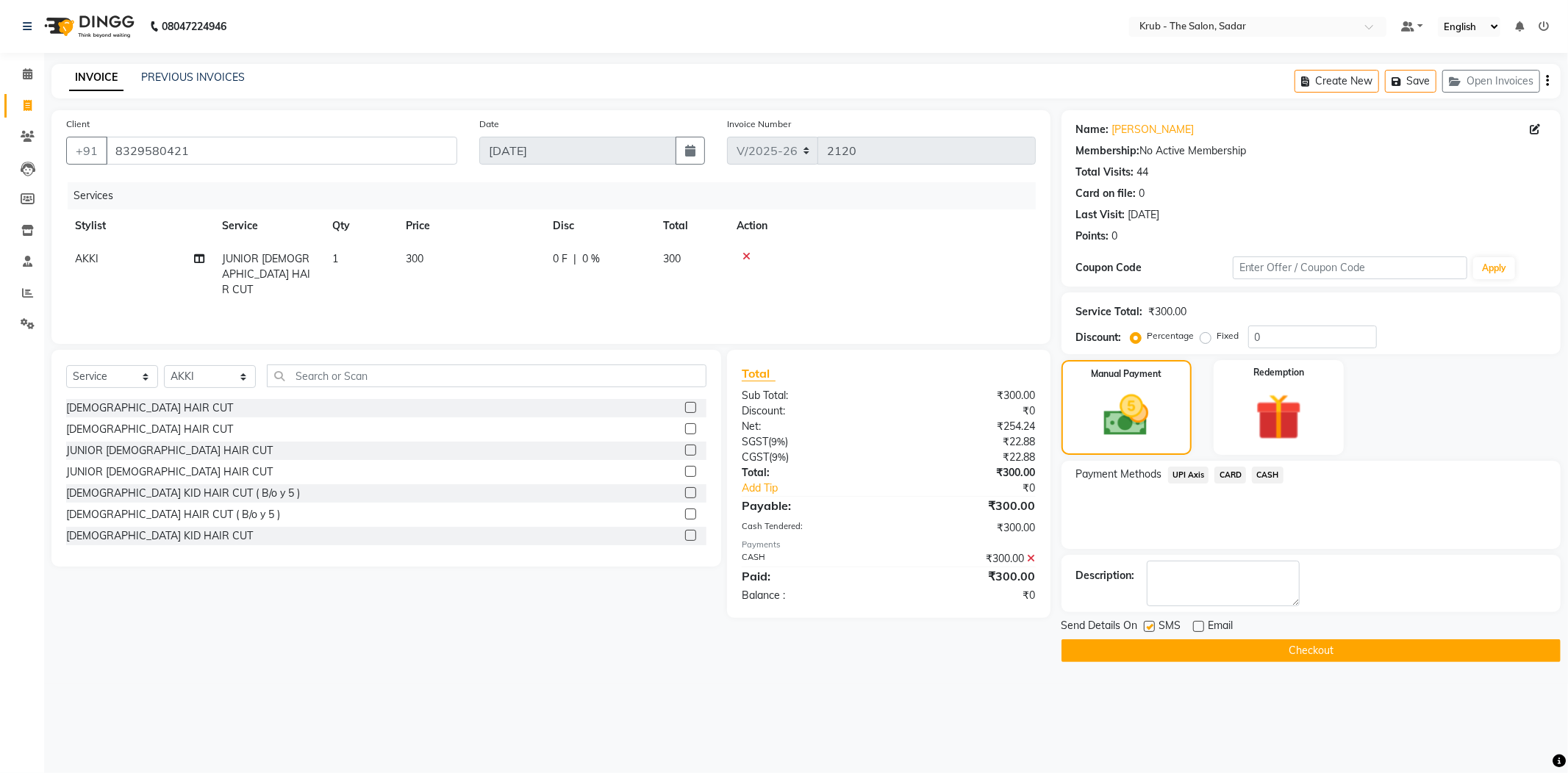
checkbox input "false"
click at [1180, 639] on button "Checkout" at bounding box center [1311, 651] width 499 height 23
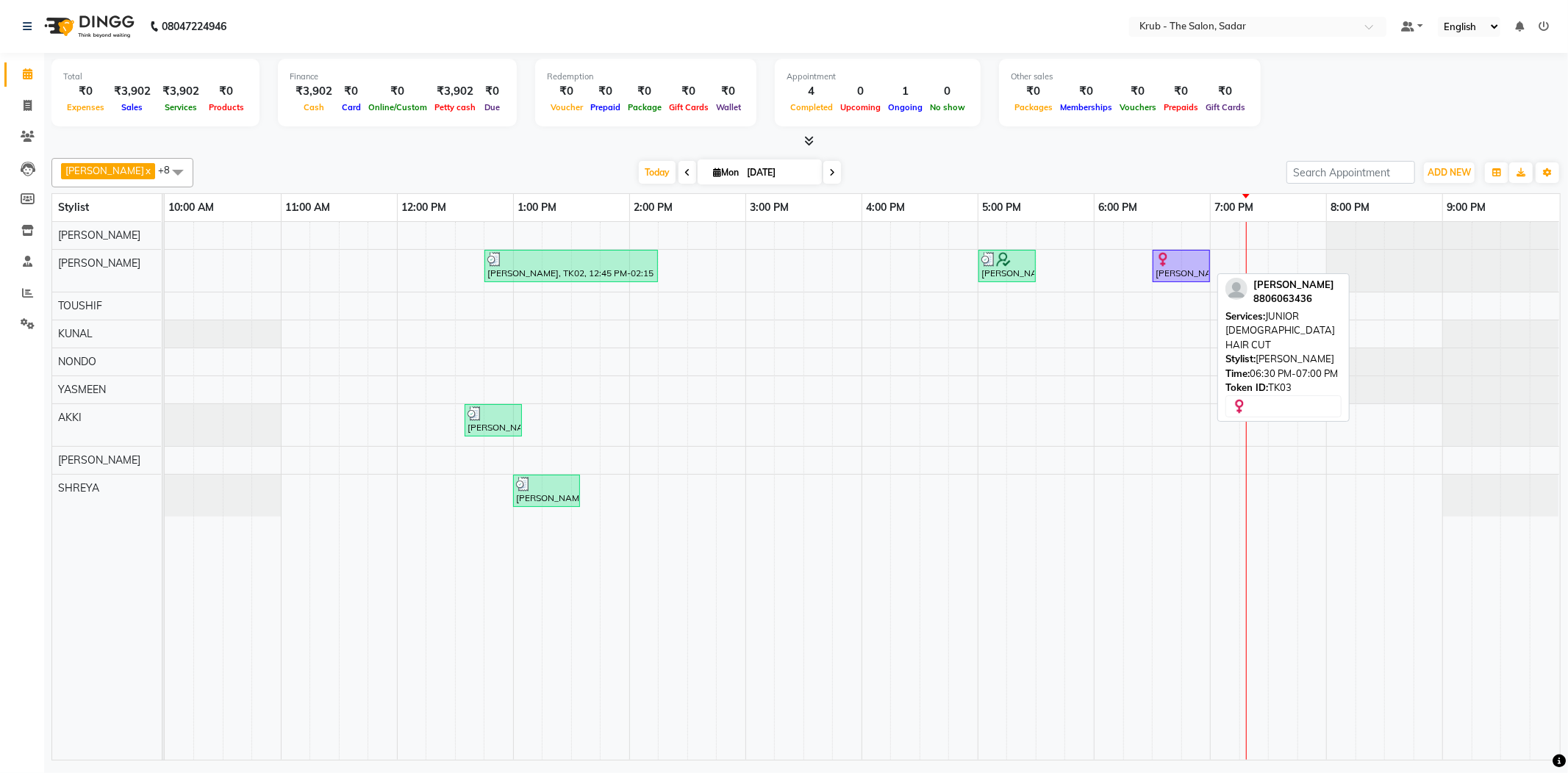
click at [1189, 259] on div at bounding box center [1180, 259] width 51 height 15
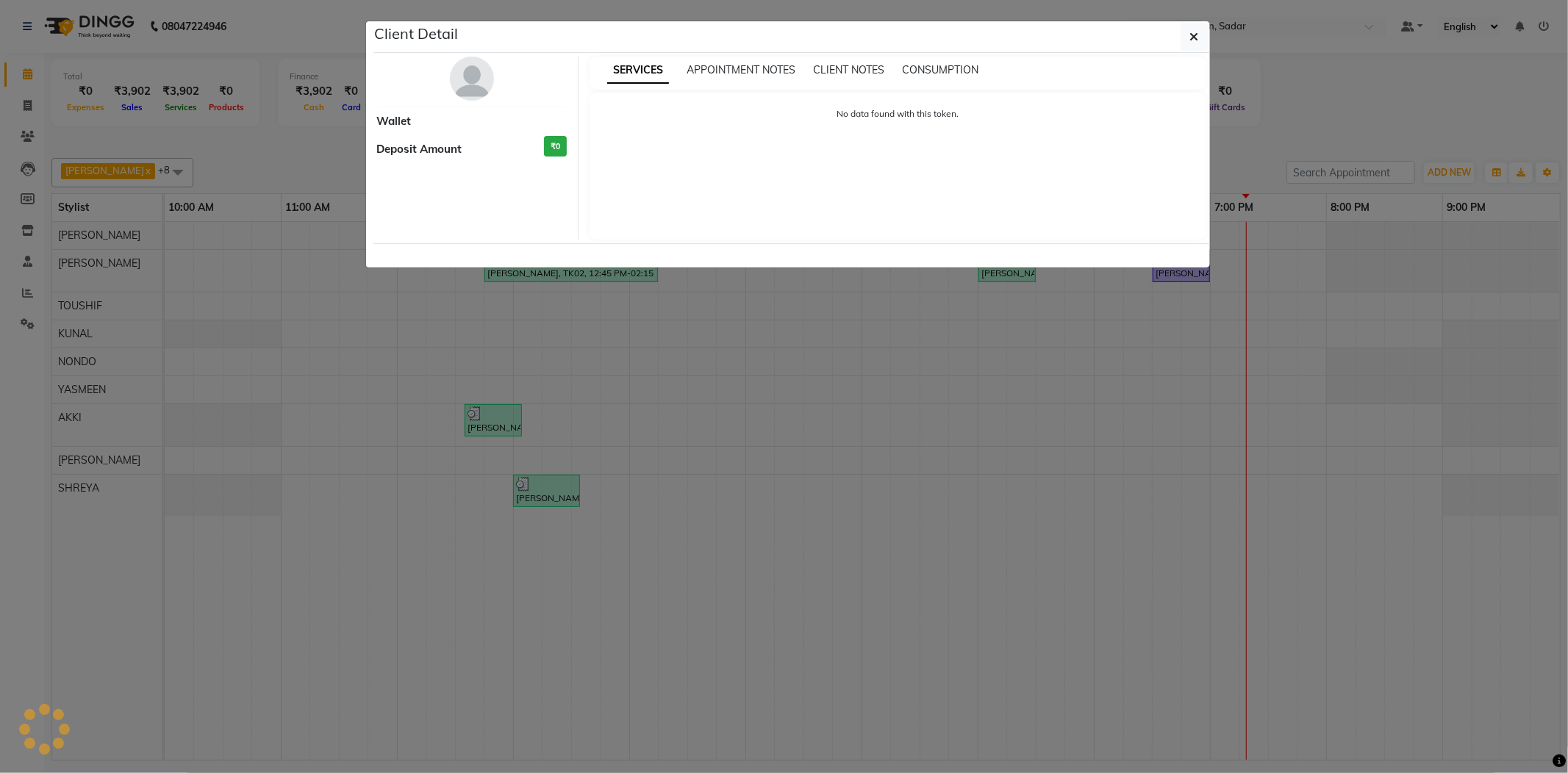
select select "1"
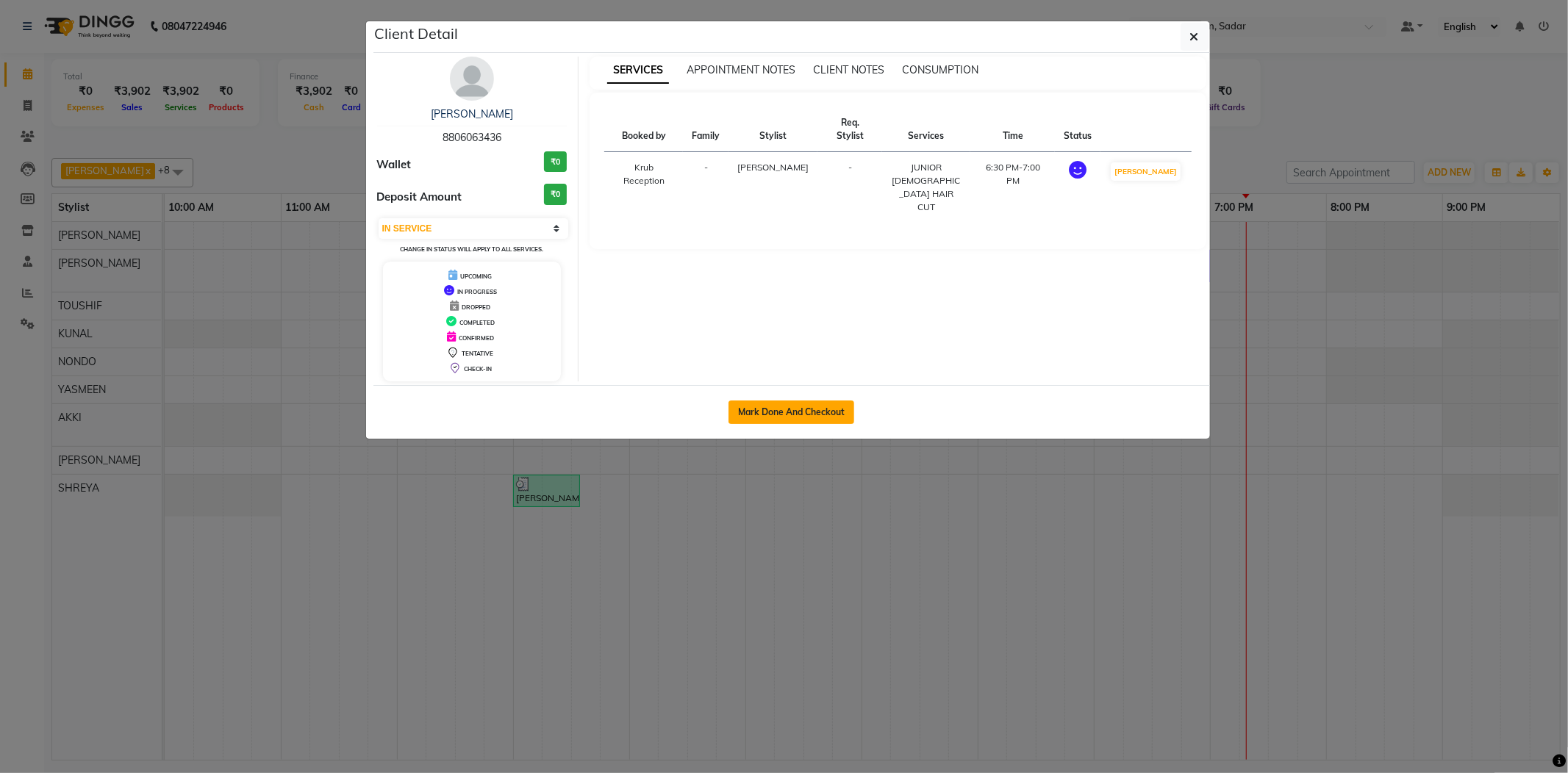
click at [768, 418] on button "Mark Done And Checkout" at bounding box center [790, 412] width 126 height 23
select select "service"
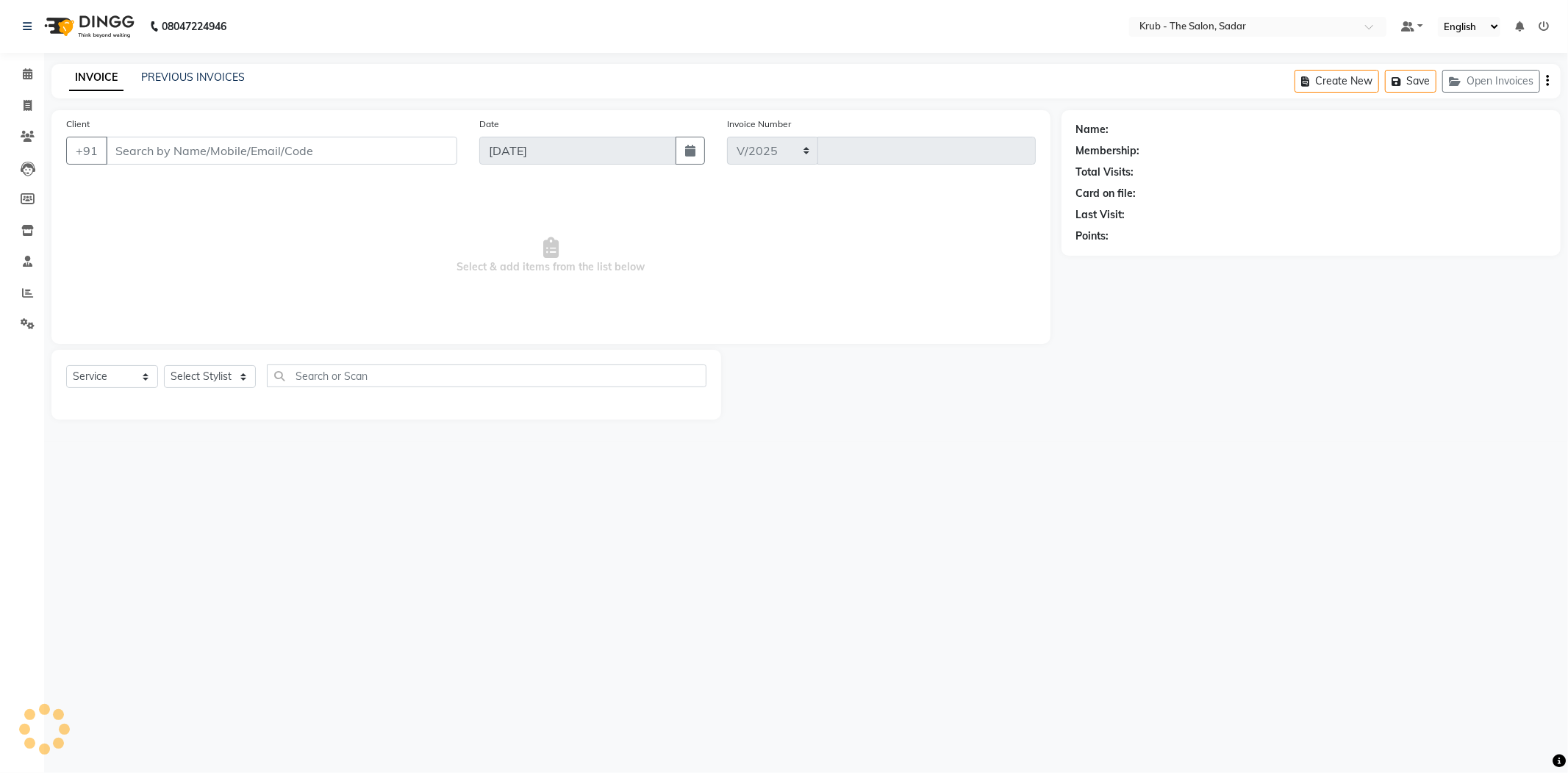
select select "4449"
type input "2121"
type input "8806063436"
select select "24980"
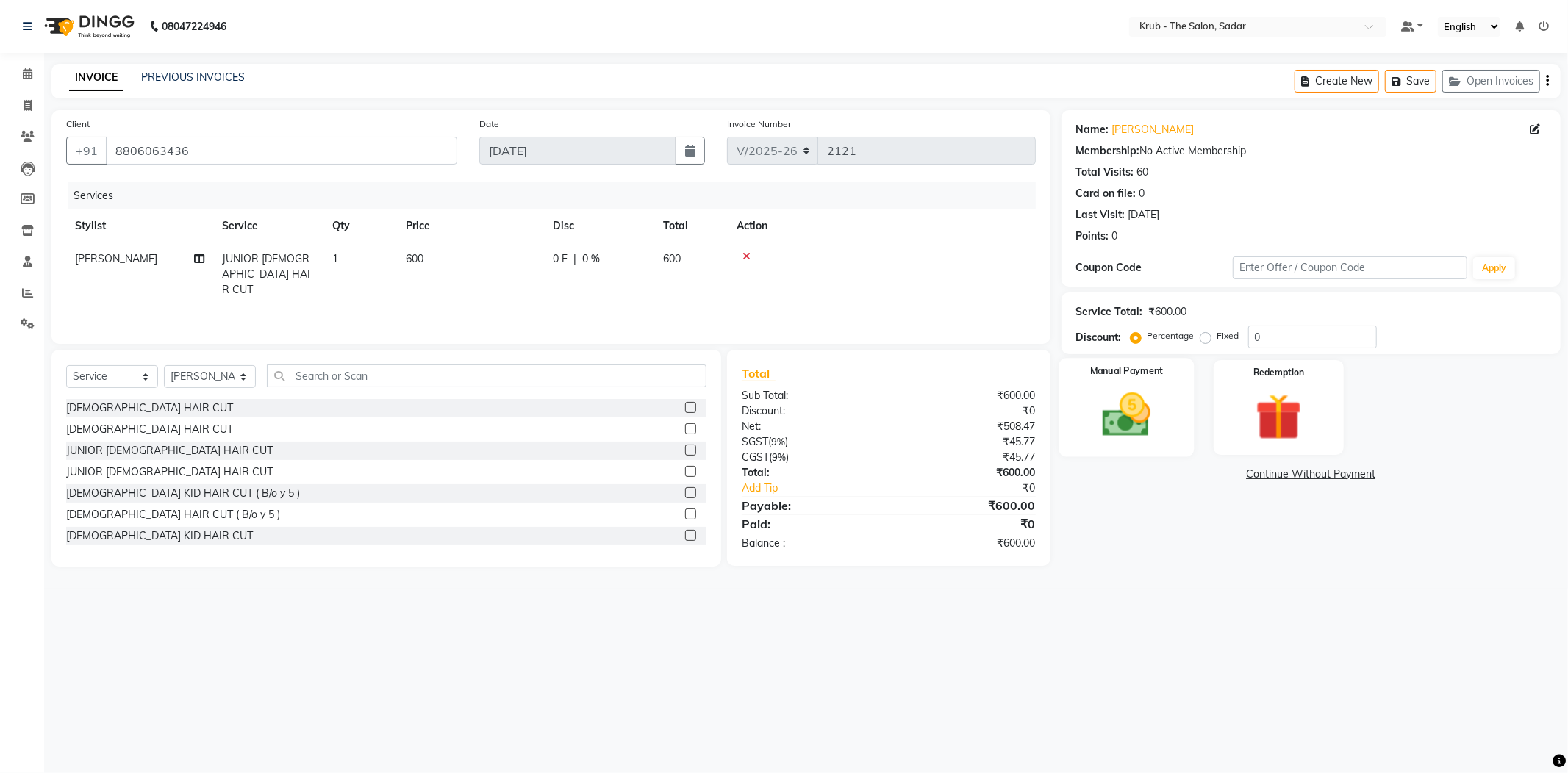
click at [1145, 399] on img at bounding box center [1126, 415] width 79 height 56
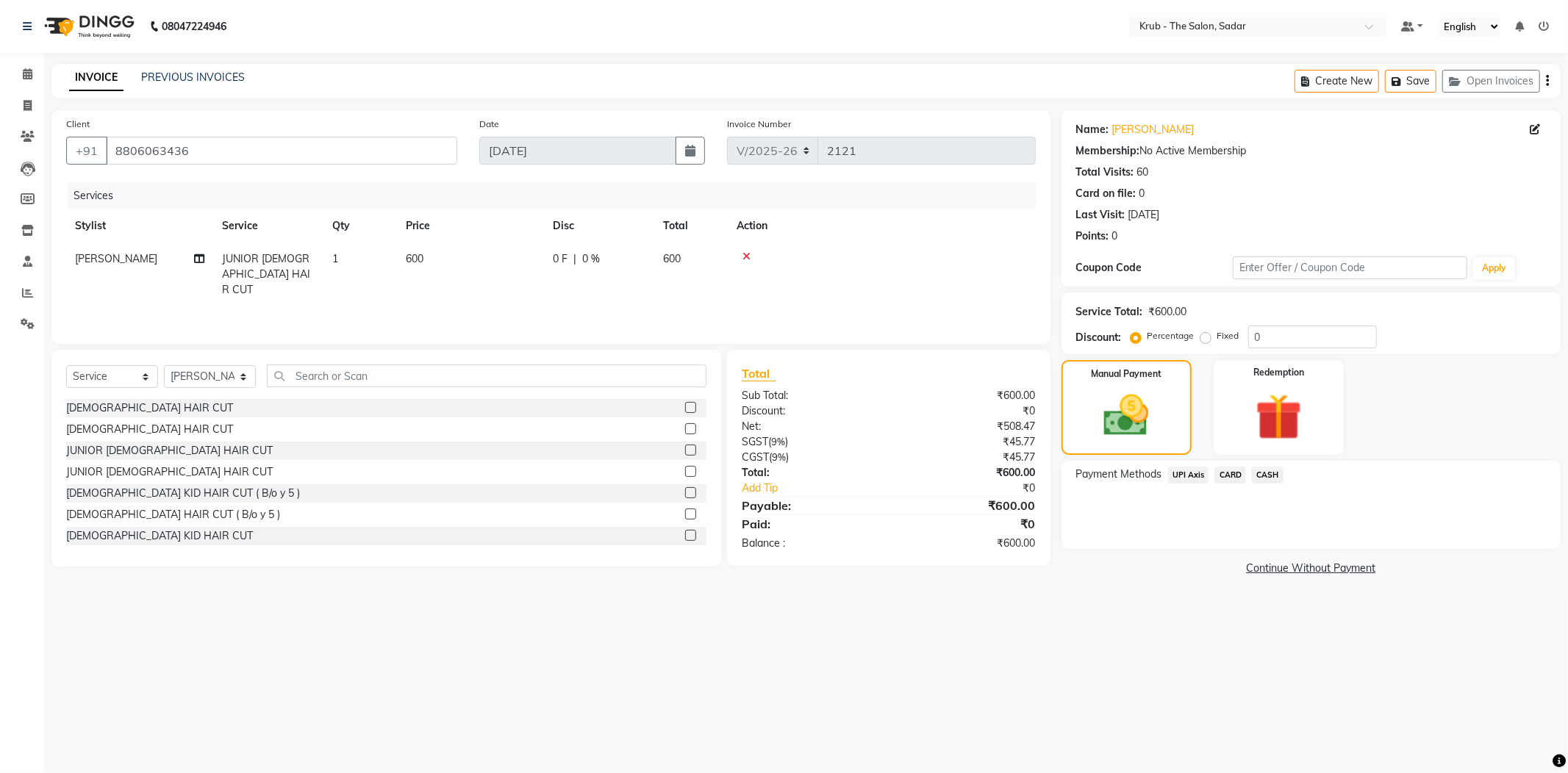
click at [1269, 467] on span "CASH" at bounding box center [1267, 475] width 32 height 17
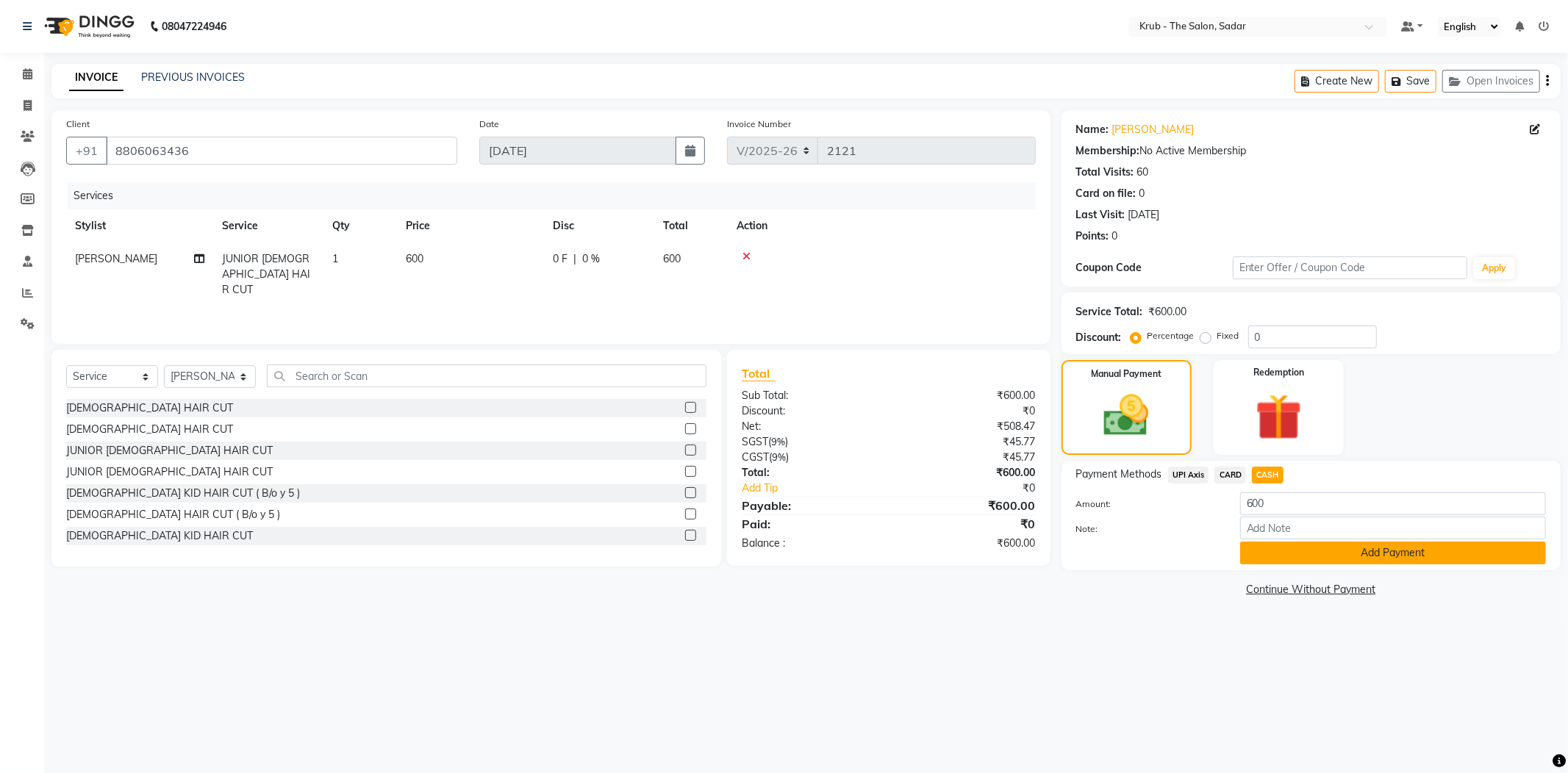
click at [1351, 541] on button "Add Payment" at bounding box center [1392, 553] width 306 height 23
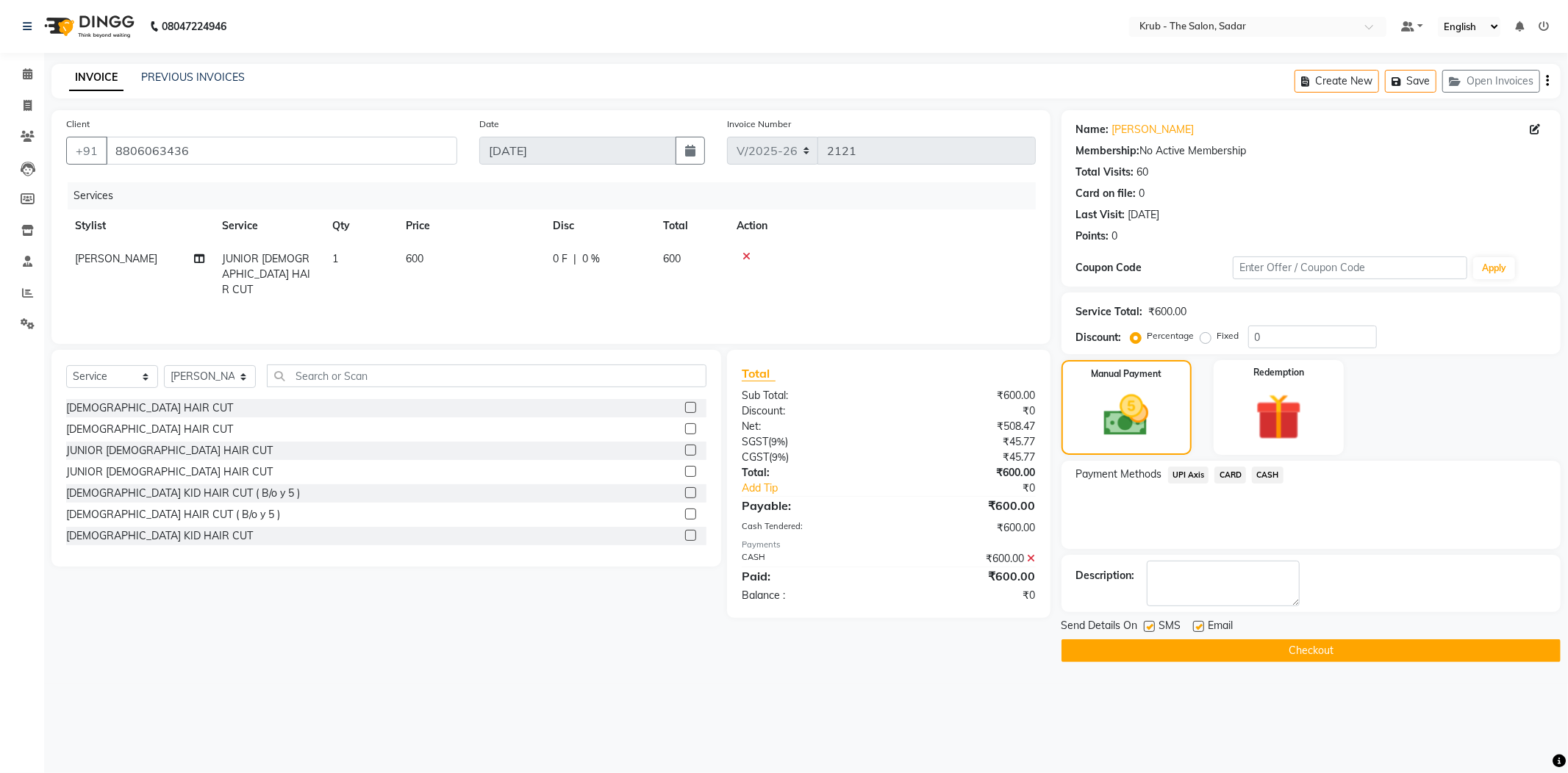
click at [1199, 621] on label at bounding box center [1198, 626] width 11 height 11
click at [1199, 622] on input "checkbox" at bounding box center [1197, 627] width 10 height 10
checkbox input "false"
click at [1148, 621] on label at bounding box center [1149, 626] width 11 height 11
click at [1148, 622] on input "checkbox" at bounding box center [1148, 627] width 10 height 10
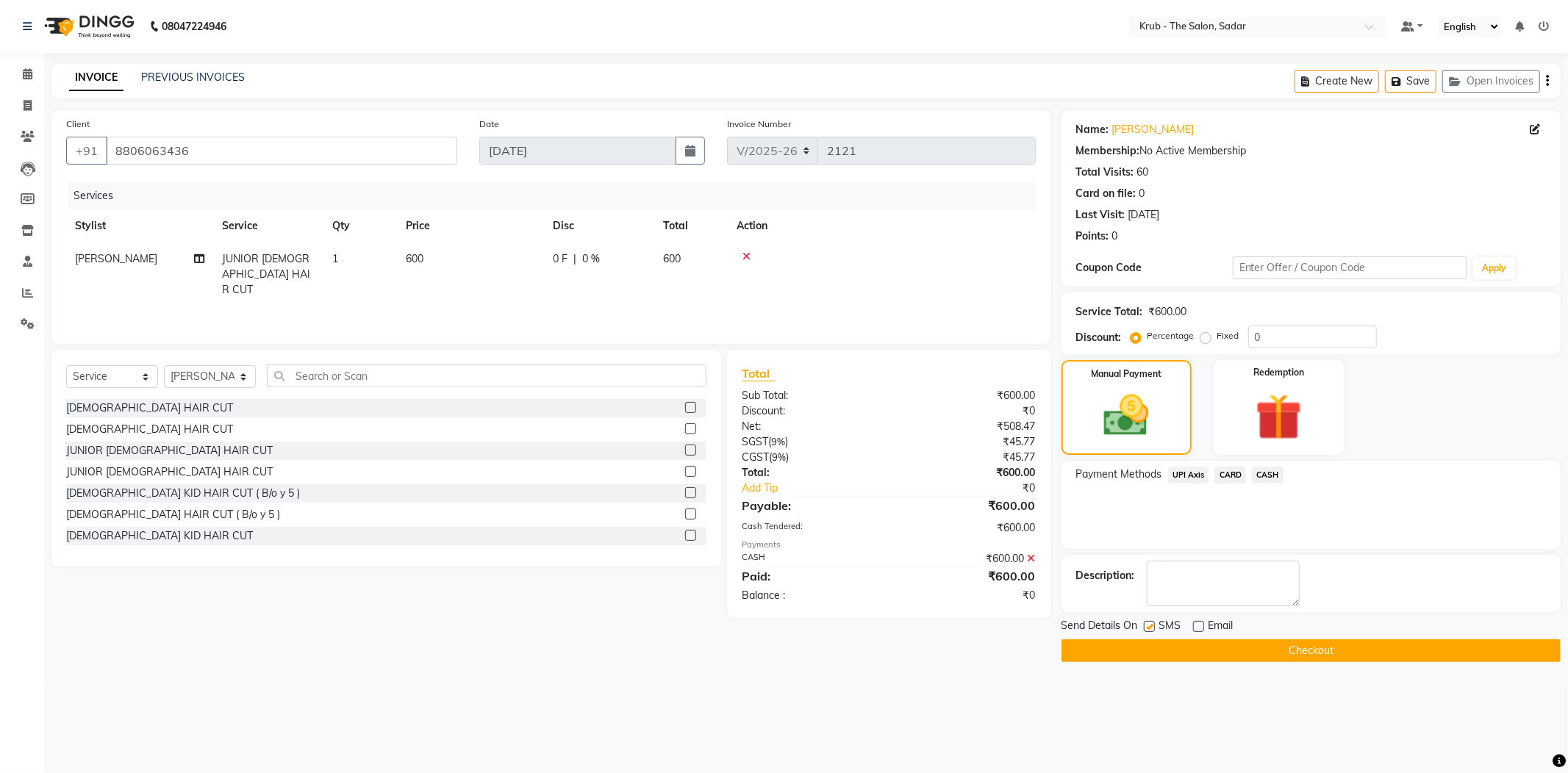
checkbox input "false"
click at [1246, 639] on button "Checkout" at bounding box center [1311, 651] width 499 height 23
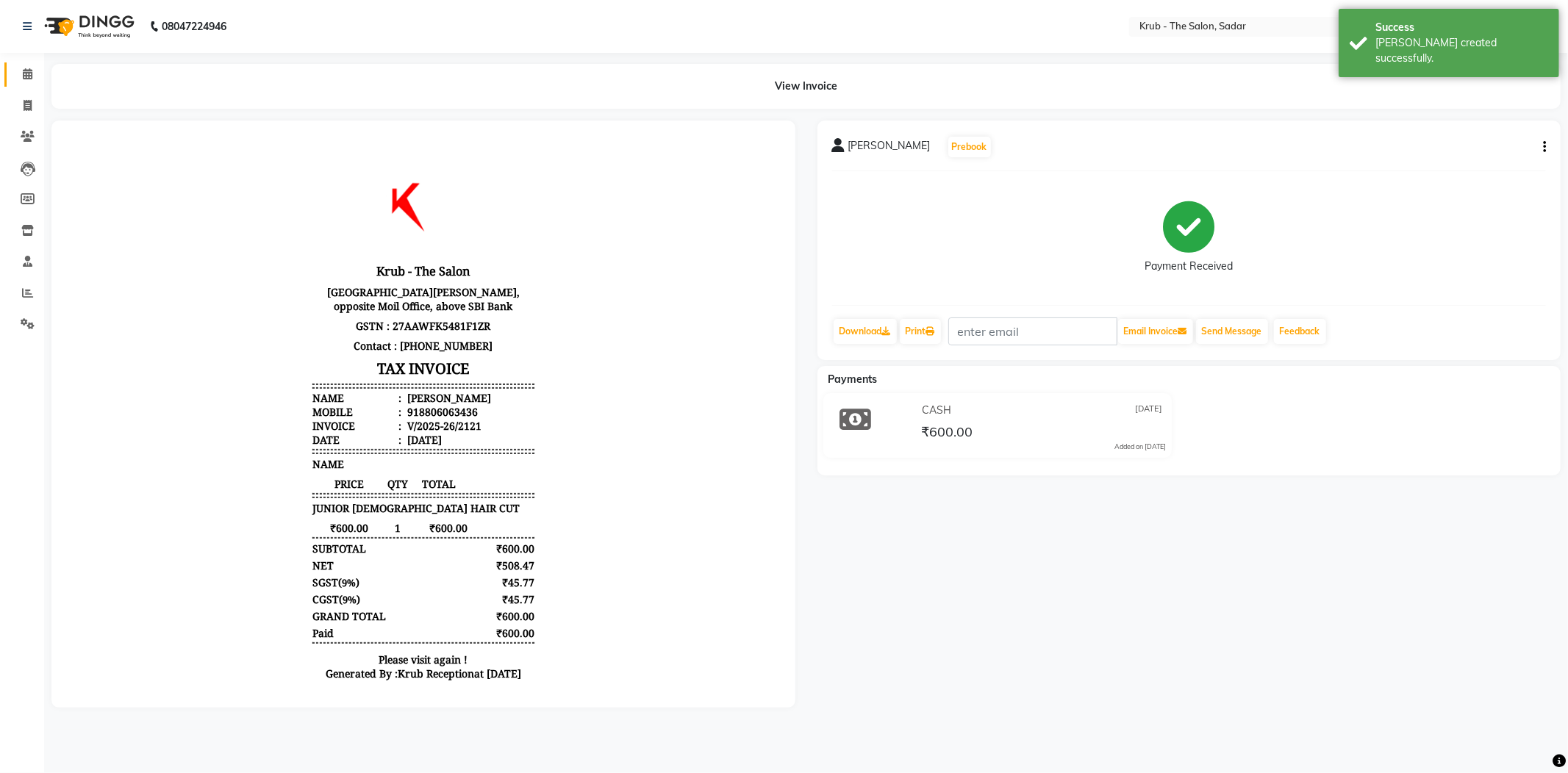
click at [24, 75] on icon at bounding box center [28, 74] width 10 height 11
